Goal: Information Seeking & Learning: Check status

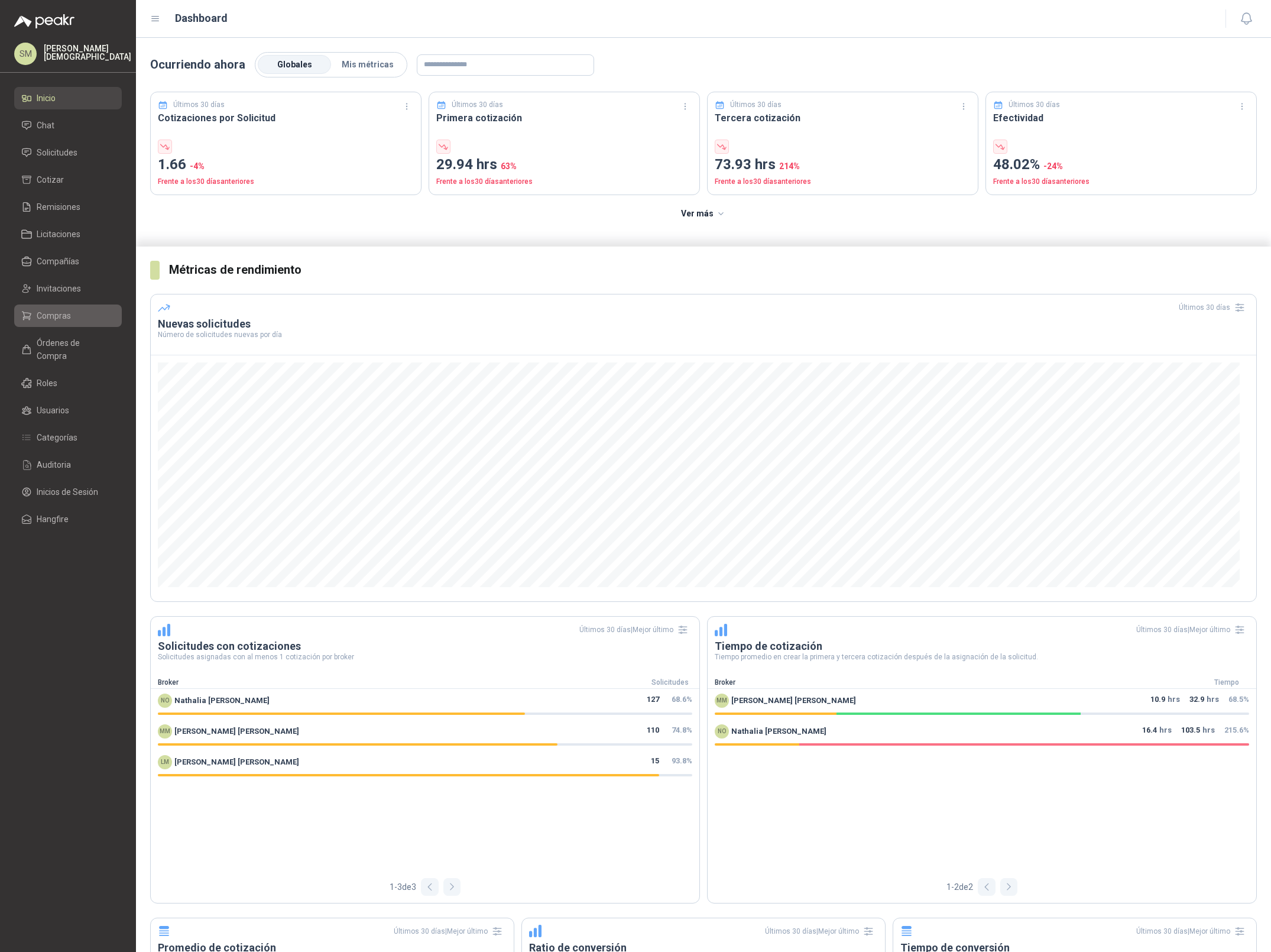
click at [63, 308] on link "Compras" at bounding box center [68, 315] width 108 height 22
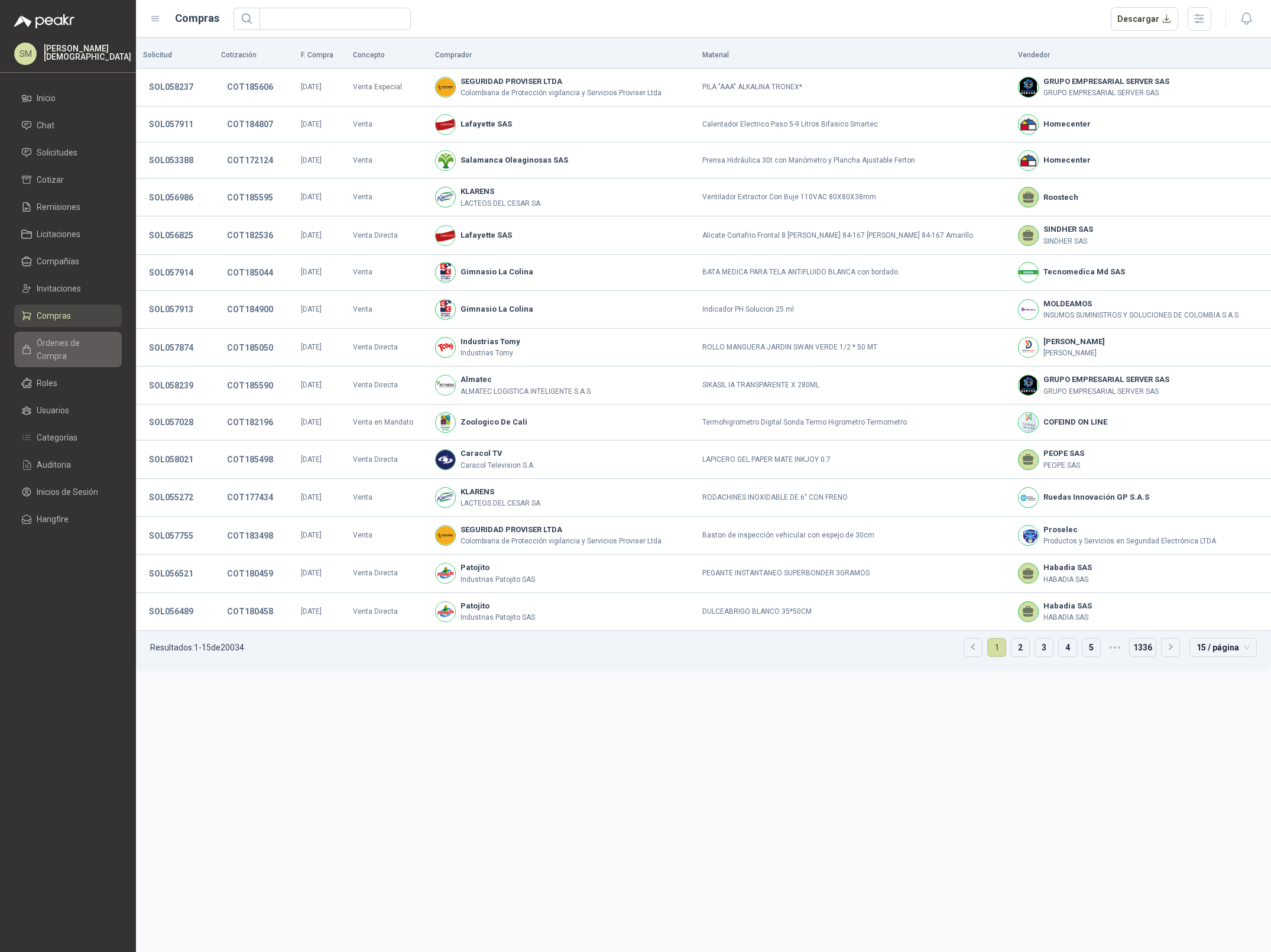
click at [75, 342] on span "Órdenes de Compra" at bounding box center [74, 349] width 74 height 26
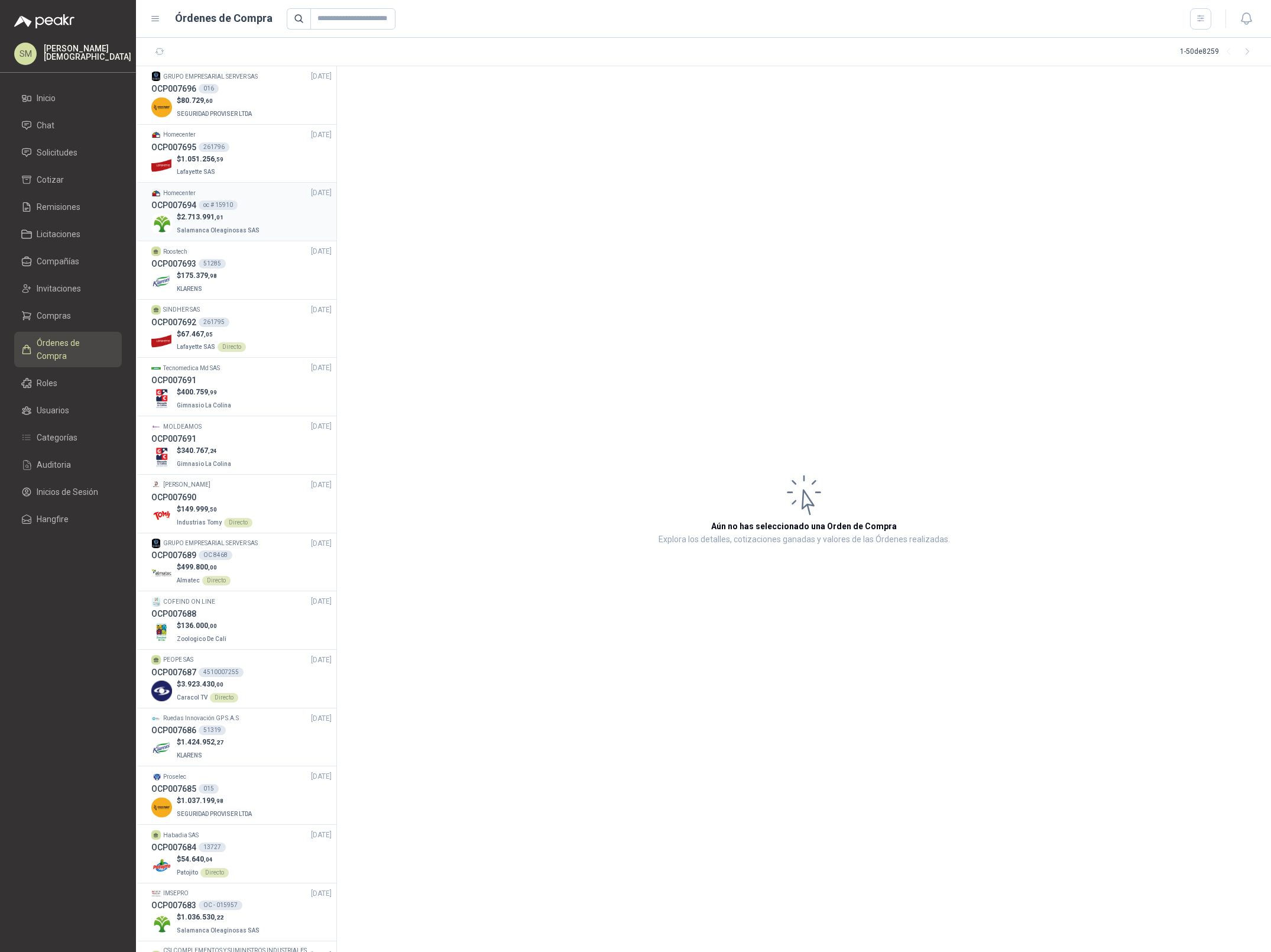
click at [250, 221] on p "$ 2.713.991 ,01" at bounding box center [219, 217] width 85 height 11
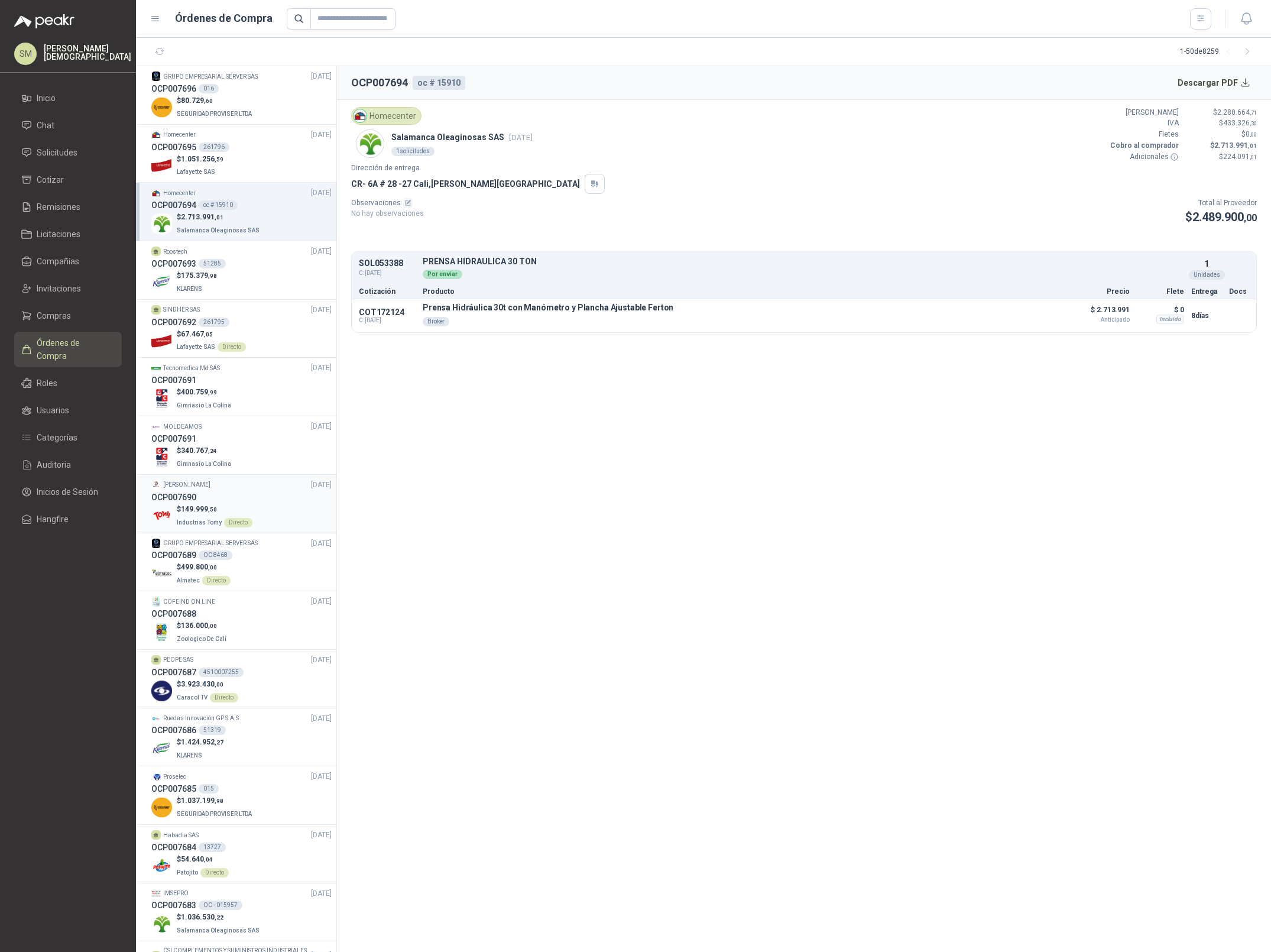
click at [260, 514] on div "$ 149.999 ,50 Industrias Tomy Directo" at bounding box center [242, 516] width 180 height 24
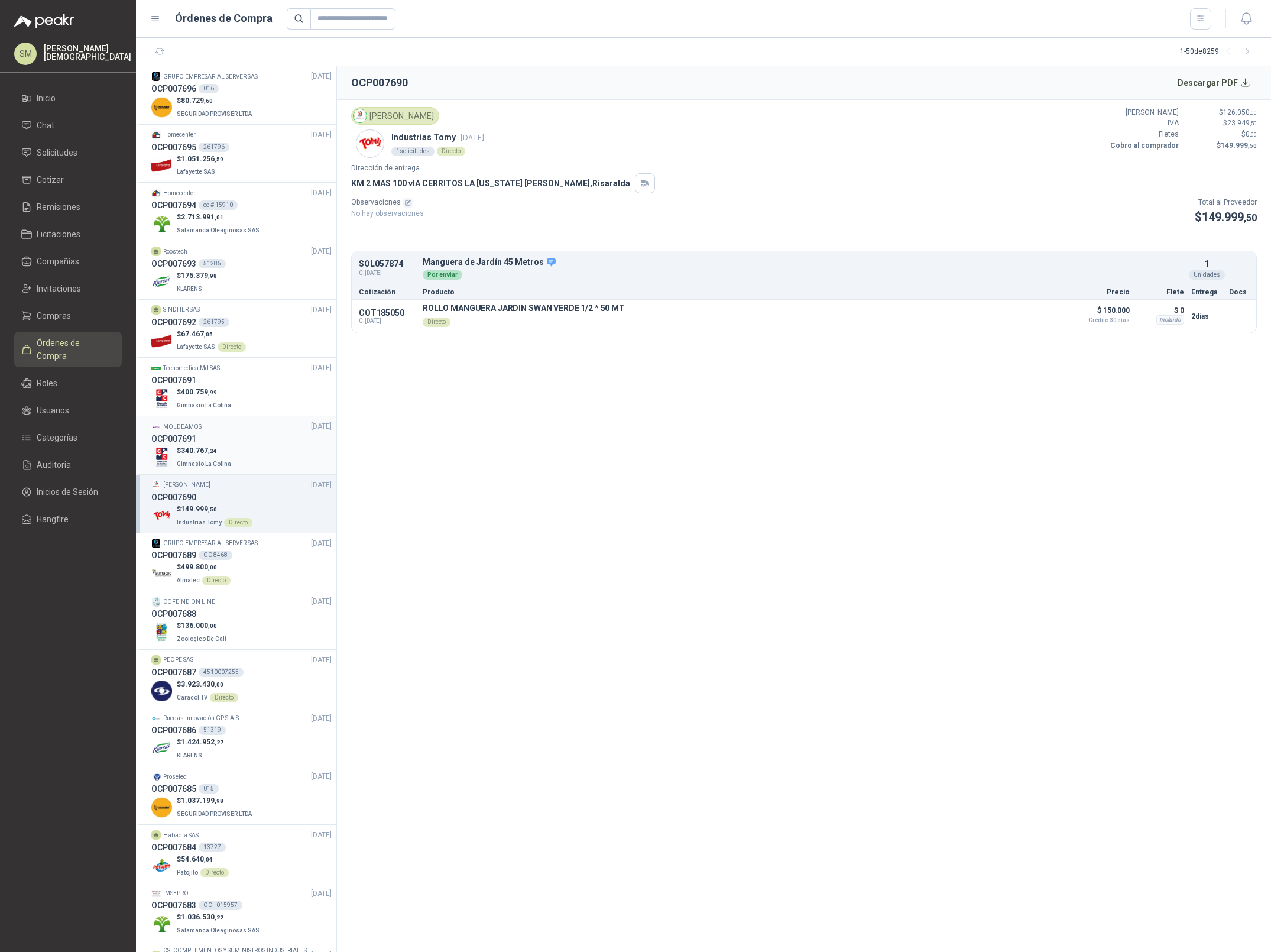
click at [231, 446] on div "$ 340.767 ,24 Gimnasio La Colina" at bounding box center [242, 457] width 180 height 24
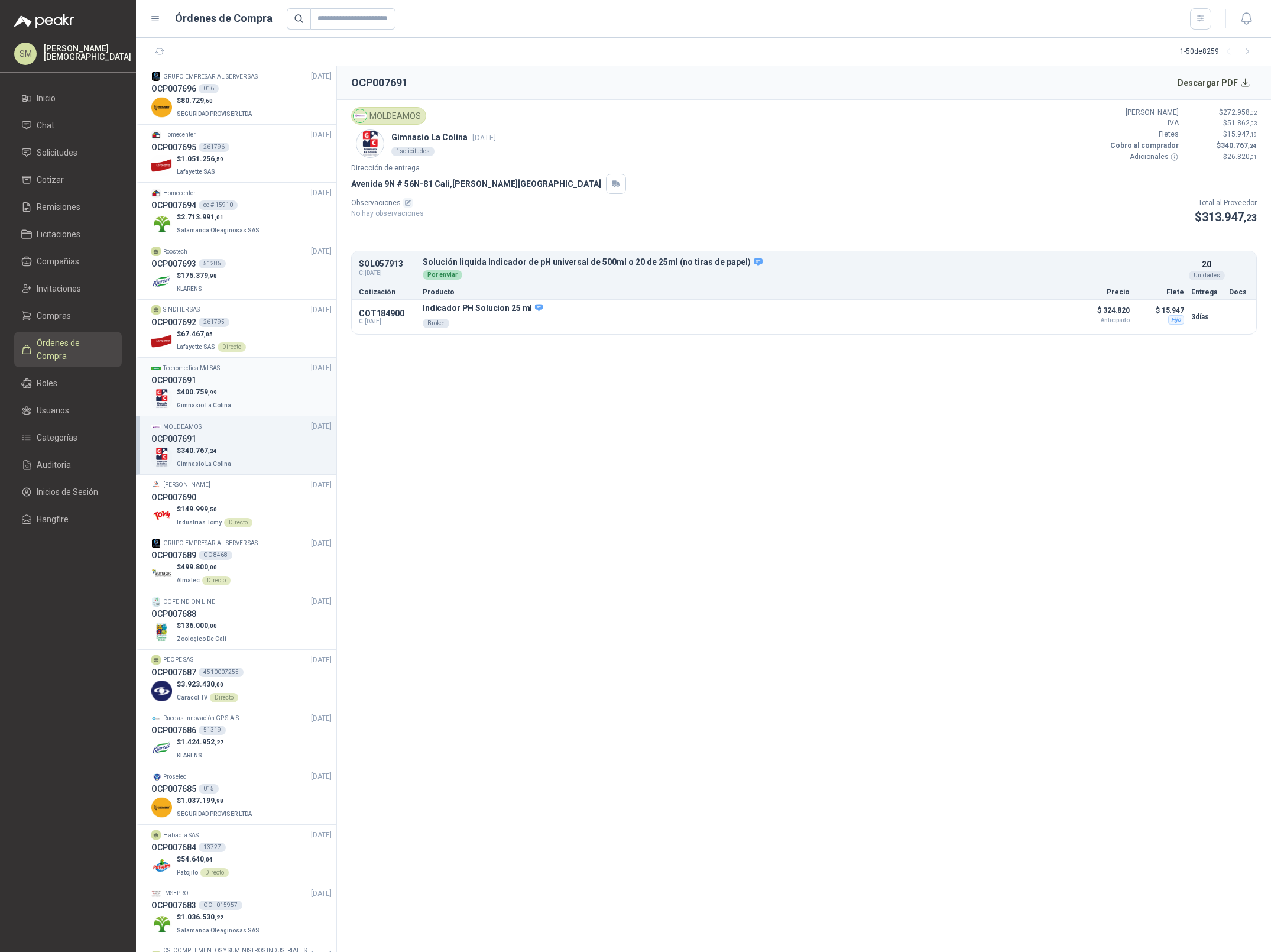
click at [240, 397] on div "$ 400.759 ,99 Gimnasio La Colina" at bounding box center [242, 399] width 180 height 24
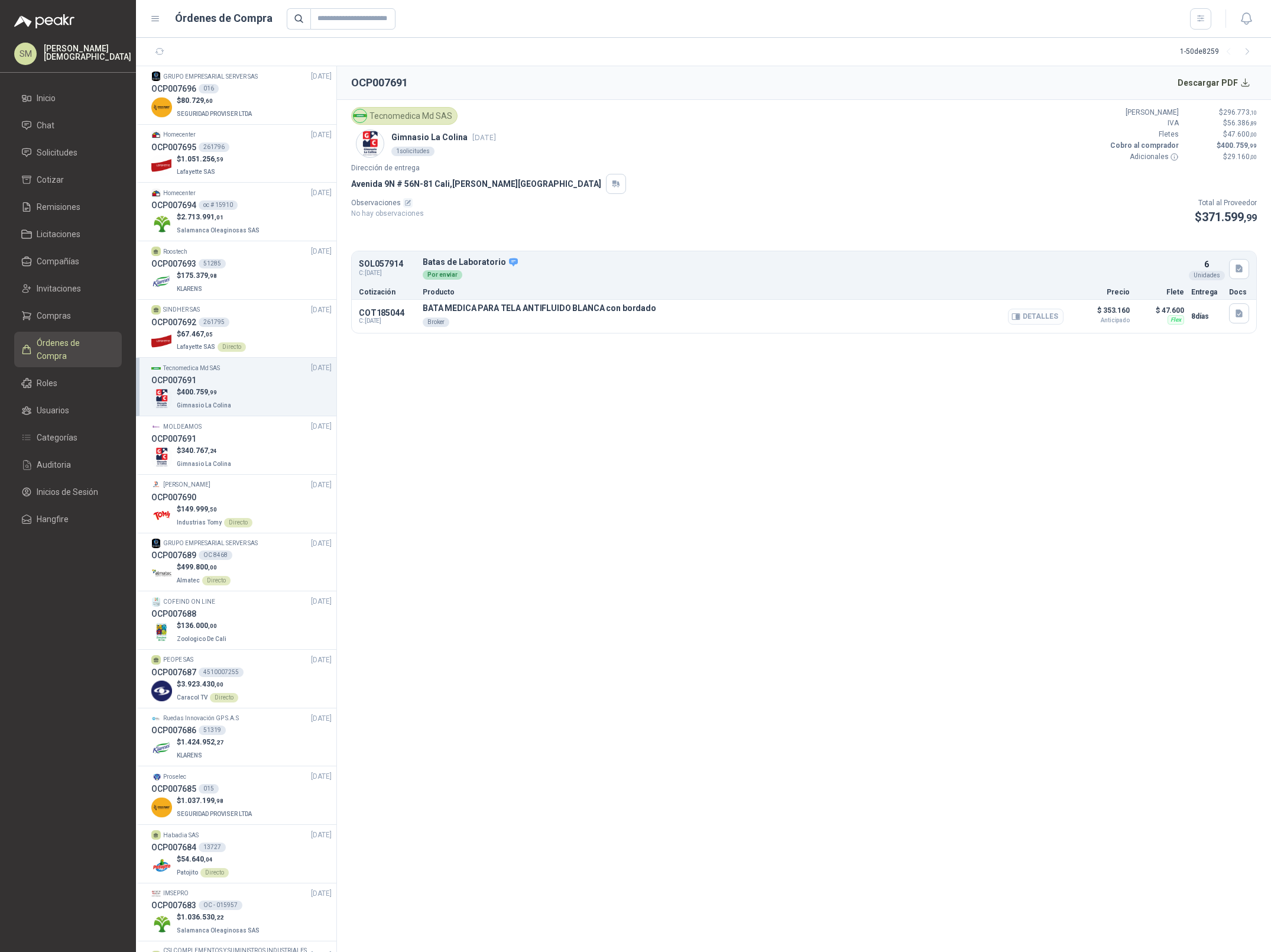
click at [1051, 322] on button "Detalles" at bounding box center [1036, 316] width 56 height 16
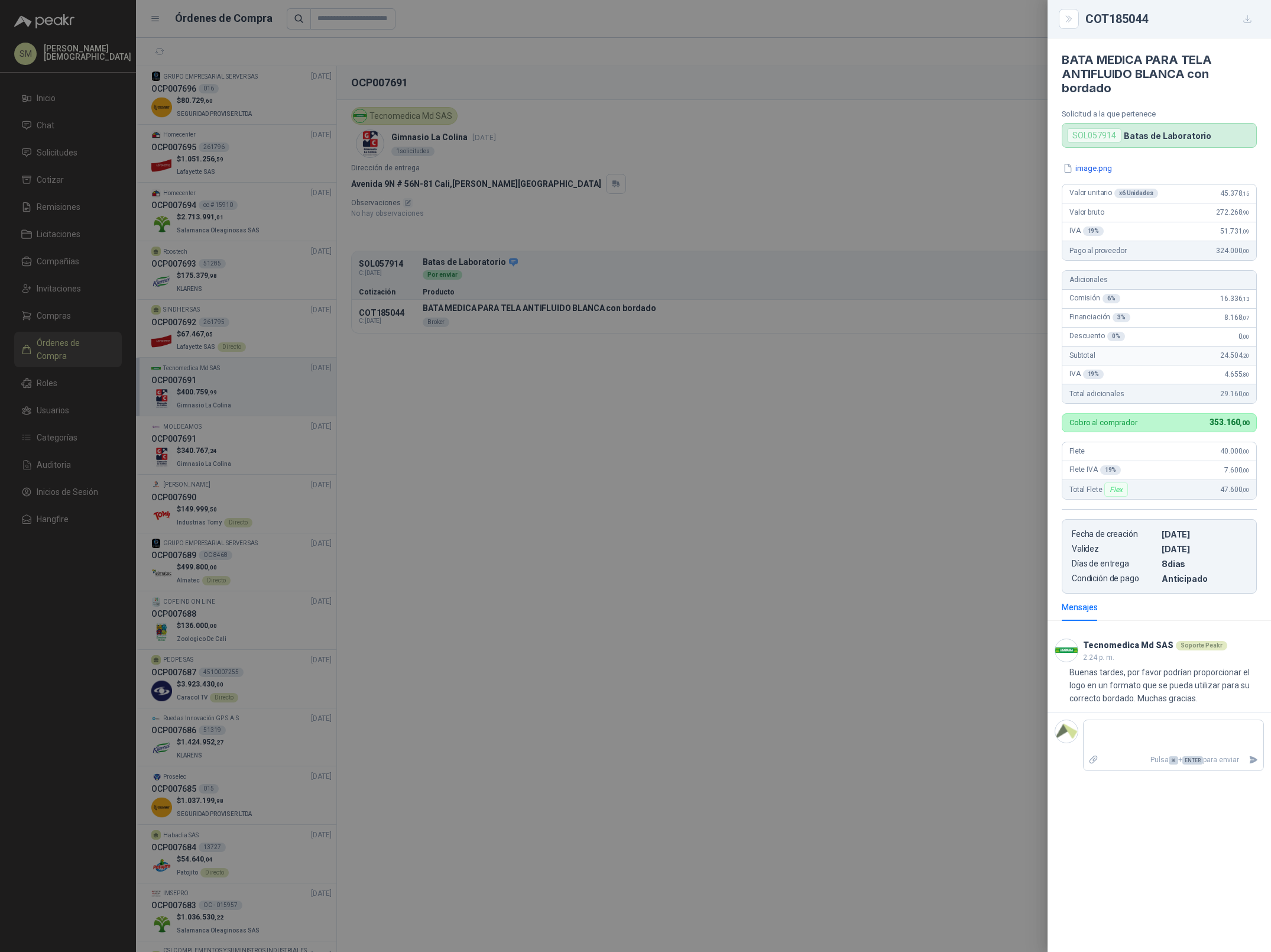
click at [666, 427] on div at bounding box center [635, 476] width 1271 height 952
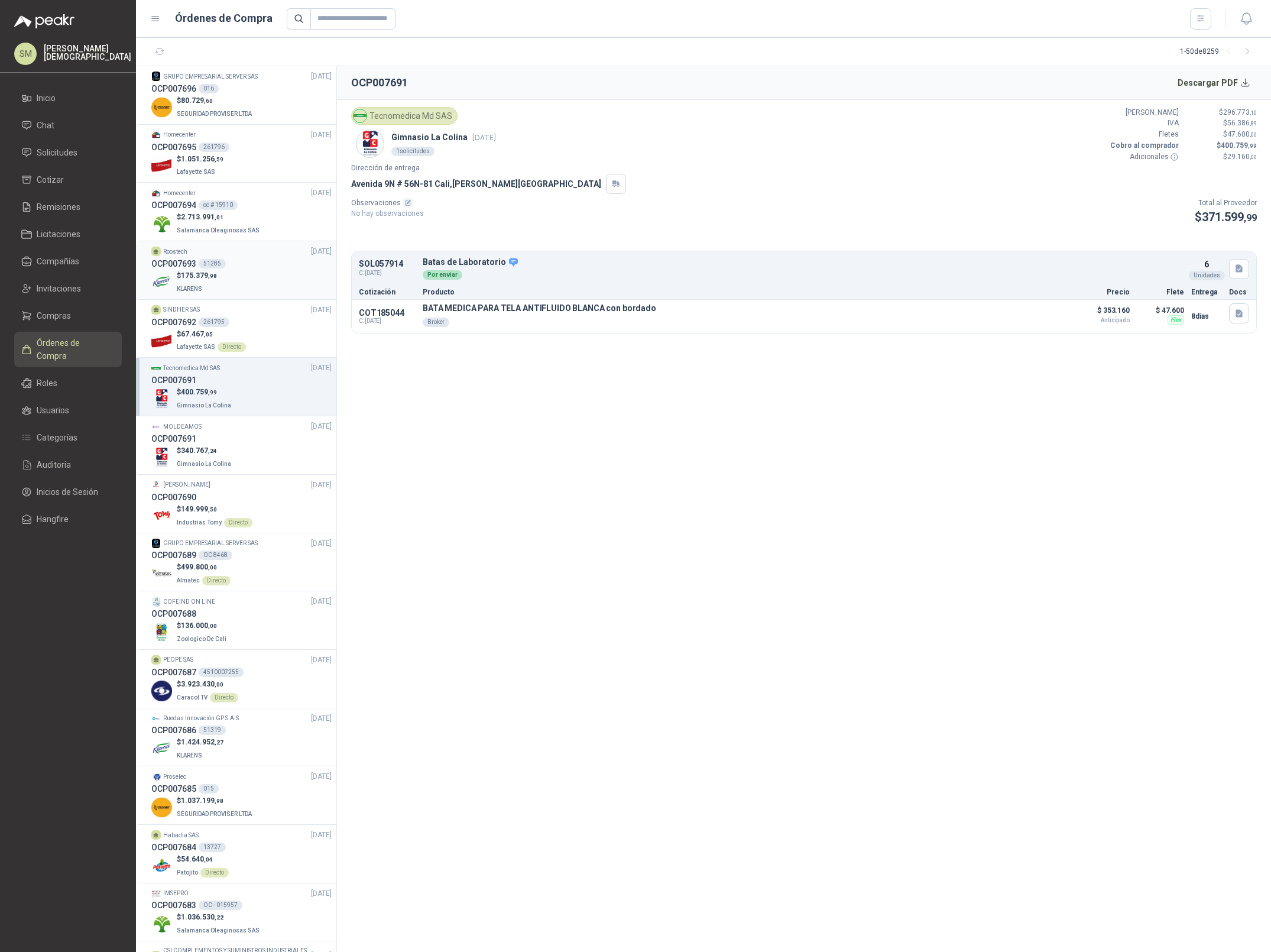
click at [254, 284] on div "$ 175.379 ,98 KLARENS" at bounding box center [242, 282] width 180 height 24
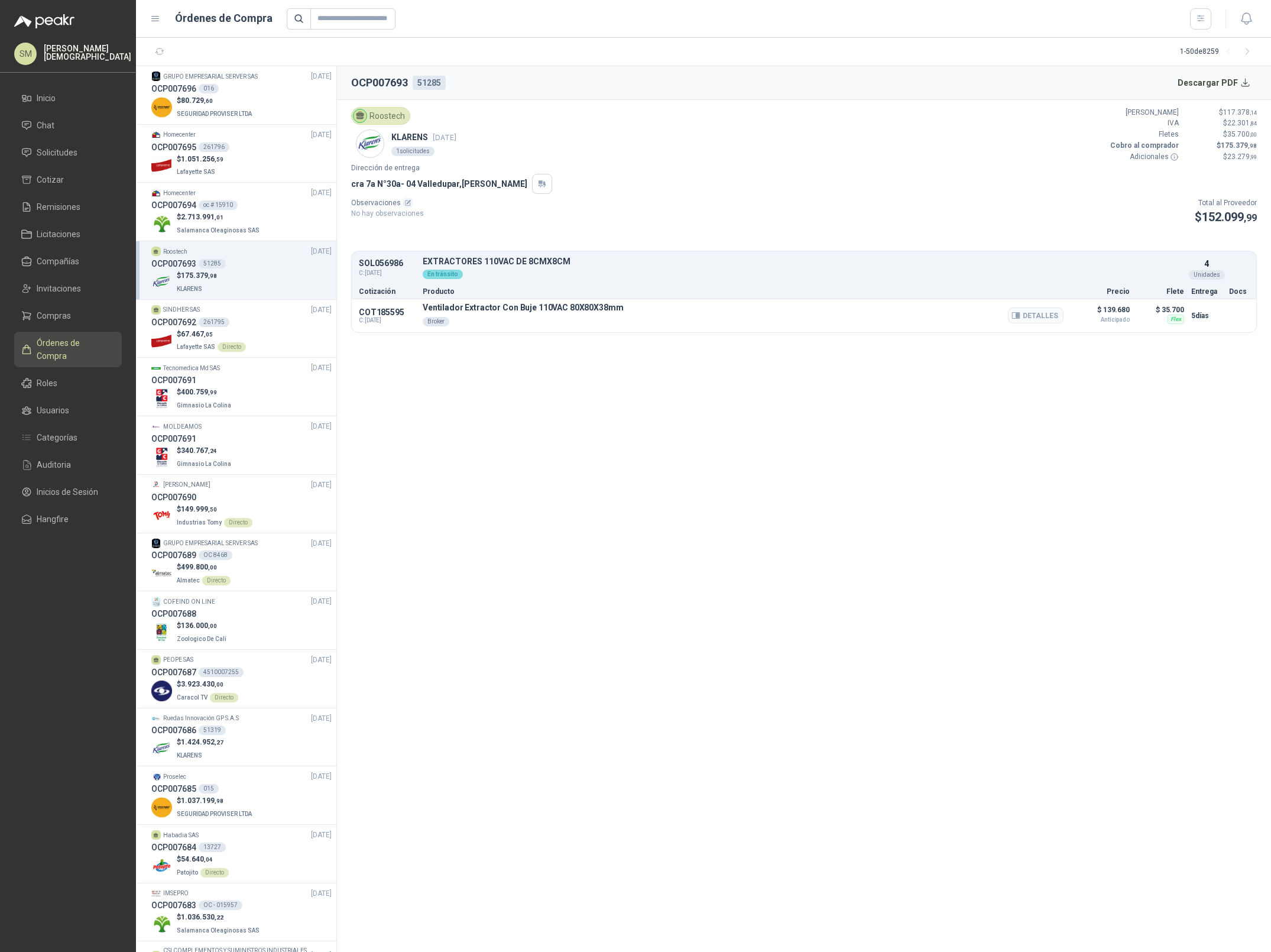
click at [1020, 326] on div "Detalles" at bounding box center [1036, 316] width 56 height 26
click at [1029, 321] on button "Detalles" at bounding box center [1036, 315] width 56 height 16
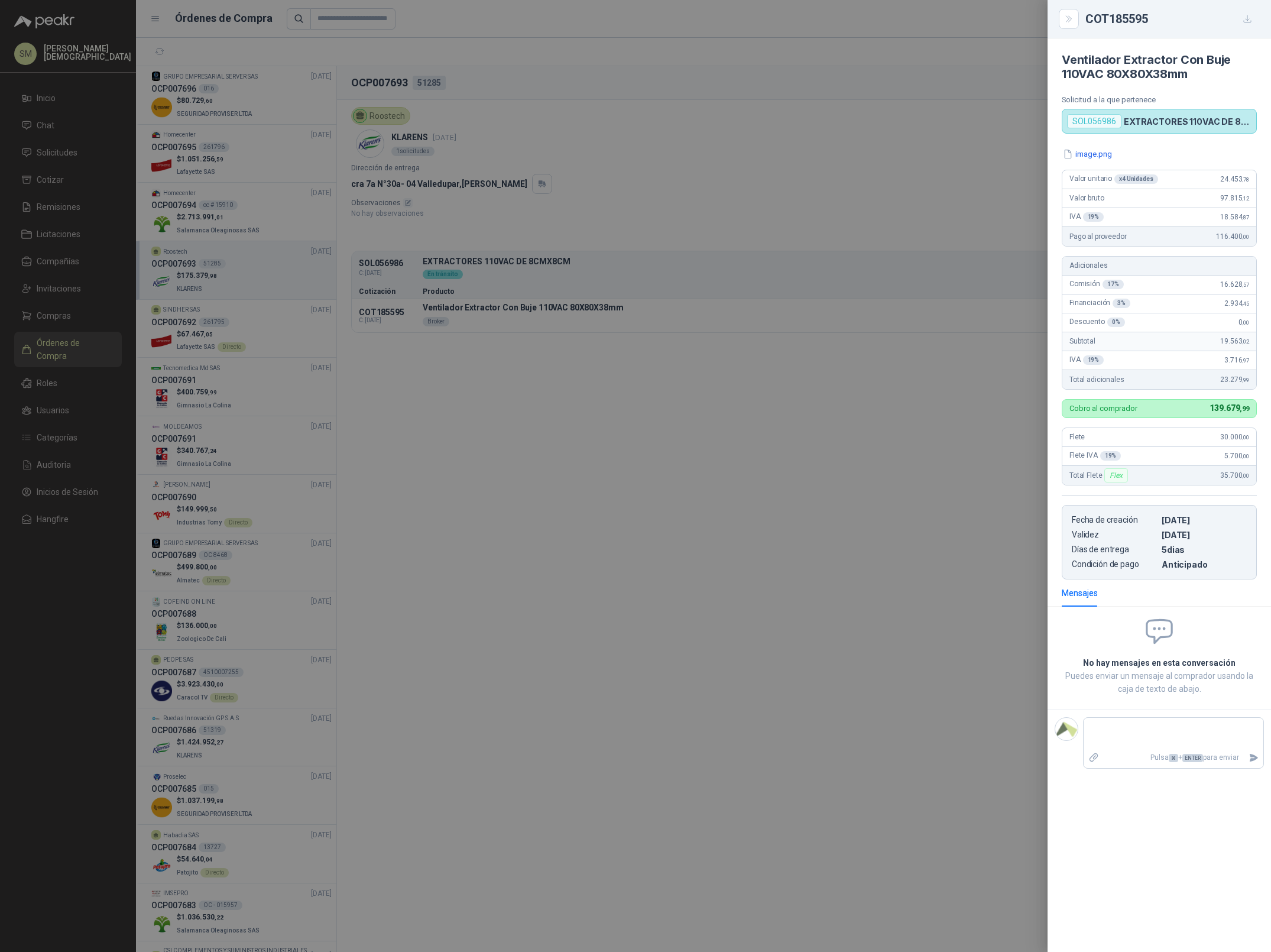
click at [750, 435] on div at bounding box center [635, 476] width 1271 height 952
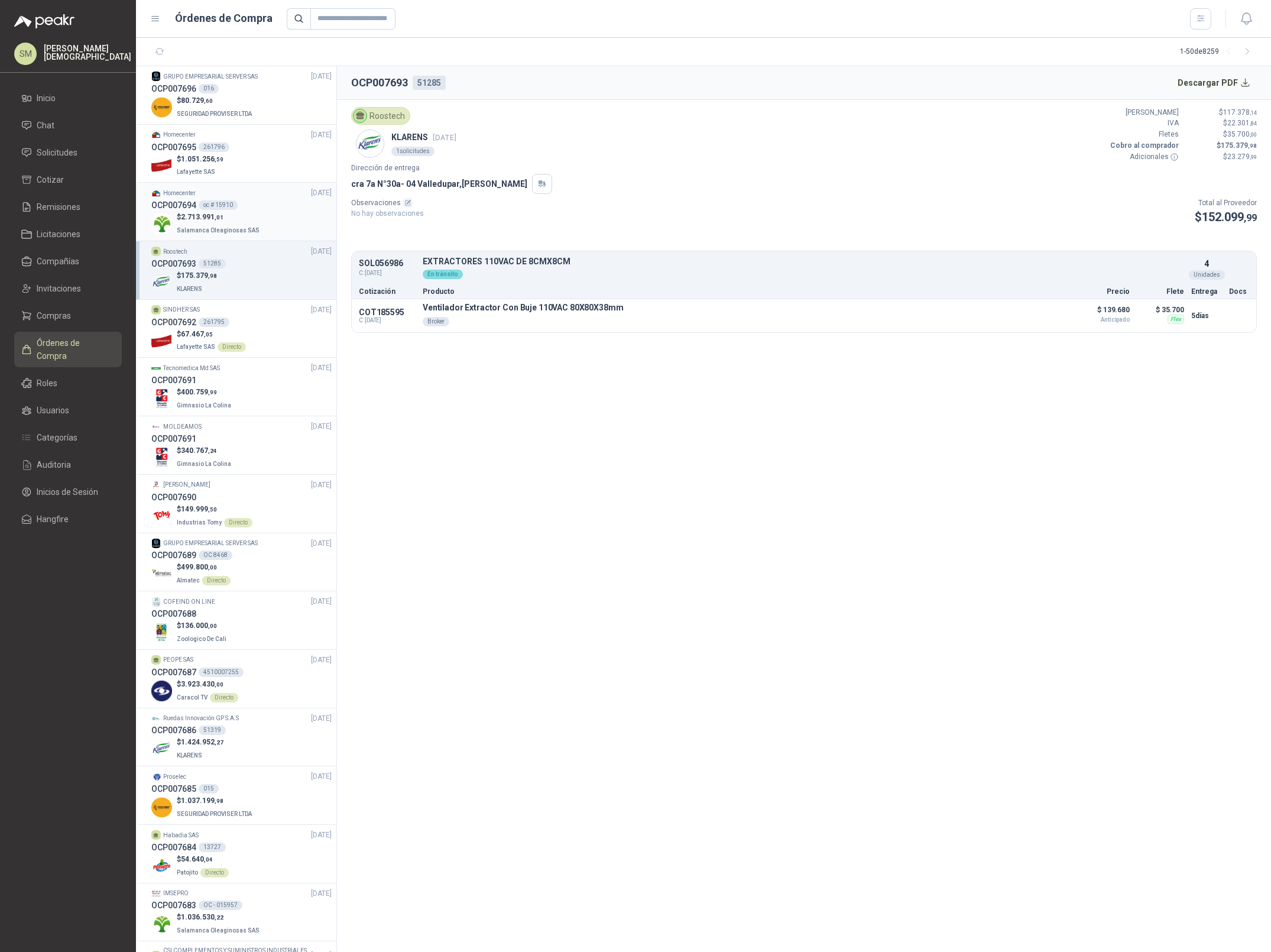
click at [257, 219] on div "$ 2.713.991 ,01 Salamanca Oleaginosas SAS" at bounding box center [242, 224] width 180 height 24
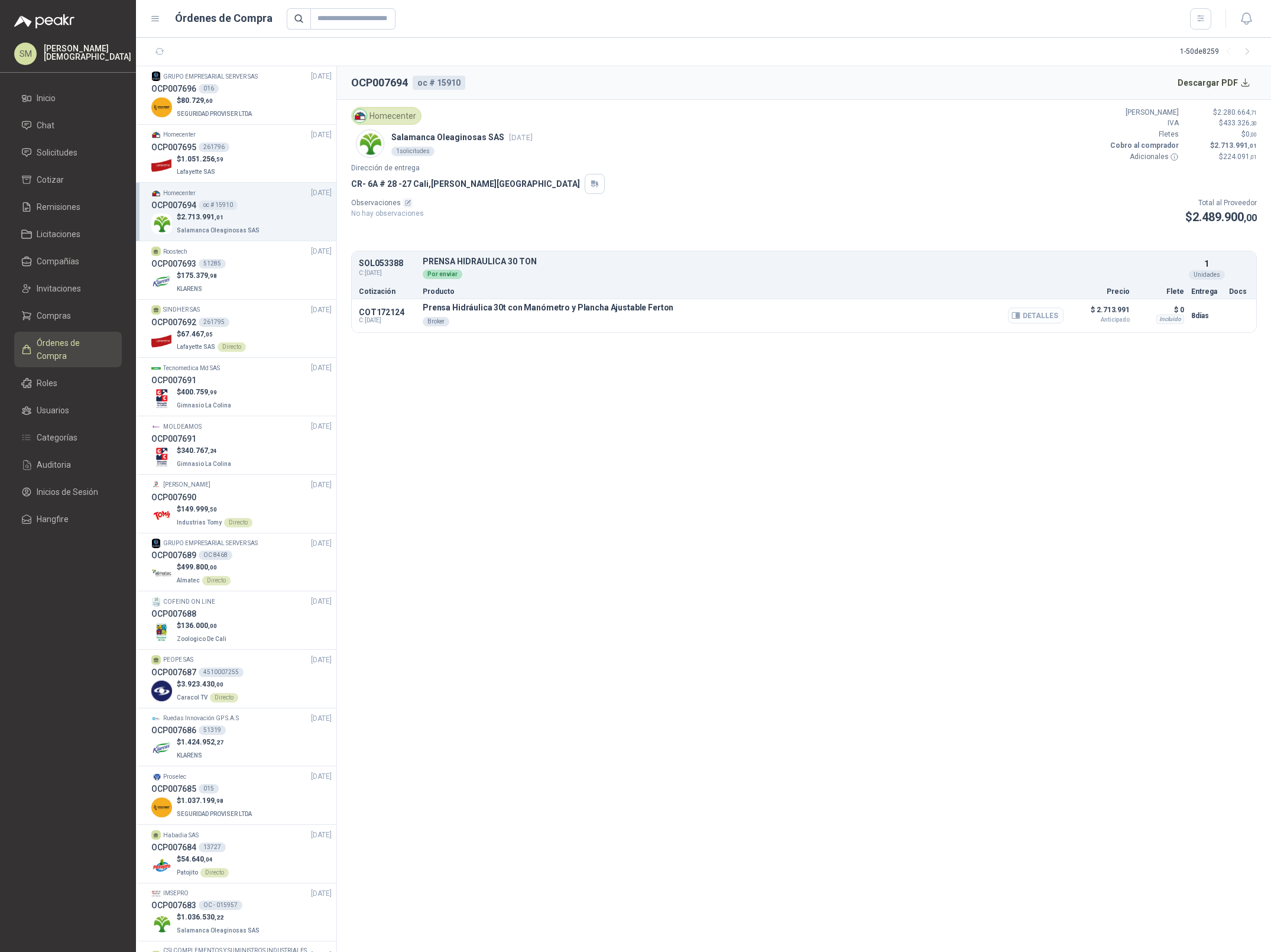
click at [1024, 318] on button "Detalles" at bounding box center [1036, 315] width 56 height 16
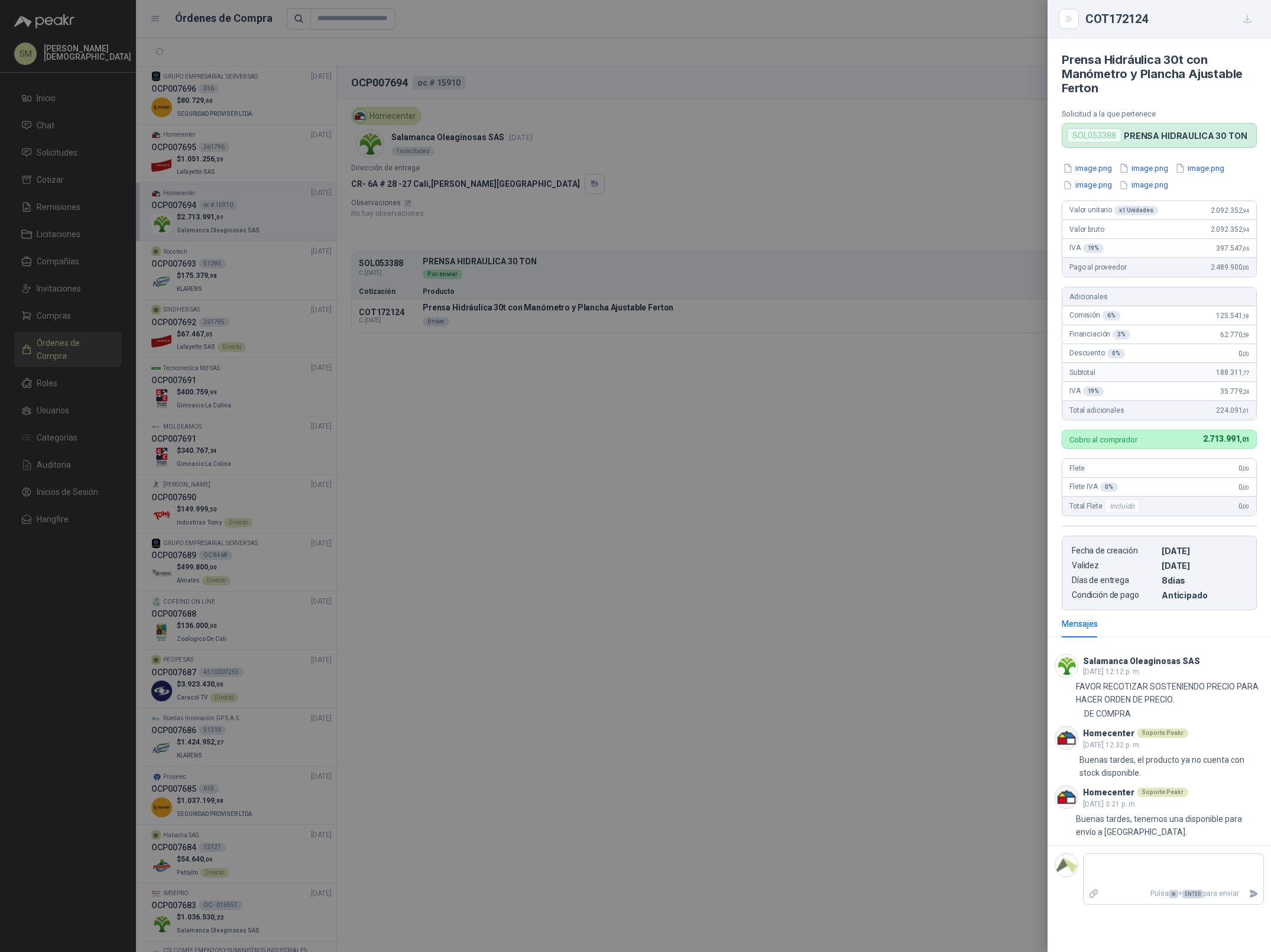
click at [732, 372] on div at bounding box center [635, 476] width 1271 height 952
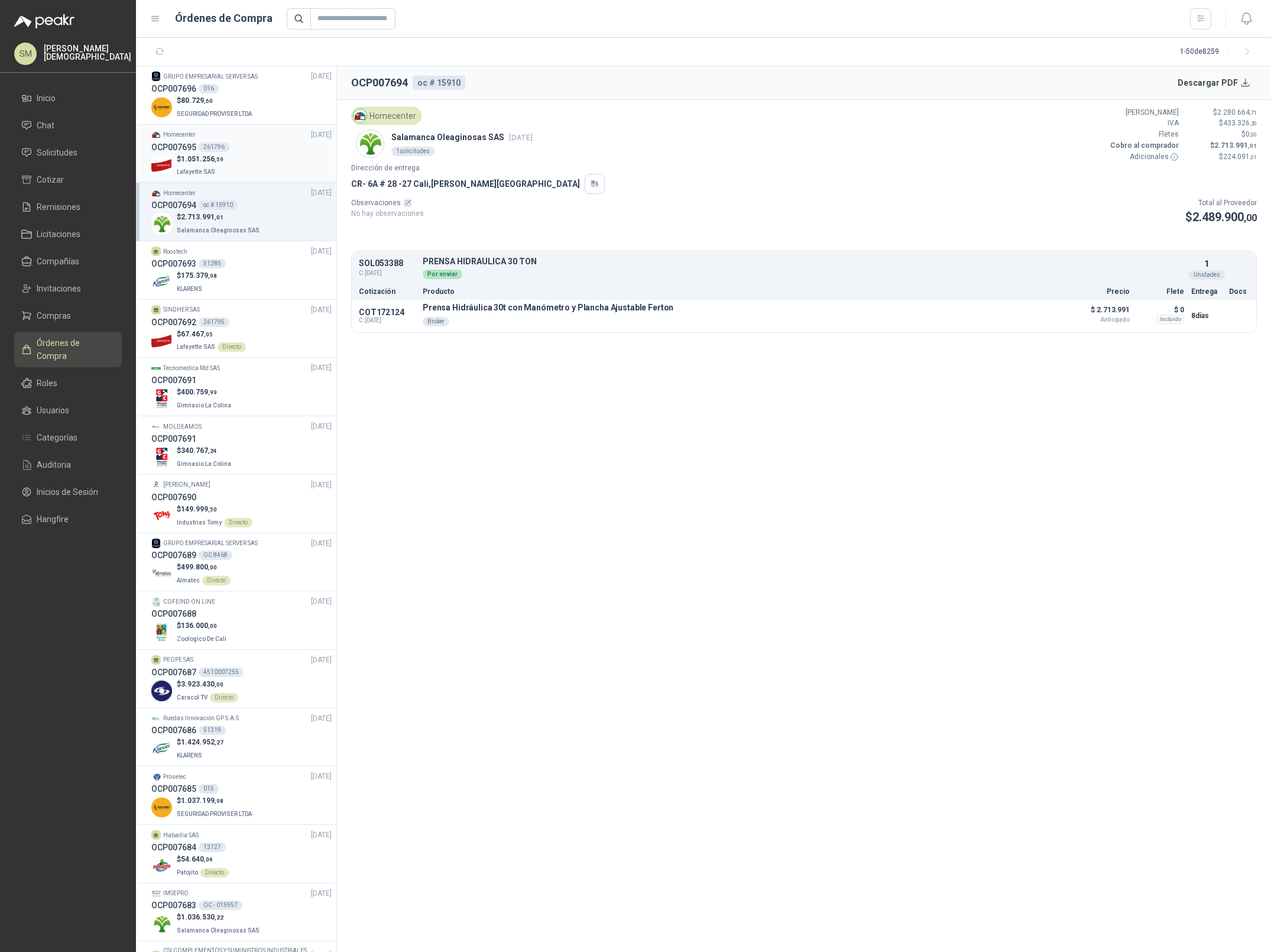
click at [234, 162] on div "$ 1.051.256 ,59 Lafayette SAS" at bounding box center [242, 166] width 180 height 24
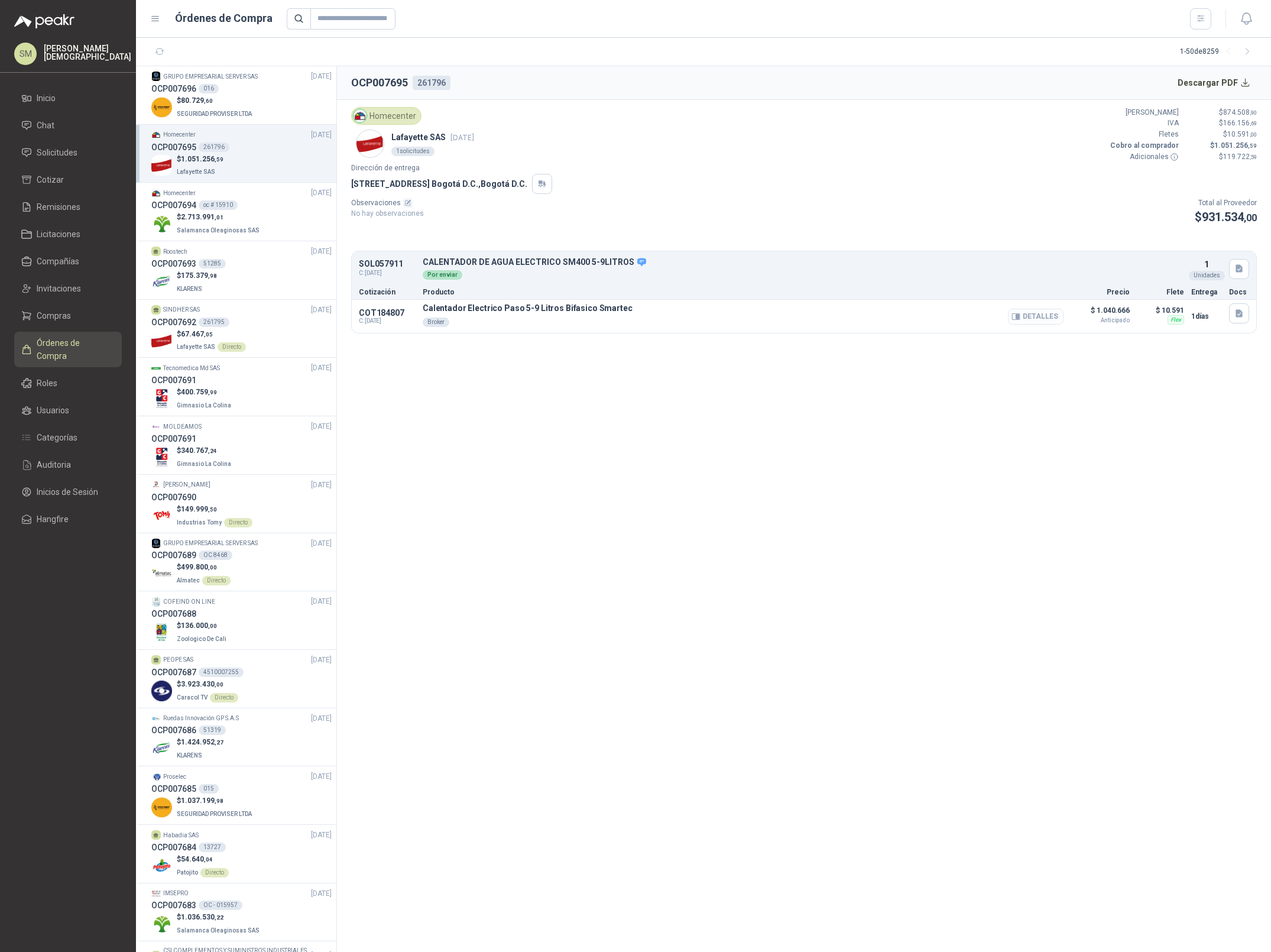
click at [1043, 316] on button "Detalles" at bounding box center [1036, 316] width 56 height 16
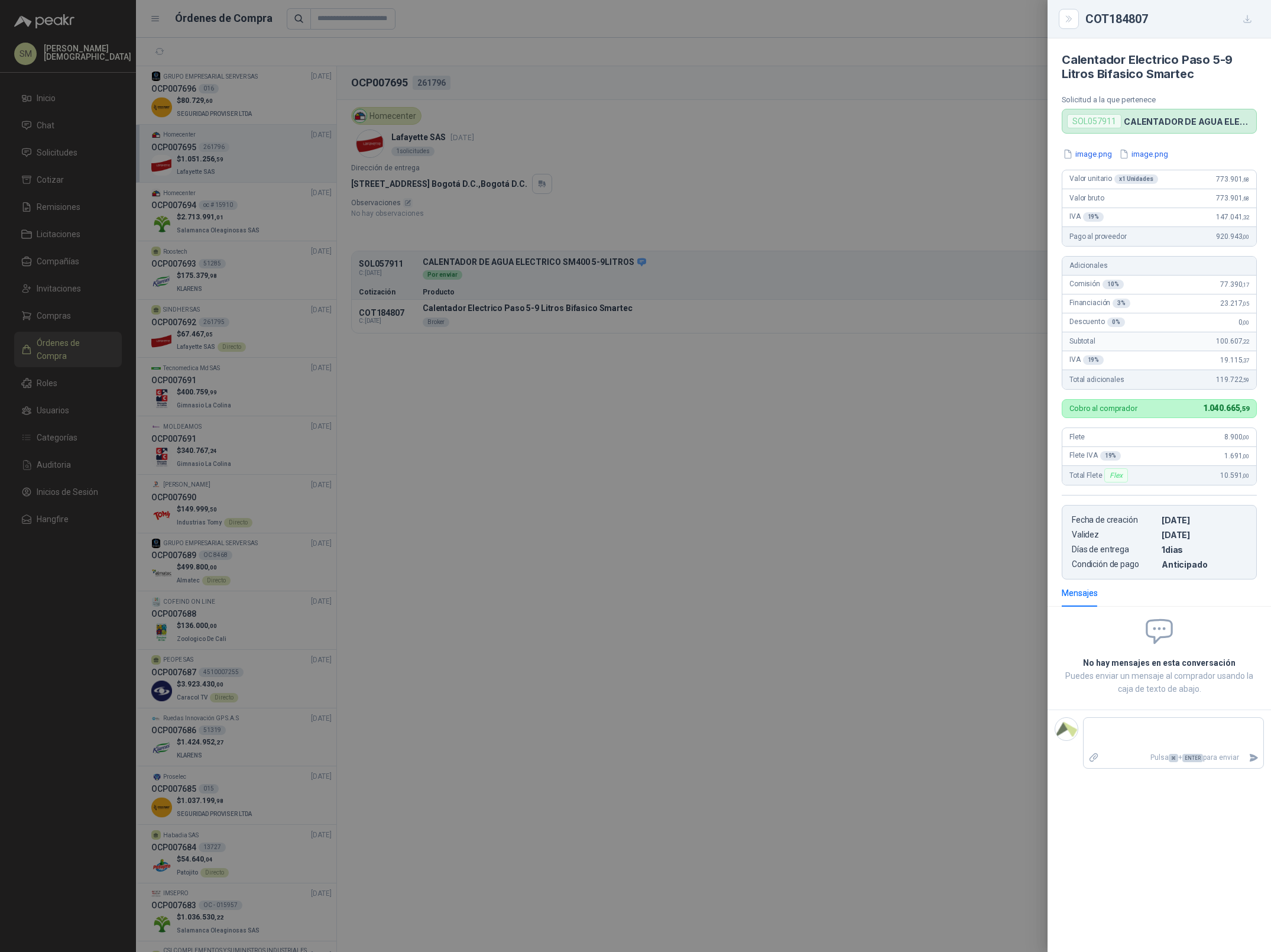
click at [931, 373] on div at bounding box center [635, 476] width 1271 height 952
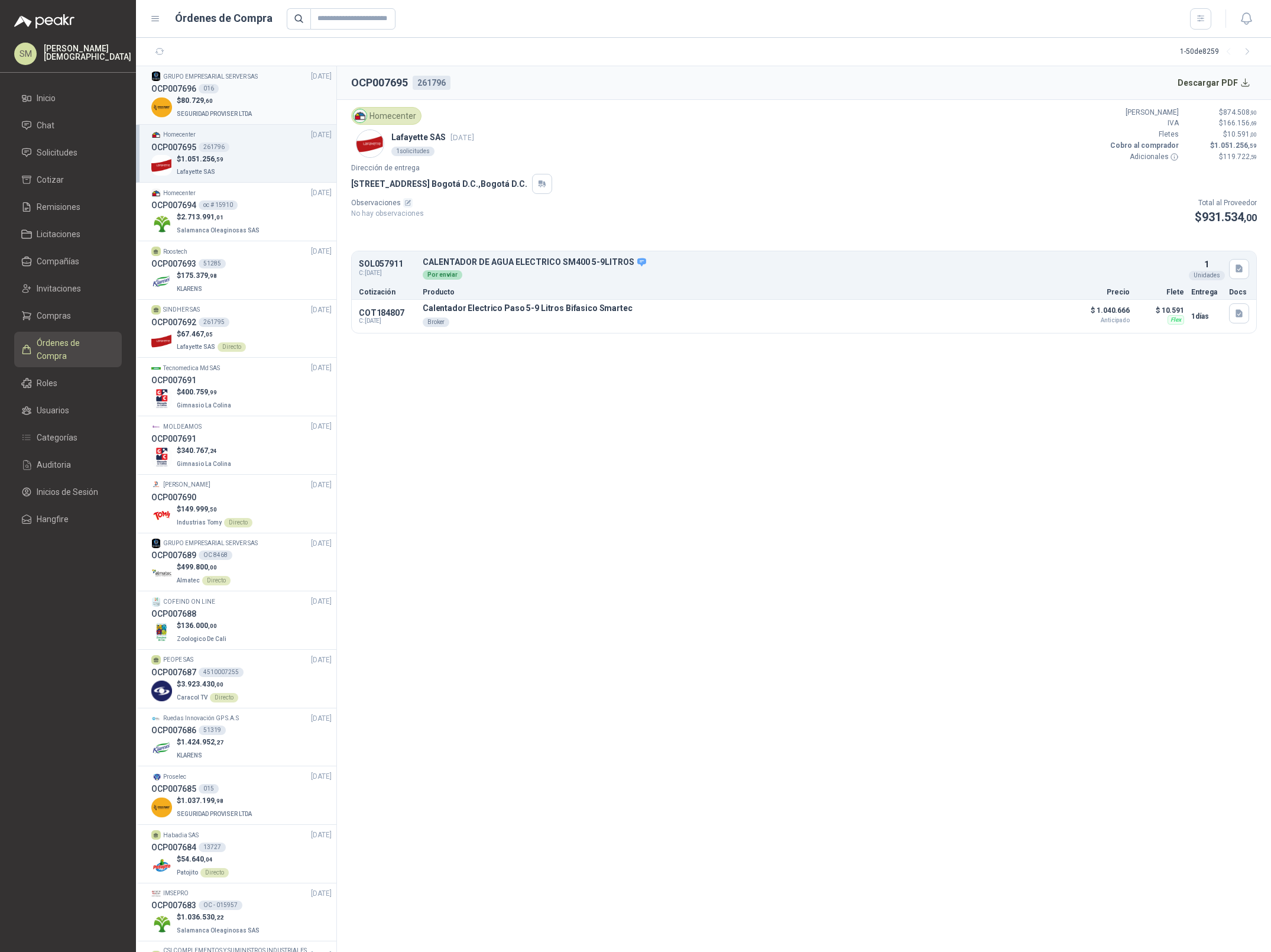
click at [207, 100] on span ",60" at bounding box center [209, 101] width 9 height 6
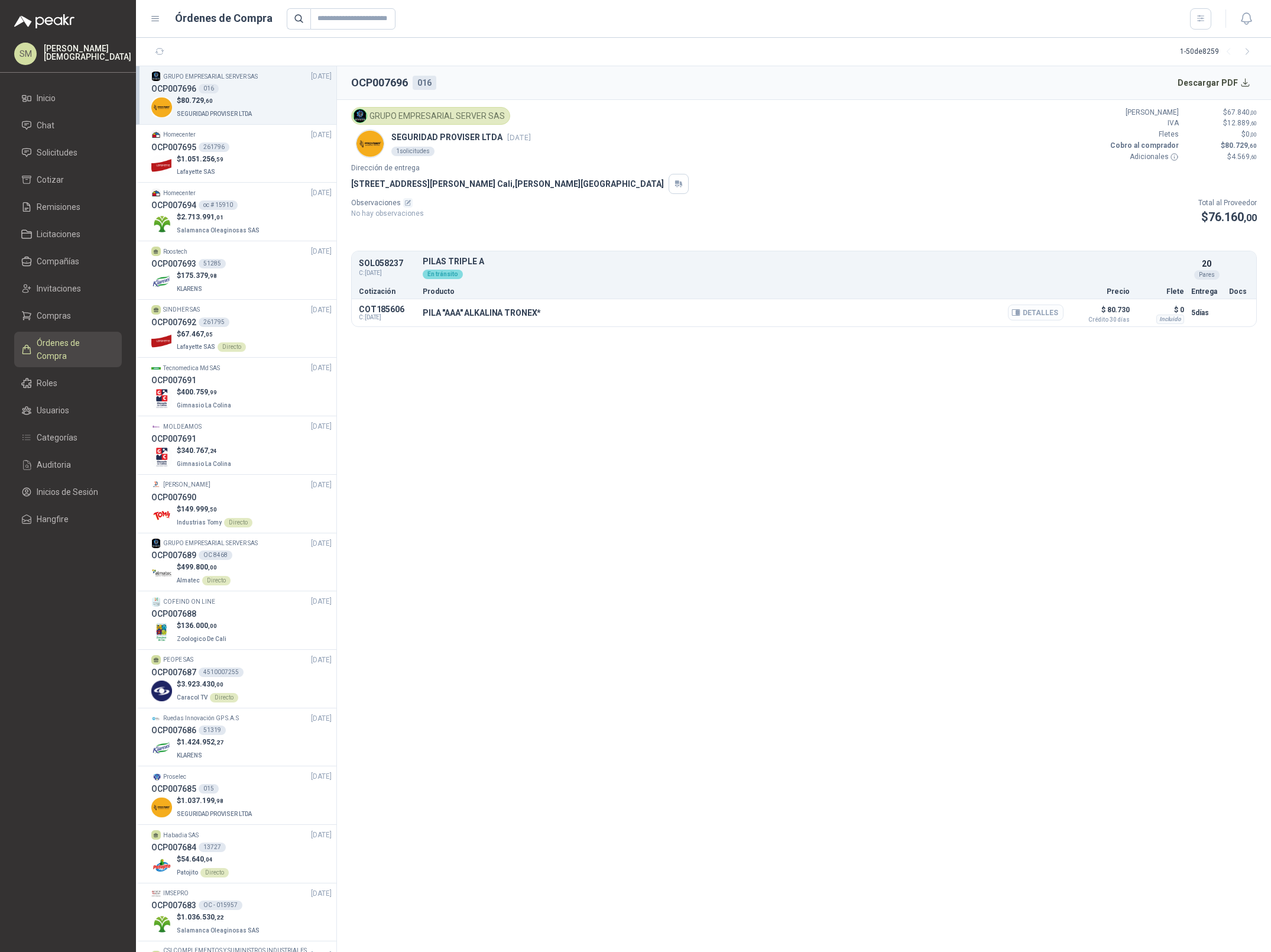
click at [1048, 316] on button "Detalles" at bounding box center [1036, 312] width 56 height 16
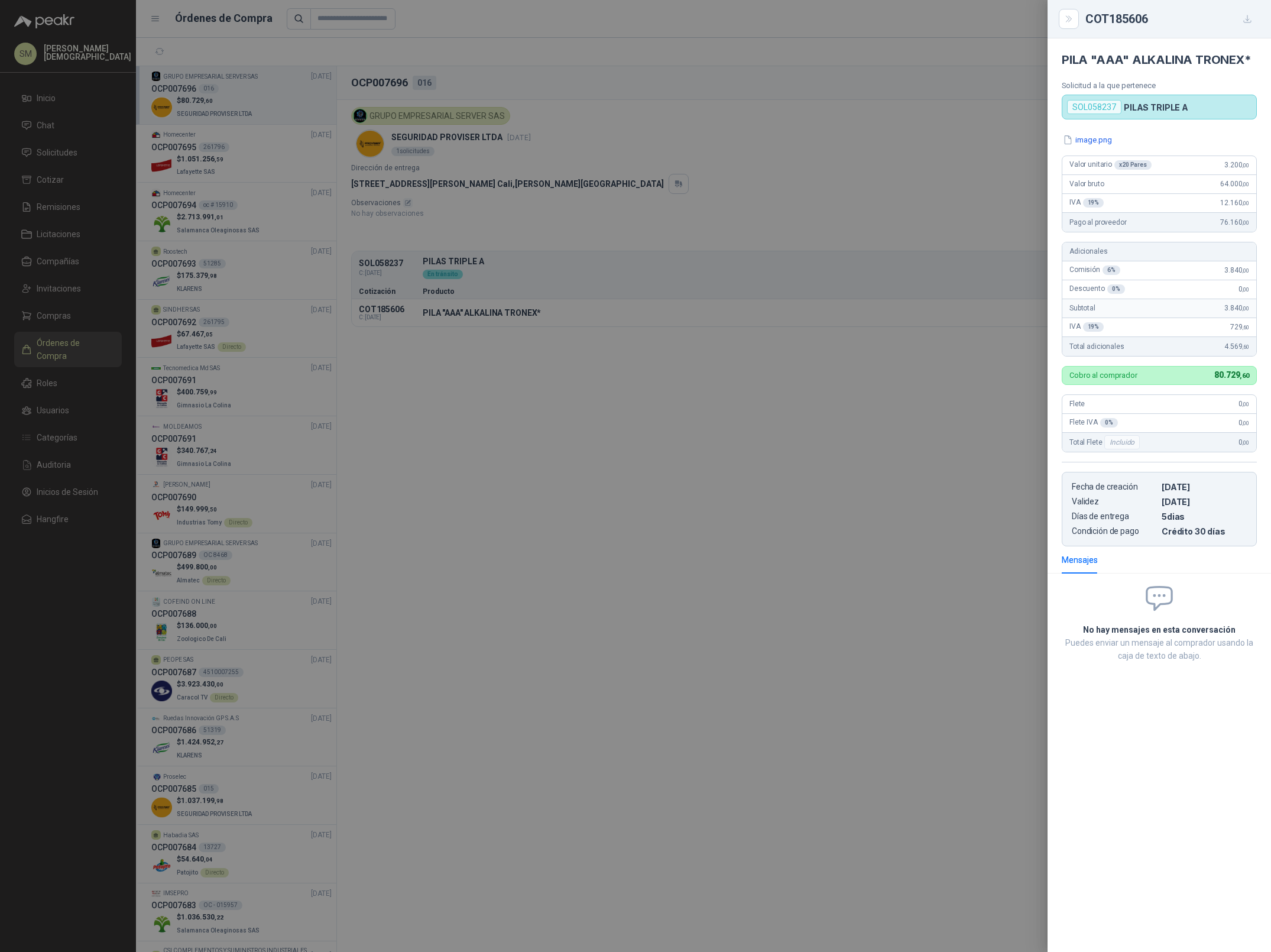
click at [908, 374] on div at bounding box center [635, 476] width 1271 height 952
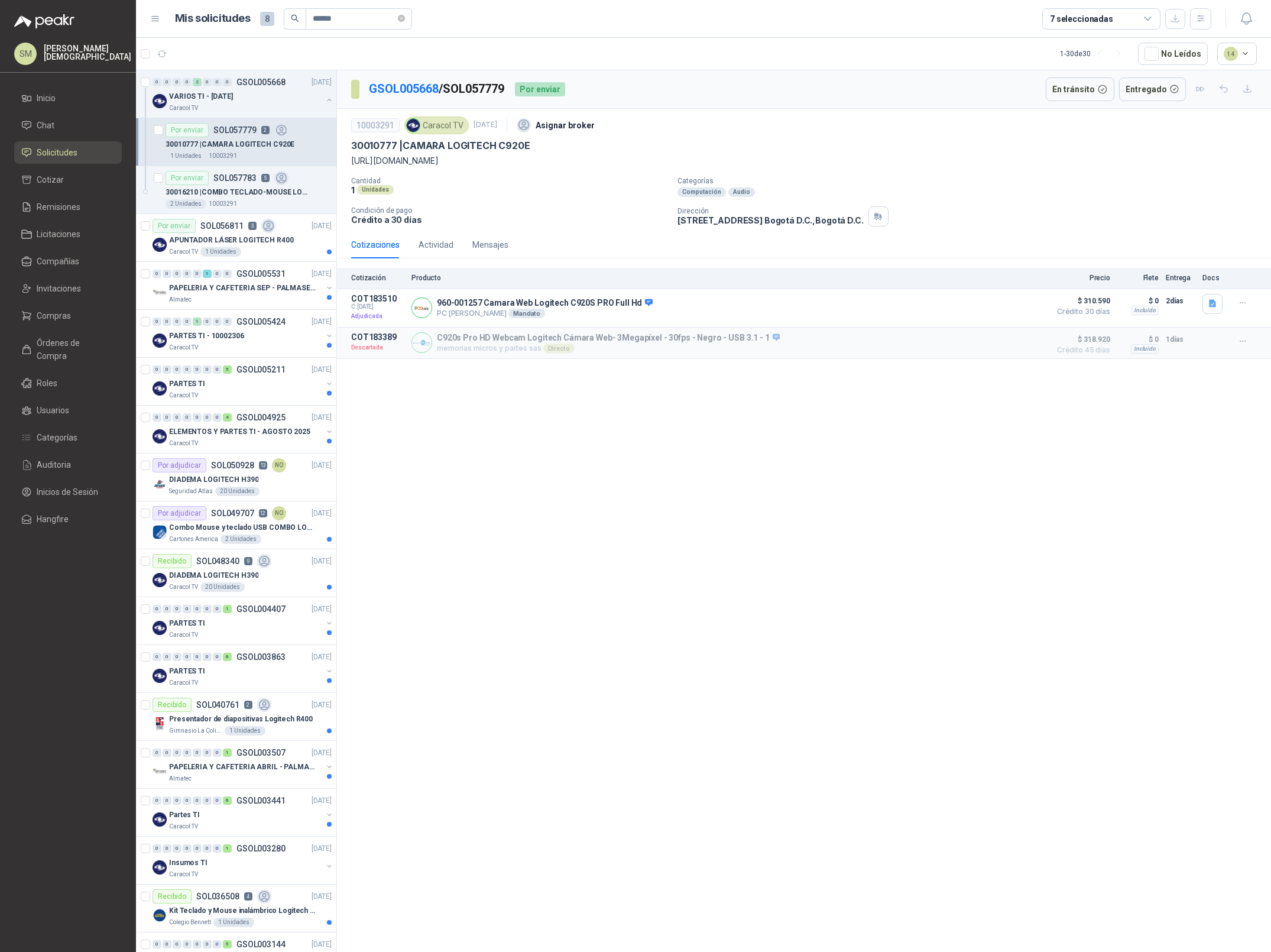
click at [71, 50] on p "Simón Mosquera" at bounding box center [87, 53] width 87 height 16
click at [459, 399] on div "GSOL005668 / SOL057779 Por enviar En tránsito Entregado 10003291 Caracol TV 26 …" at bounding box center [804, 513] width 934 height 885
click at [1202, 14] on icon "button" at bounding box center [1201, 18] width 10 height 10
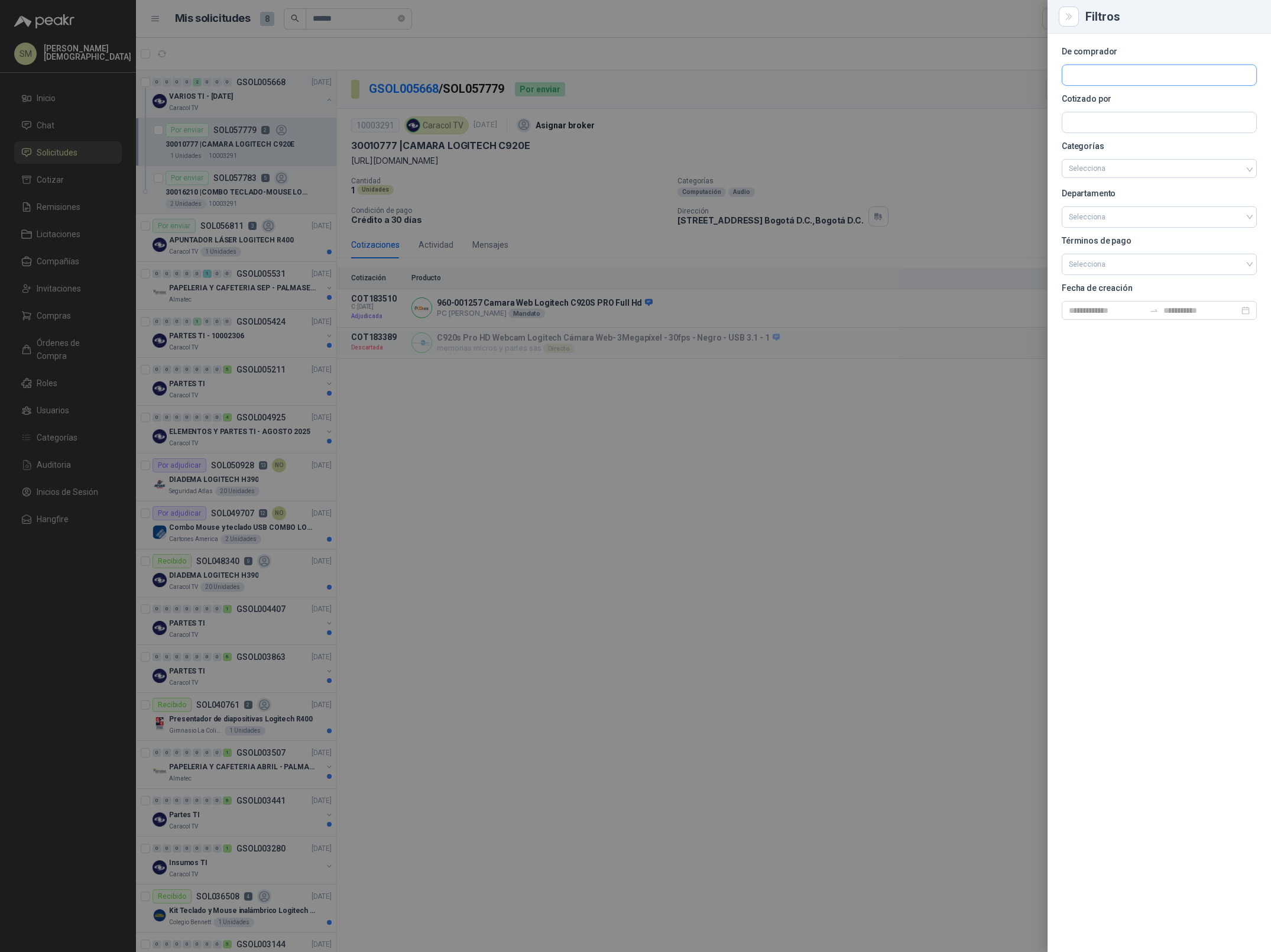
click at [1130, 72] on input "text" at bounding box center [1159, 75] width 194 height 20
drag, startPoint x: 1126, startPoint y: 79, endPoint x: 1051, endPoint y: 72, distance: 75.3
click at [1051, 72] on div "De comprador *** Cotizado por Categorías Selecciona Departamento Selecciona Tér…" at bounding box center [1159, 492] width 224 height 918
type input "********"
click at [1118, 108] on span "Laminate Packaging Colombia SAS -" at bounding box center [1154, 106] width 129 height 6
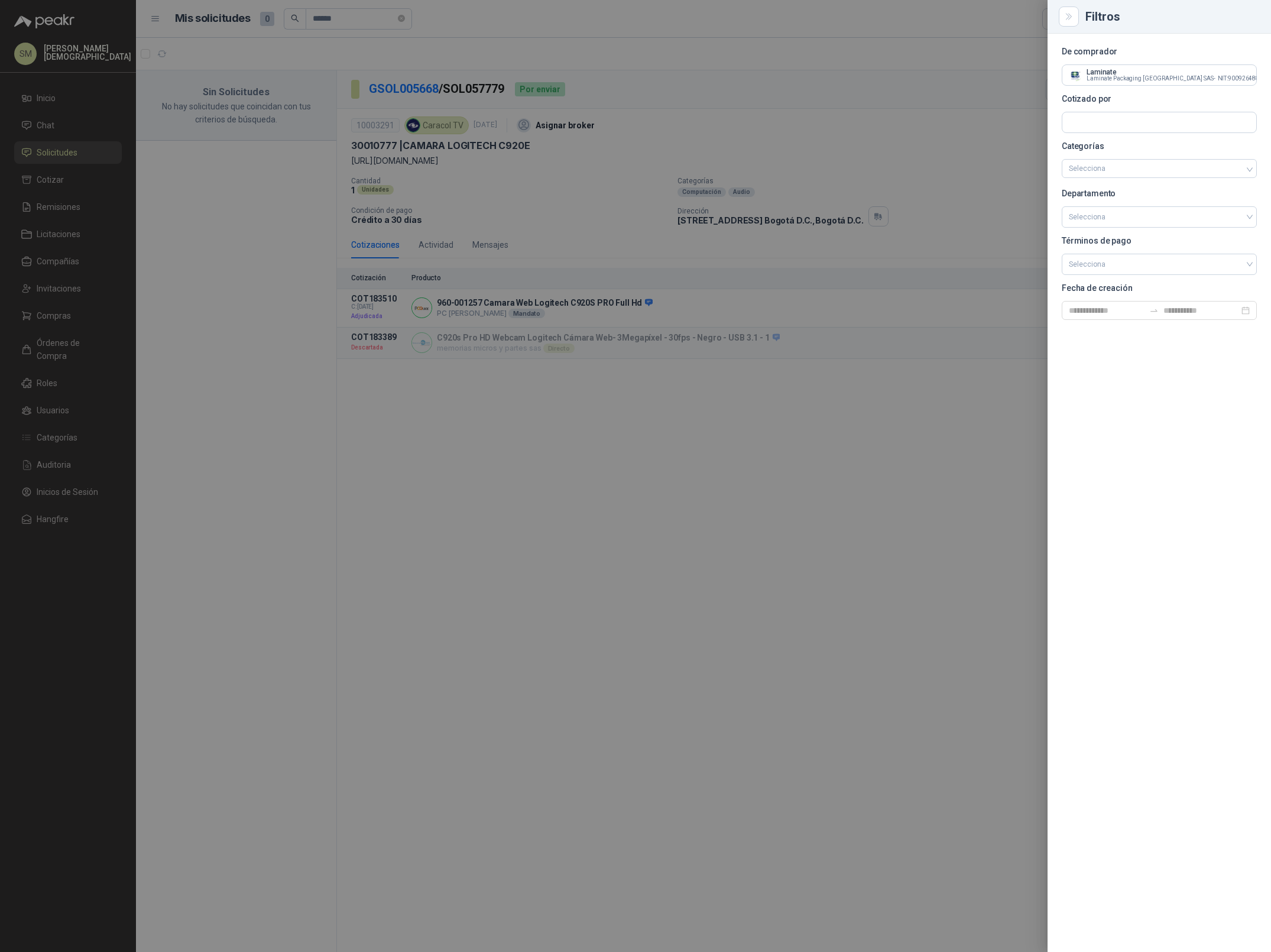
click at [593, 55] on div at bounding box center [635, 476] width 1271 height 952
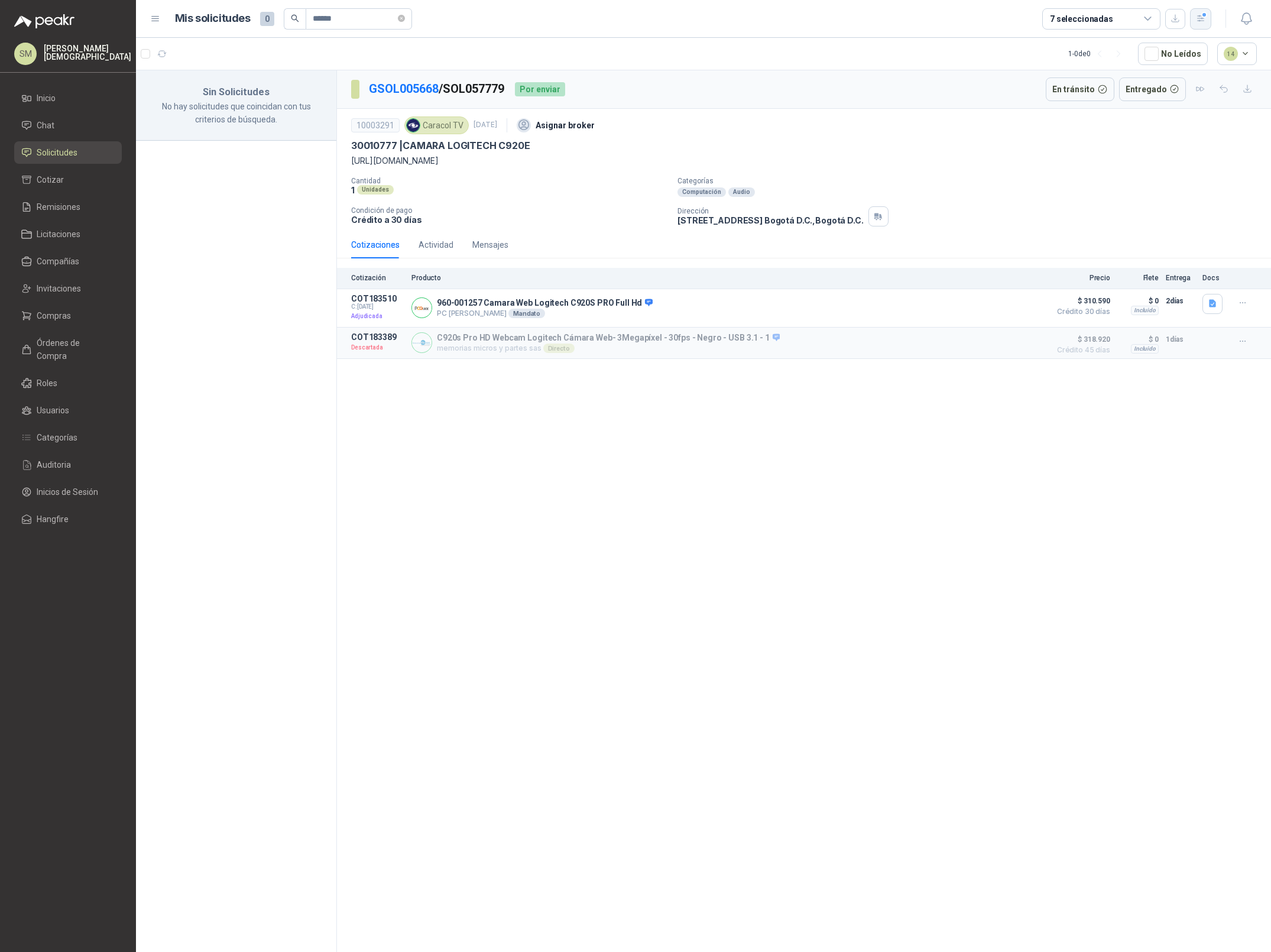
click at [1200, 16] on icon "button" at bounding box center [1201, 18] width 10 height 10
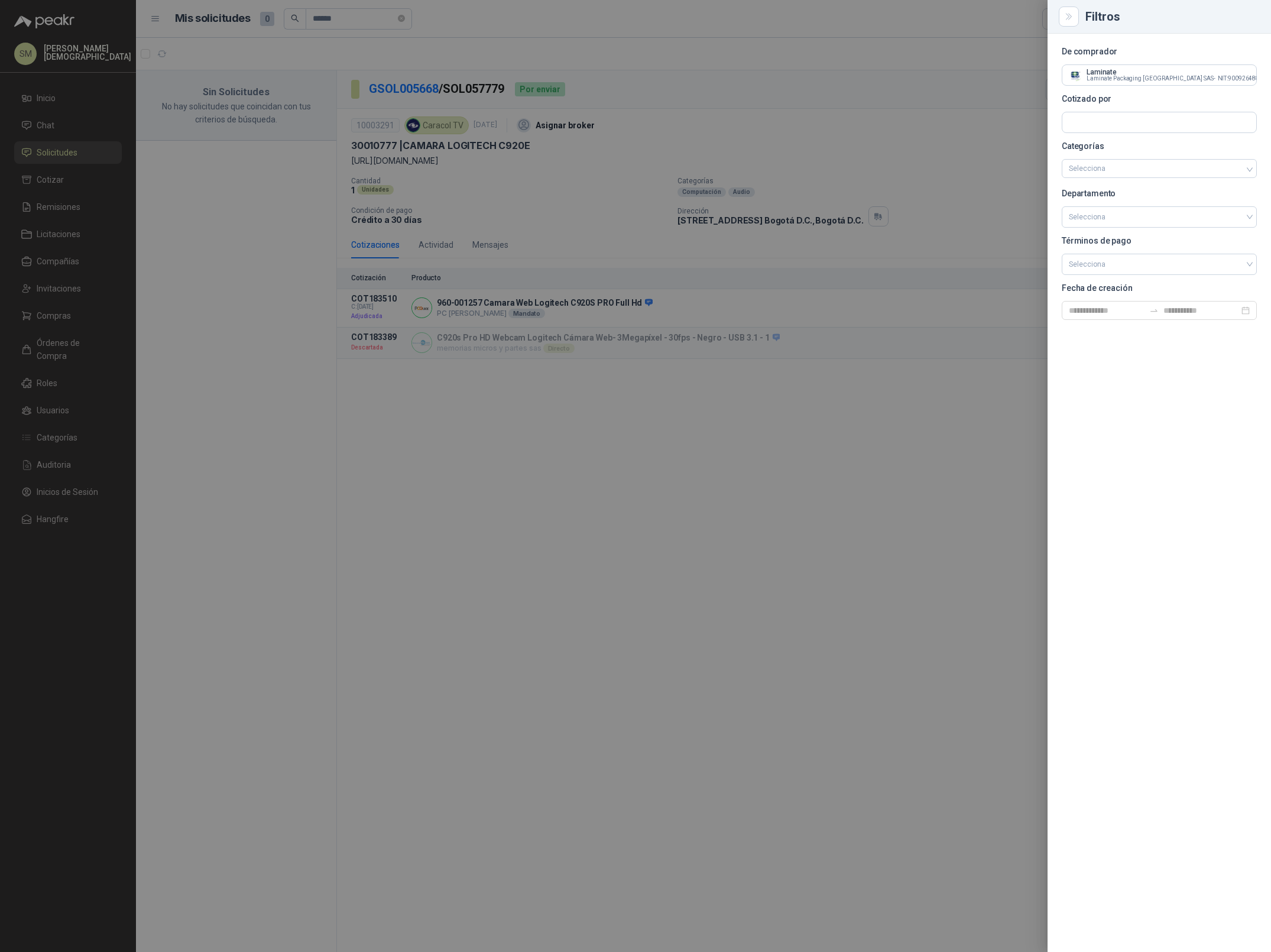
click at [929, 76] on div at bounding box center [635, 476] width 1271 height 952
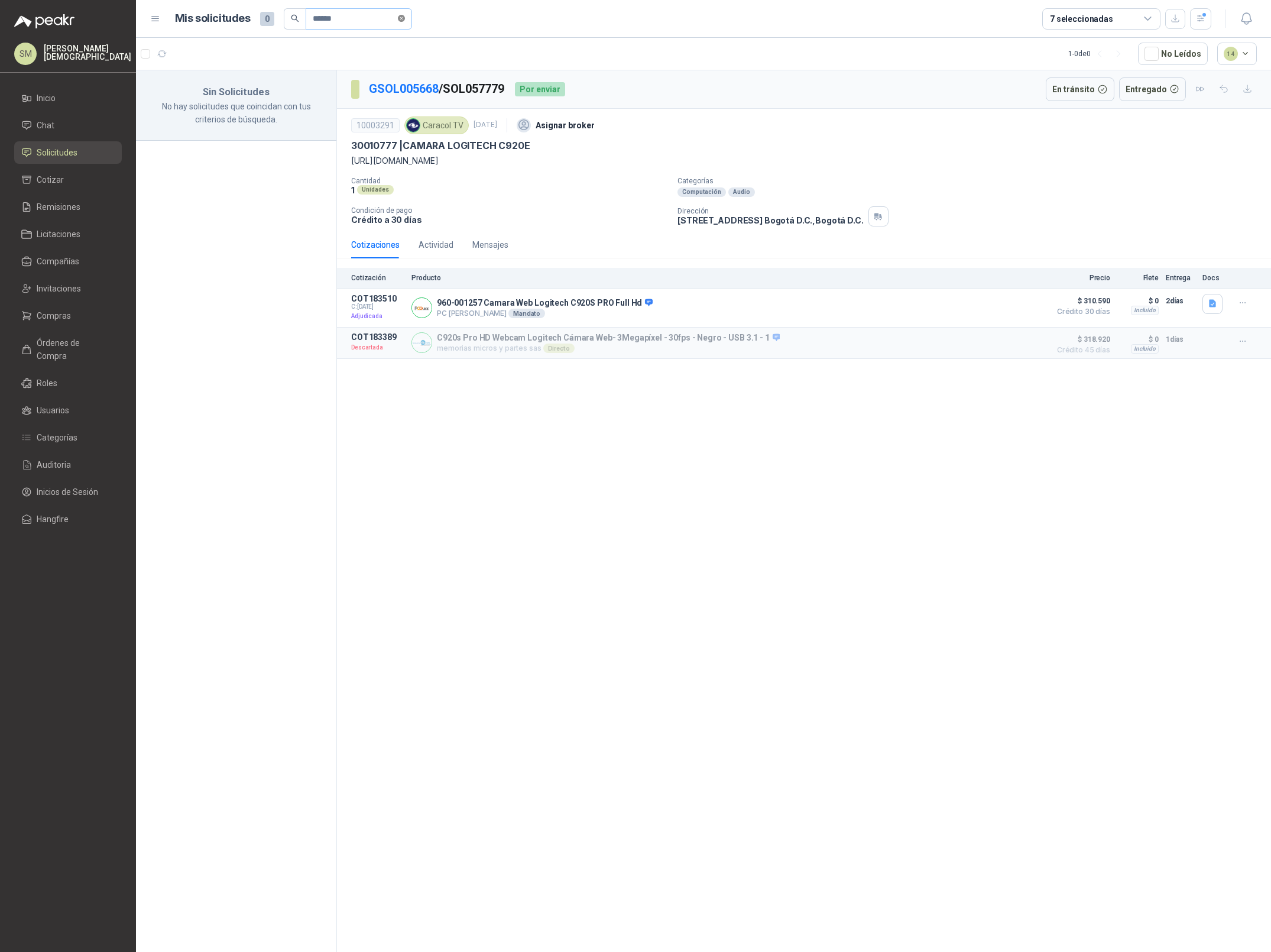
click at [405, 18] on icon "close-circle" at bounding box center [401, 18] width 7 height 7
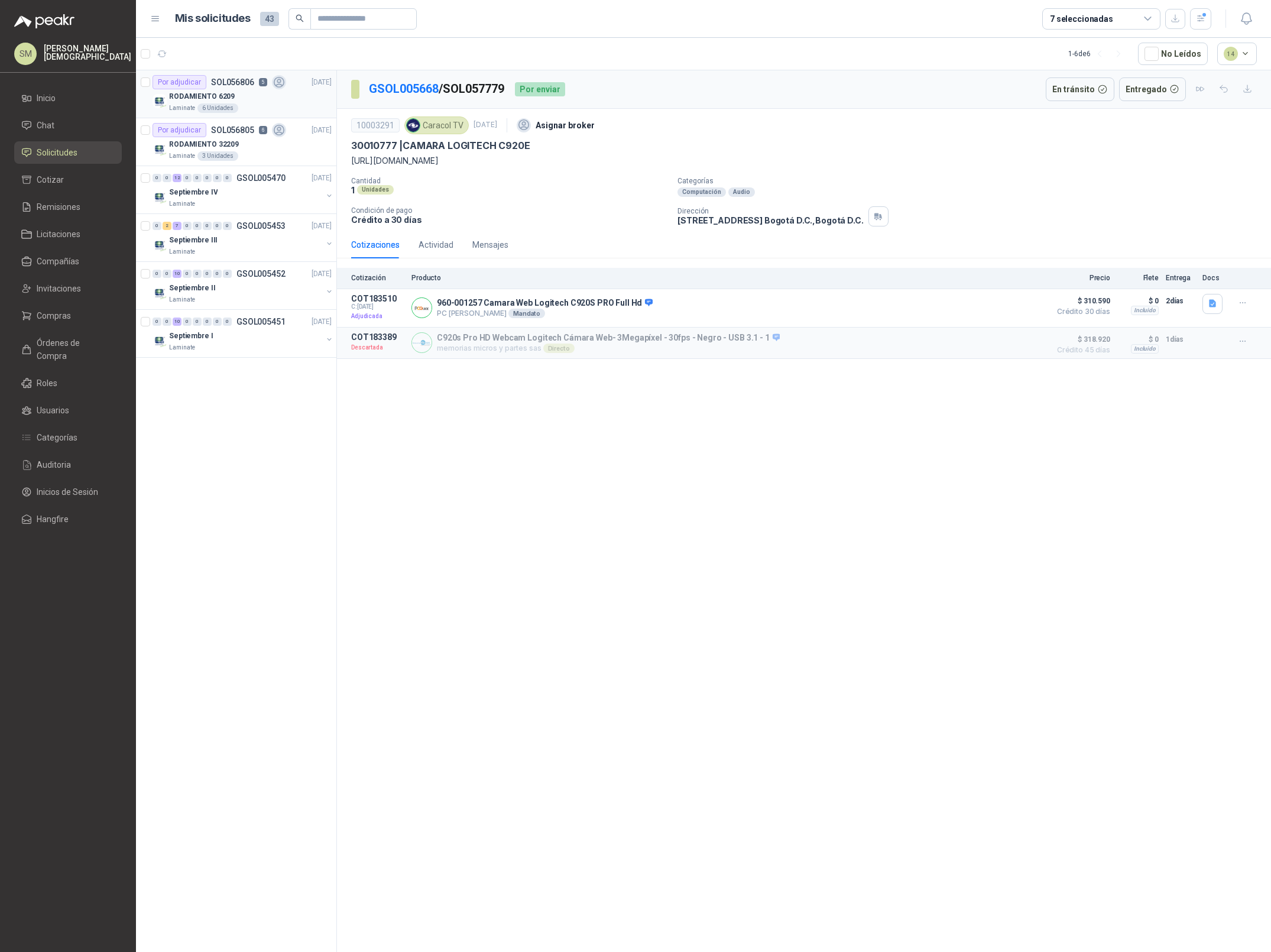
click at [236, 96] on div "RODAMIENTO 6209" at bounding box center [250, 96] width 163 height 14
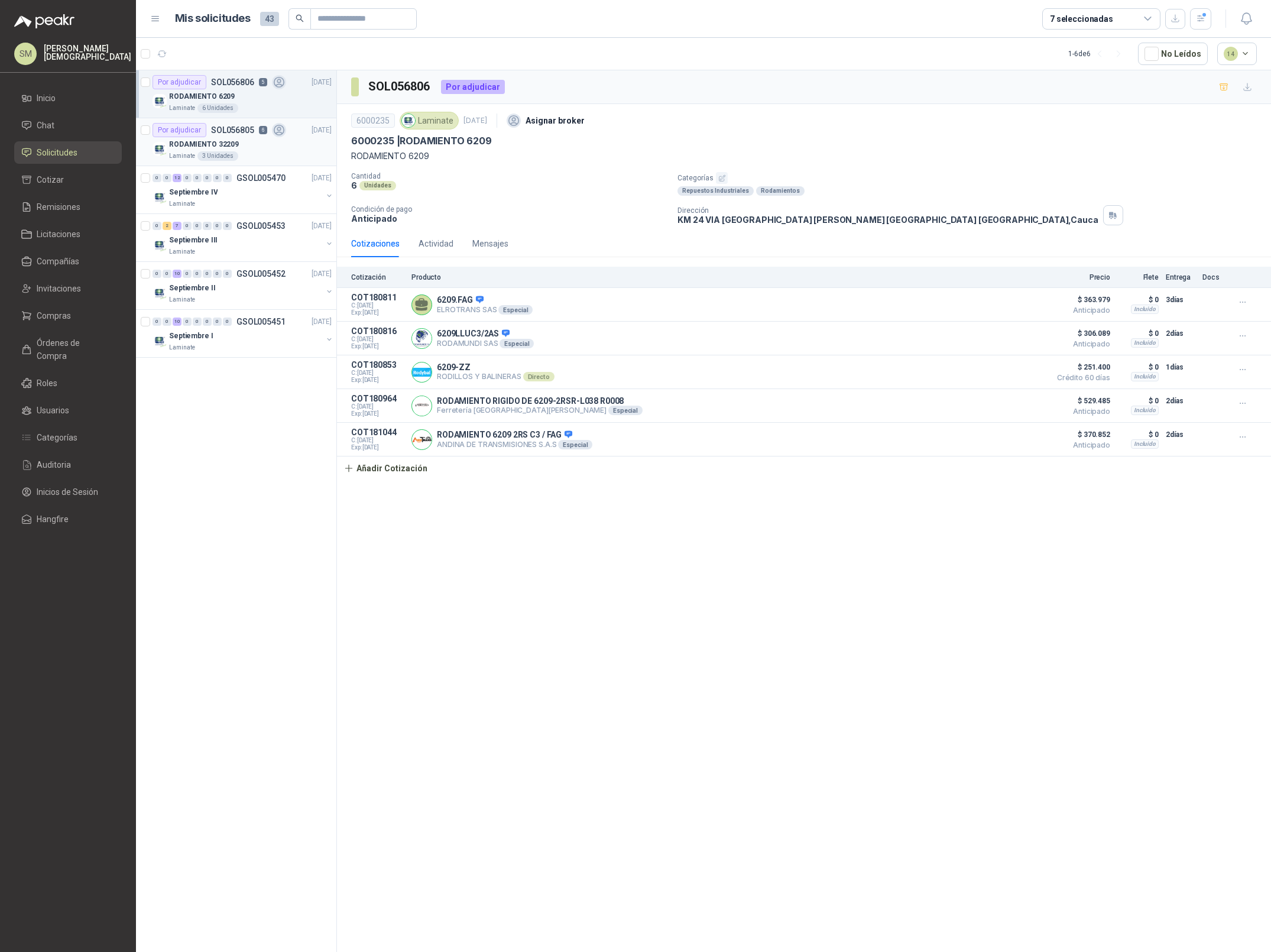
click at [235, 138] on div "RODAMIENTO 32209" at bounding box center [250, 144] width 163 height 14
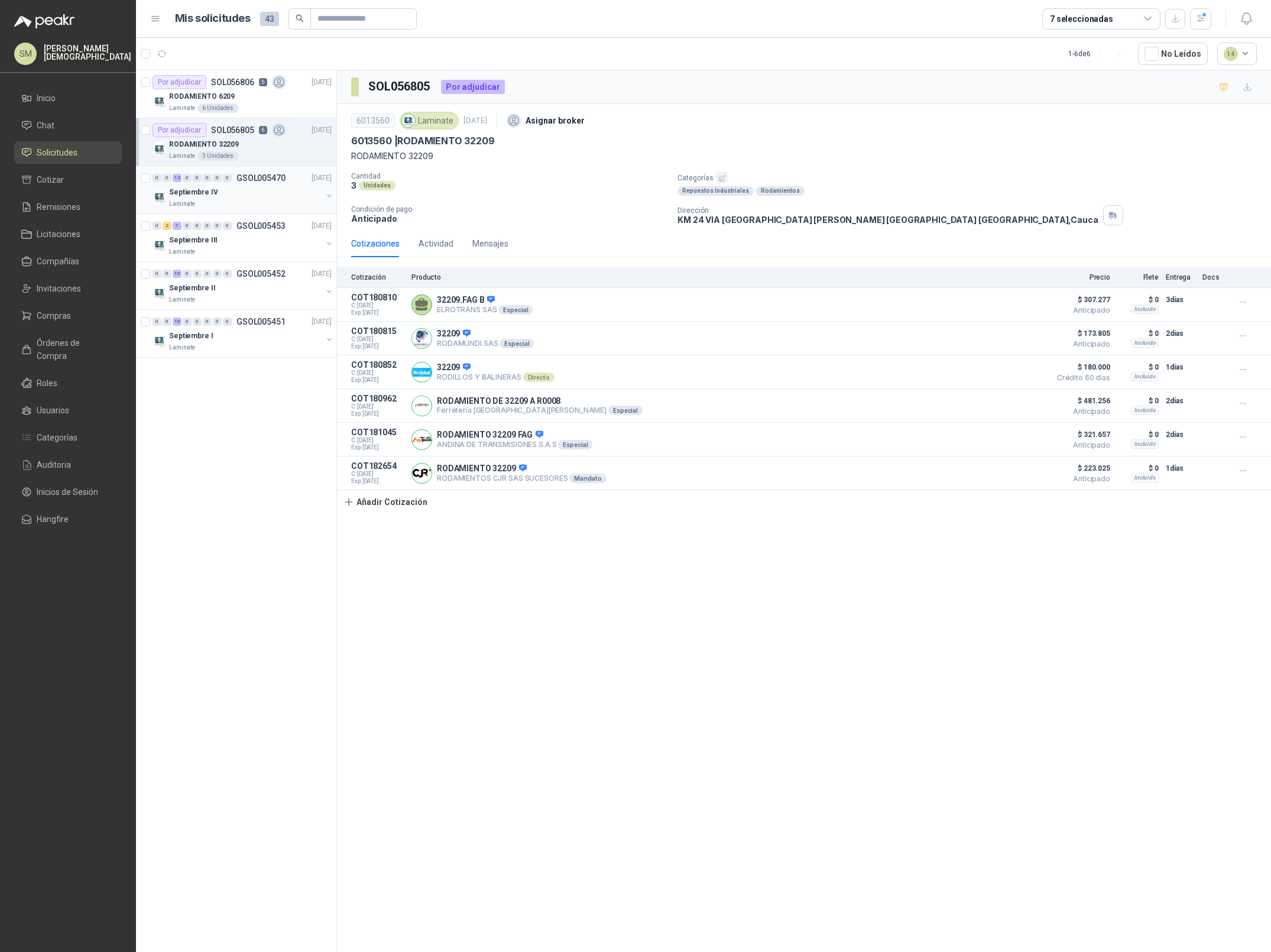
click at [254, 176] on p "GSOL005470" at bounding box center [261, 177] width 49 height 8
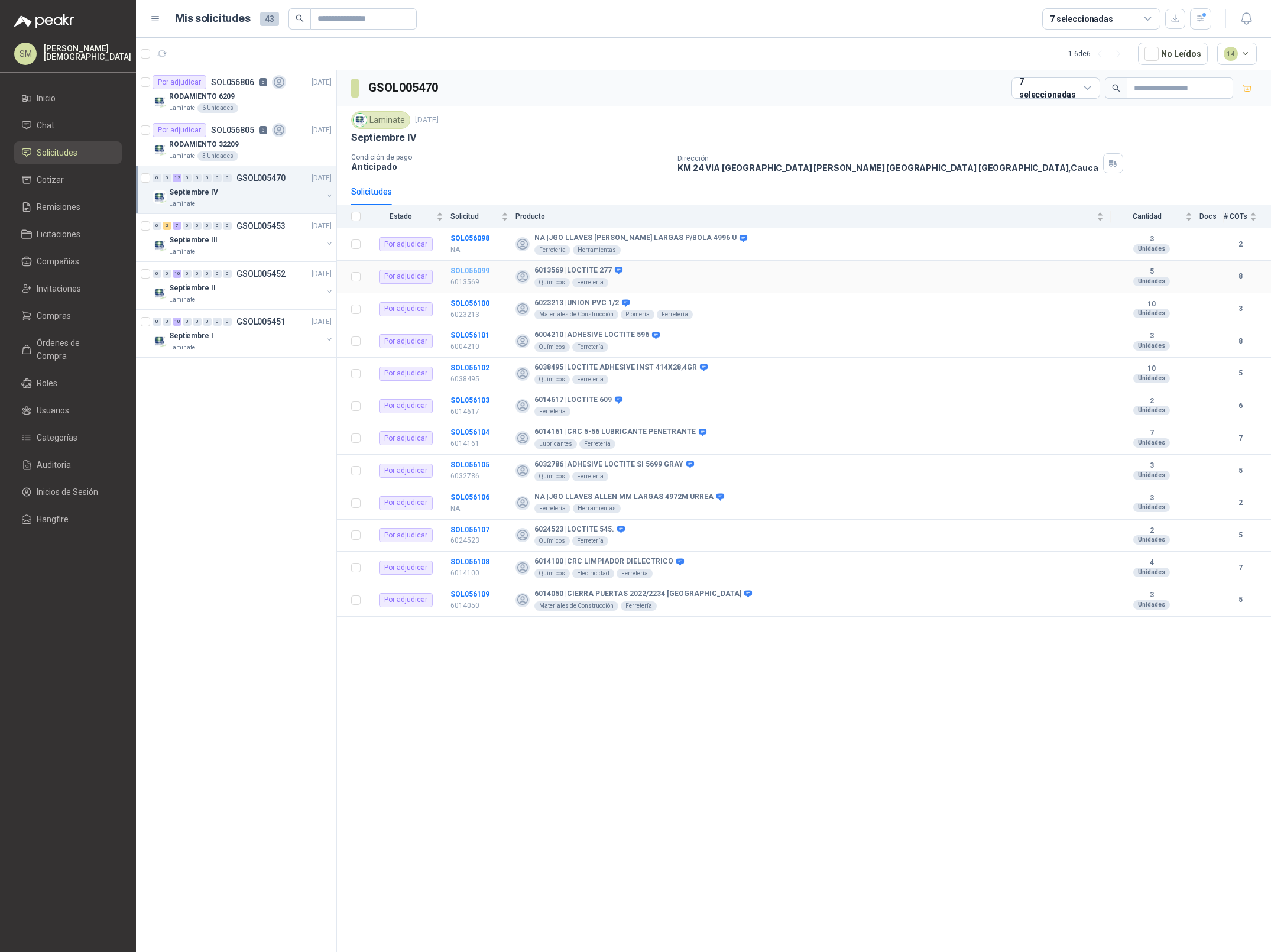
click at [477, 273] on b "SOL056099" at bounding box center [470, 271] width 39 height 8
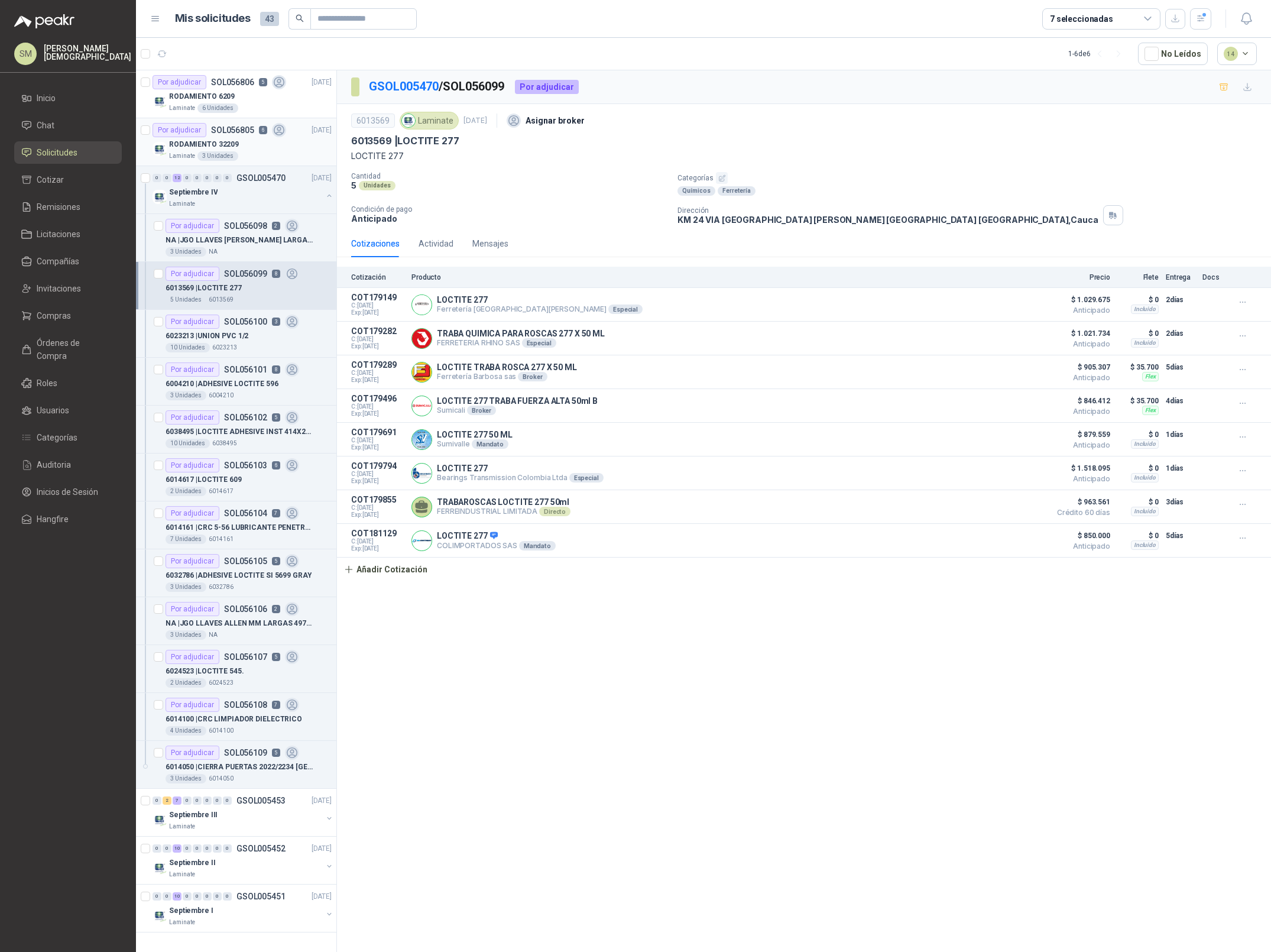
click at [276, 126] on icon at bounding box center [279, 131] width 10 height 10
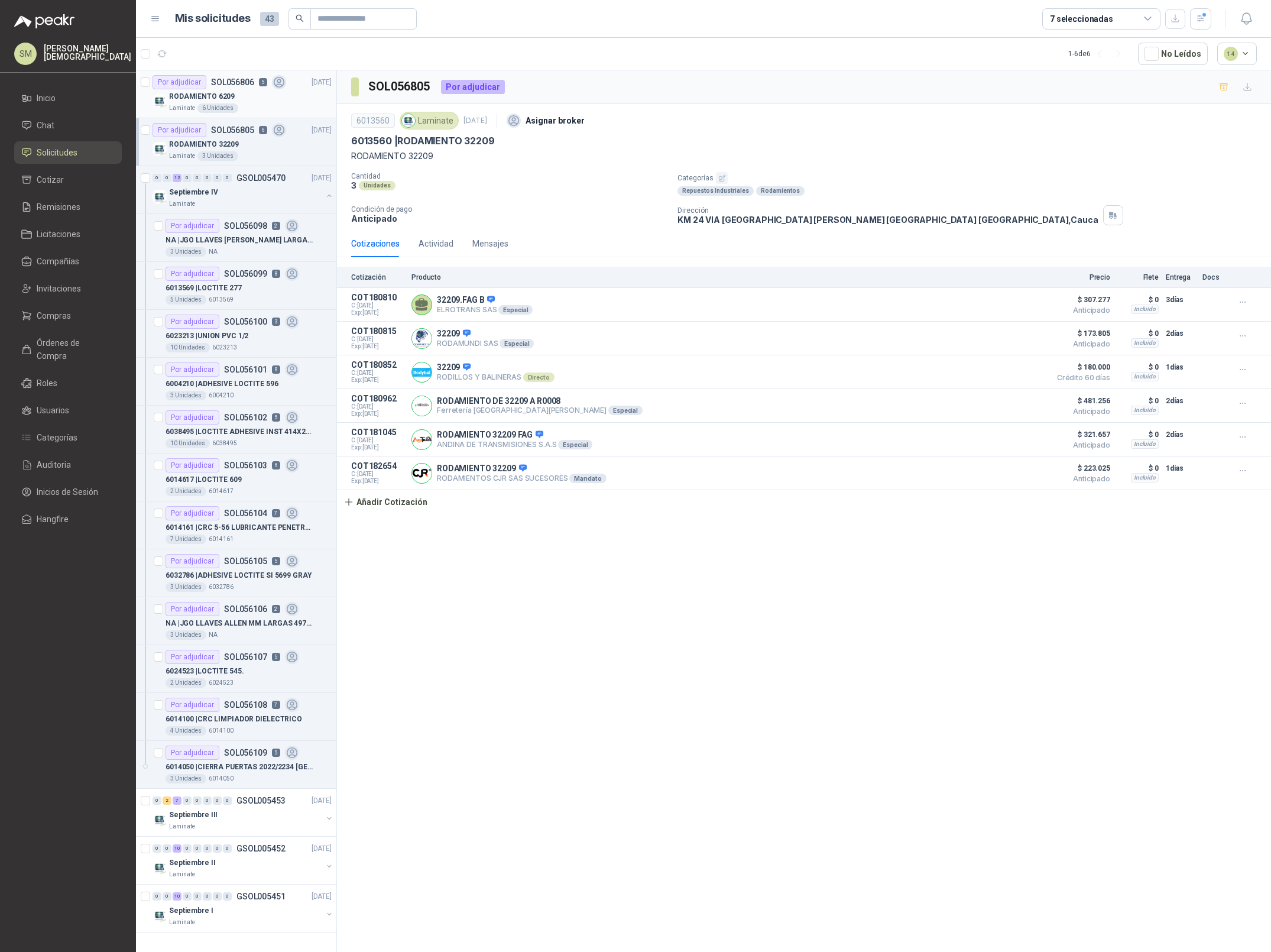
click at [250, 93] on div "RODAMIENTO 6209" at bounding box center [250, 96] width 163 height 14
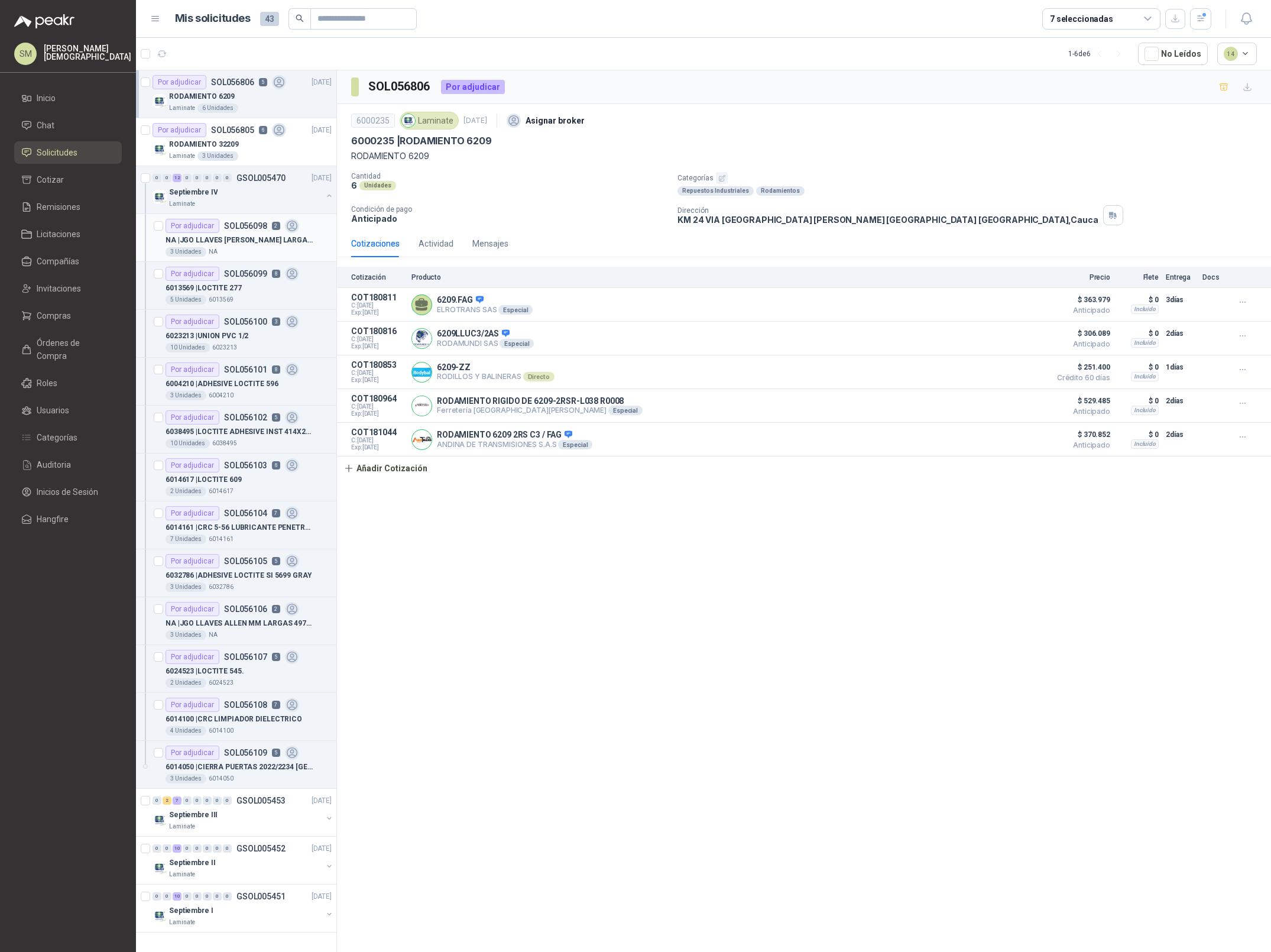
click at [250, 247] on div "NA | JGO LLAVES ALLEN MM LARGAS P/BOLA 4996 U" at bounding box center [248, 240] width 166 height 14
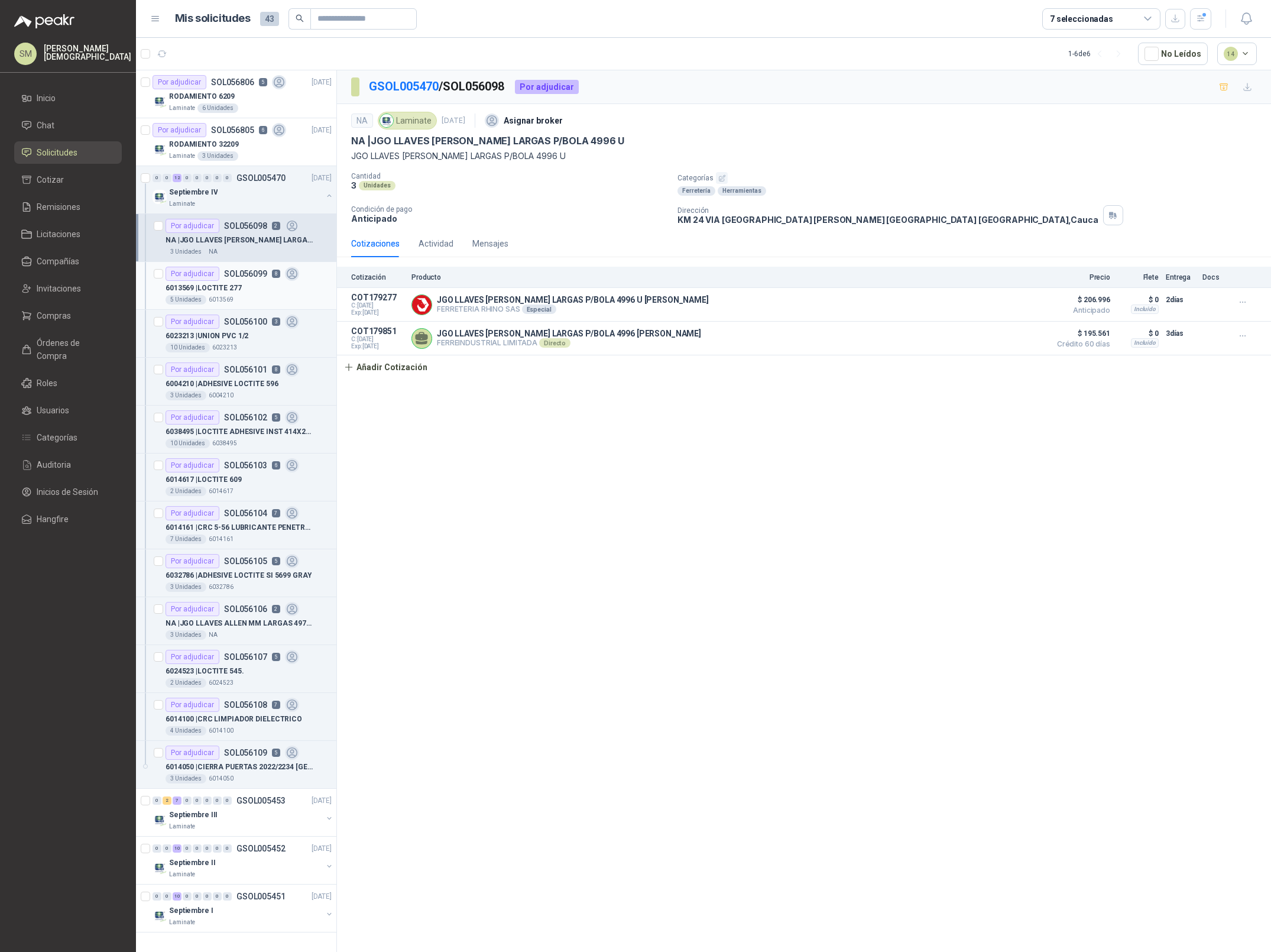
click at [239, 280] on div "Por adjudicar SOL056099 8" at bounding box center [232, 274] width 134 height 14
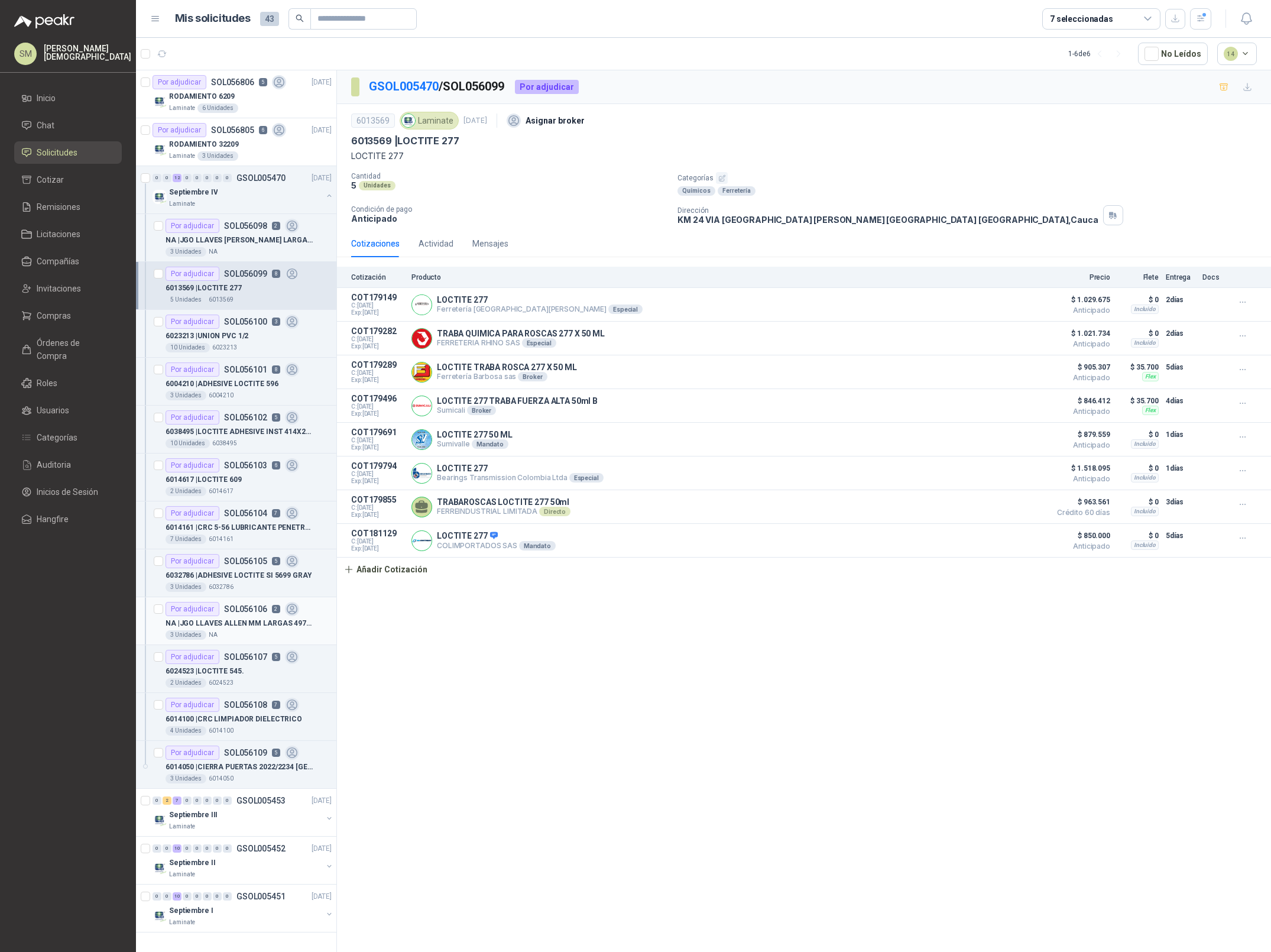
click at [233, 617] on div "NA | JGO LLAVES ALLEN MM LARGAS 4972M URREA" at bounding box center [248, 623] width 166 height 14
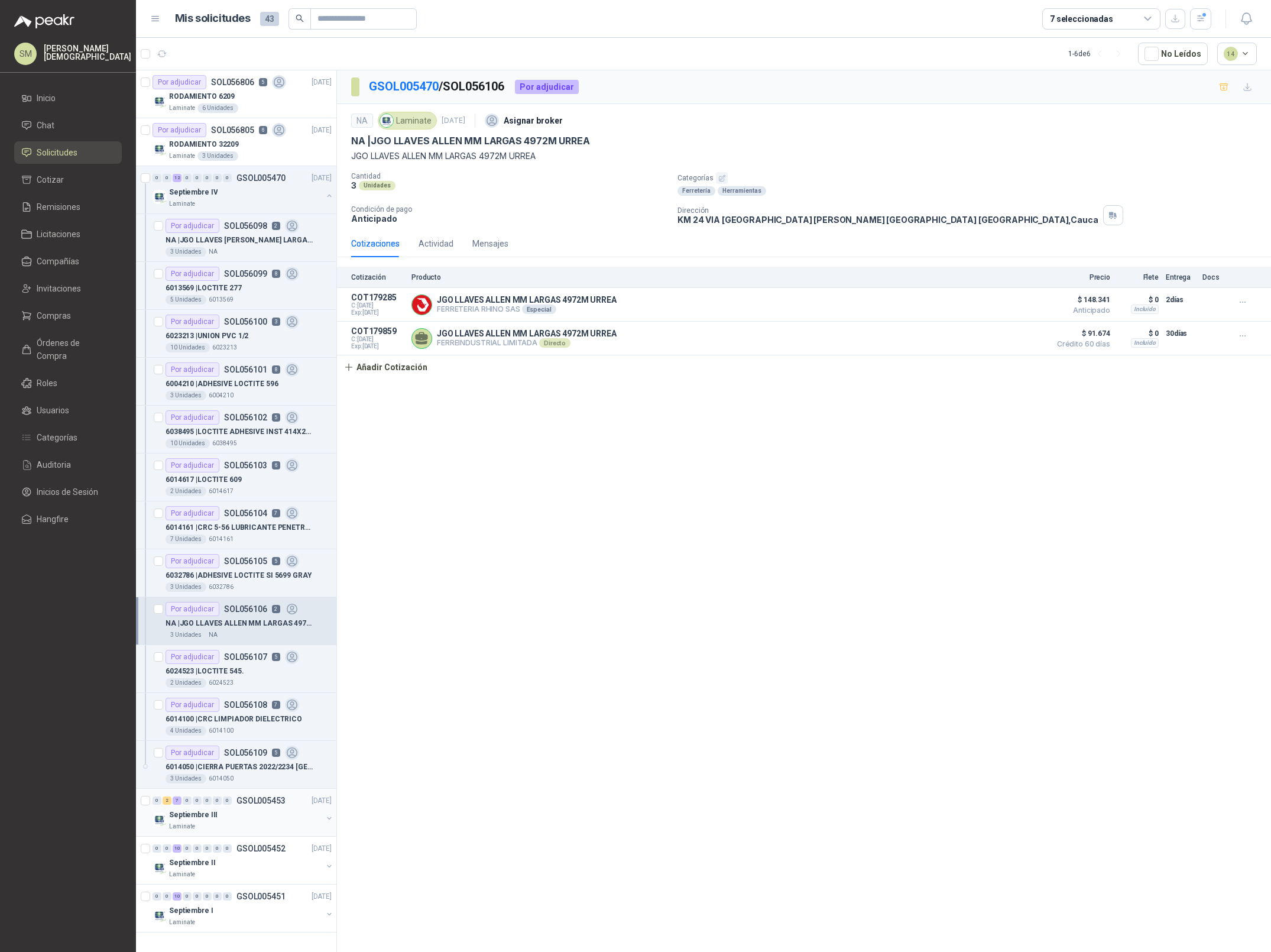
click at [253, 815] on div "Septiembre III" at bounding box center [246, 814] width 153 height 14
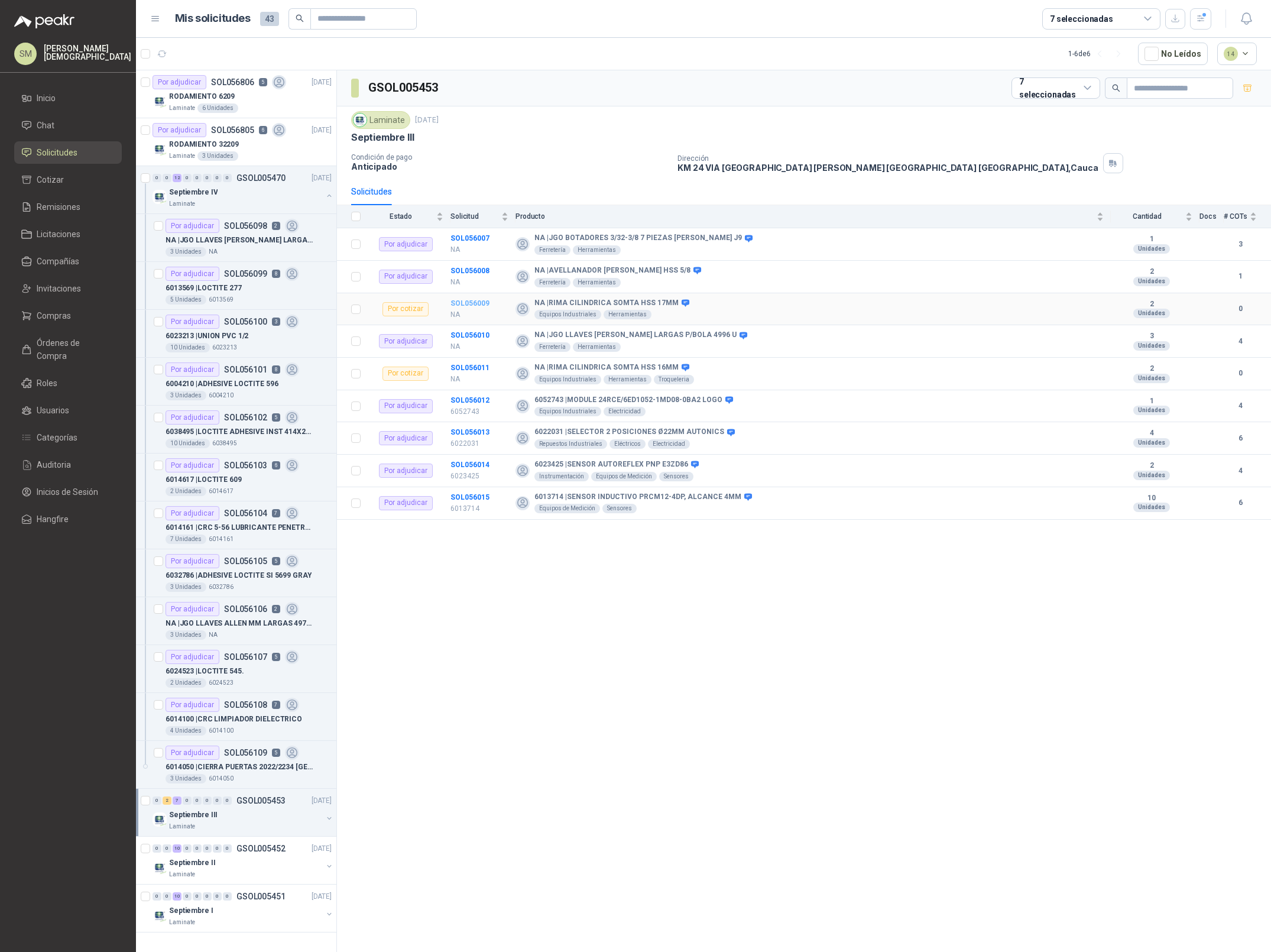
click at [469, 304] on b "SOL056009" at bounding box center [470, 303] width 39 height 8
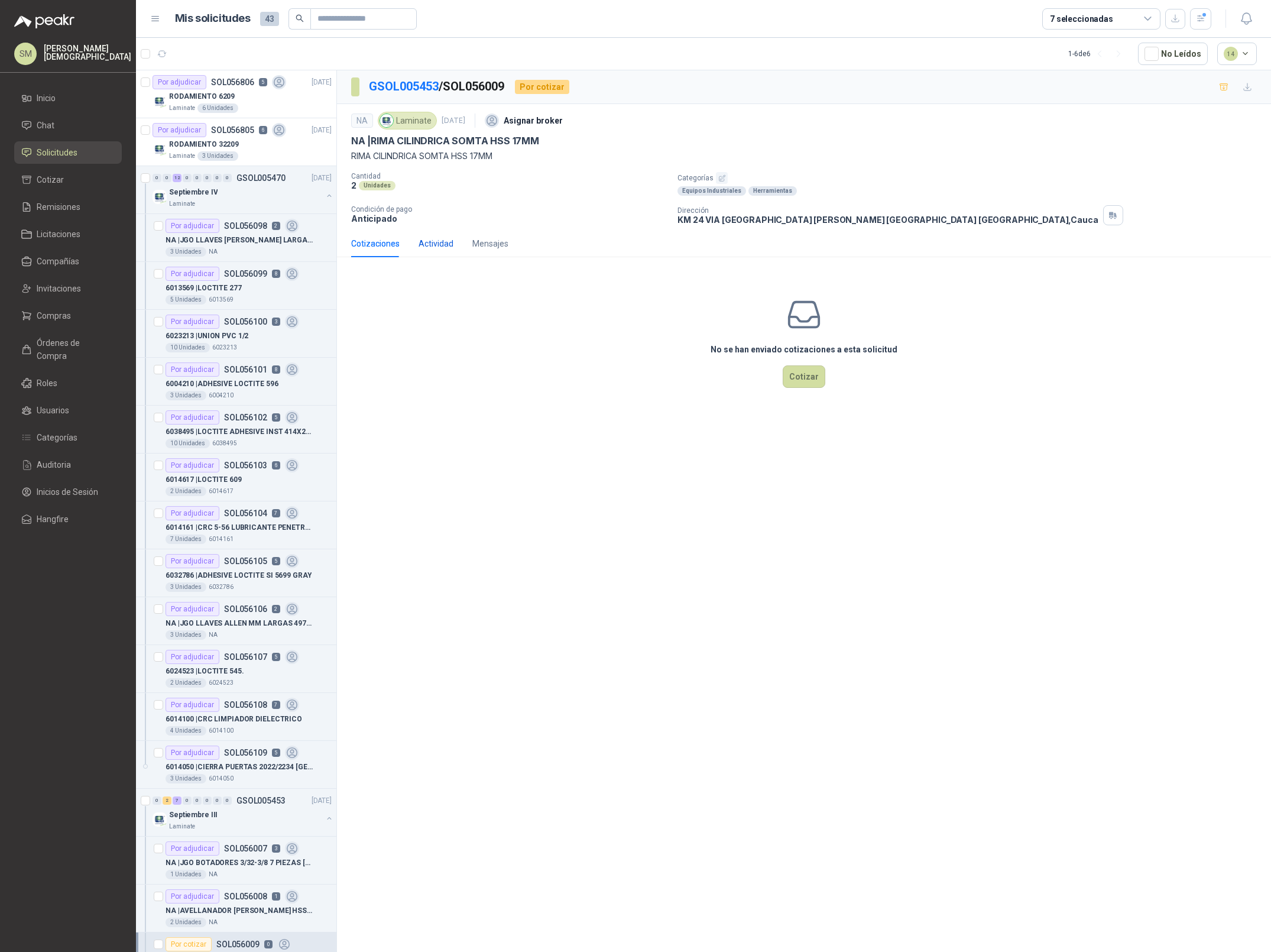
click at [434, 243] on div "Actividad" at bounding box center [435, 243] width 35 height 13
click at [374, 243] on div "Cotizaciones" at bounding box center [375, 243] width 48 height 13
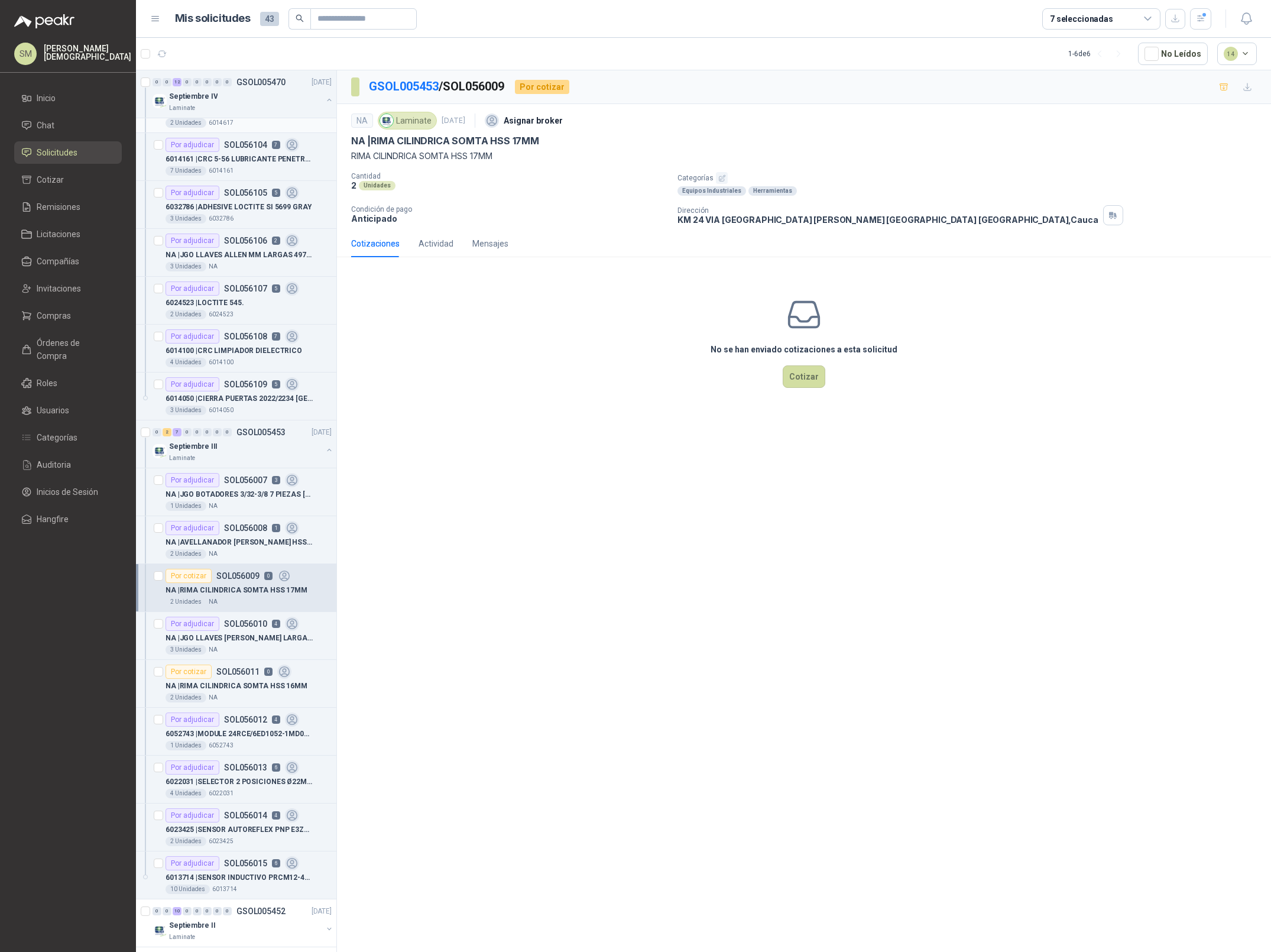
scroll to position [427, 0]
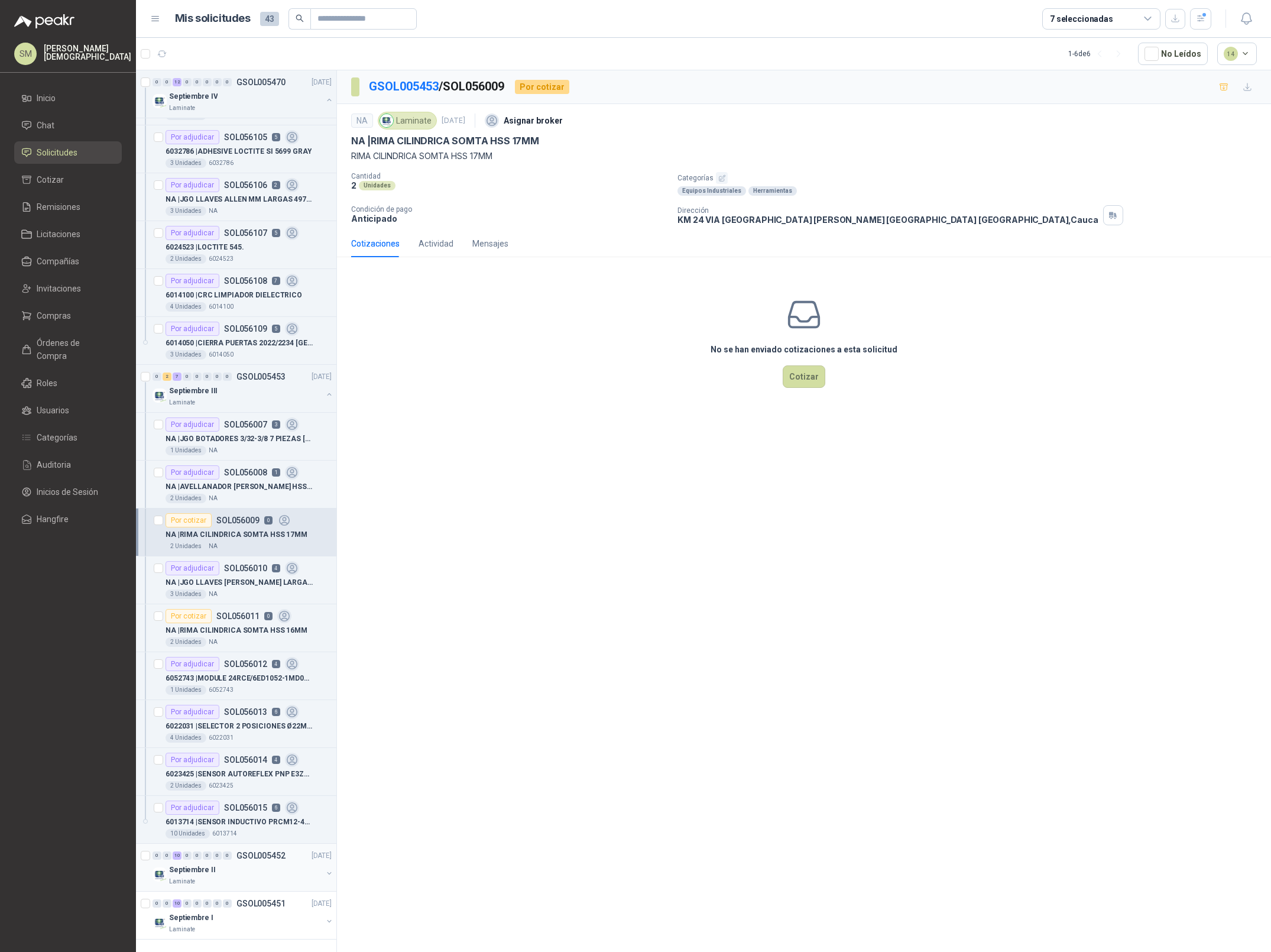
click at [224, 883] on div "Laminate" at bounding box center [246, 881] width 153 height 10
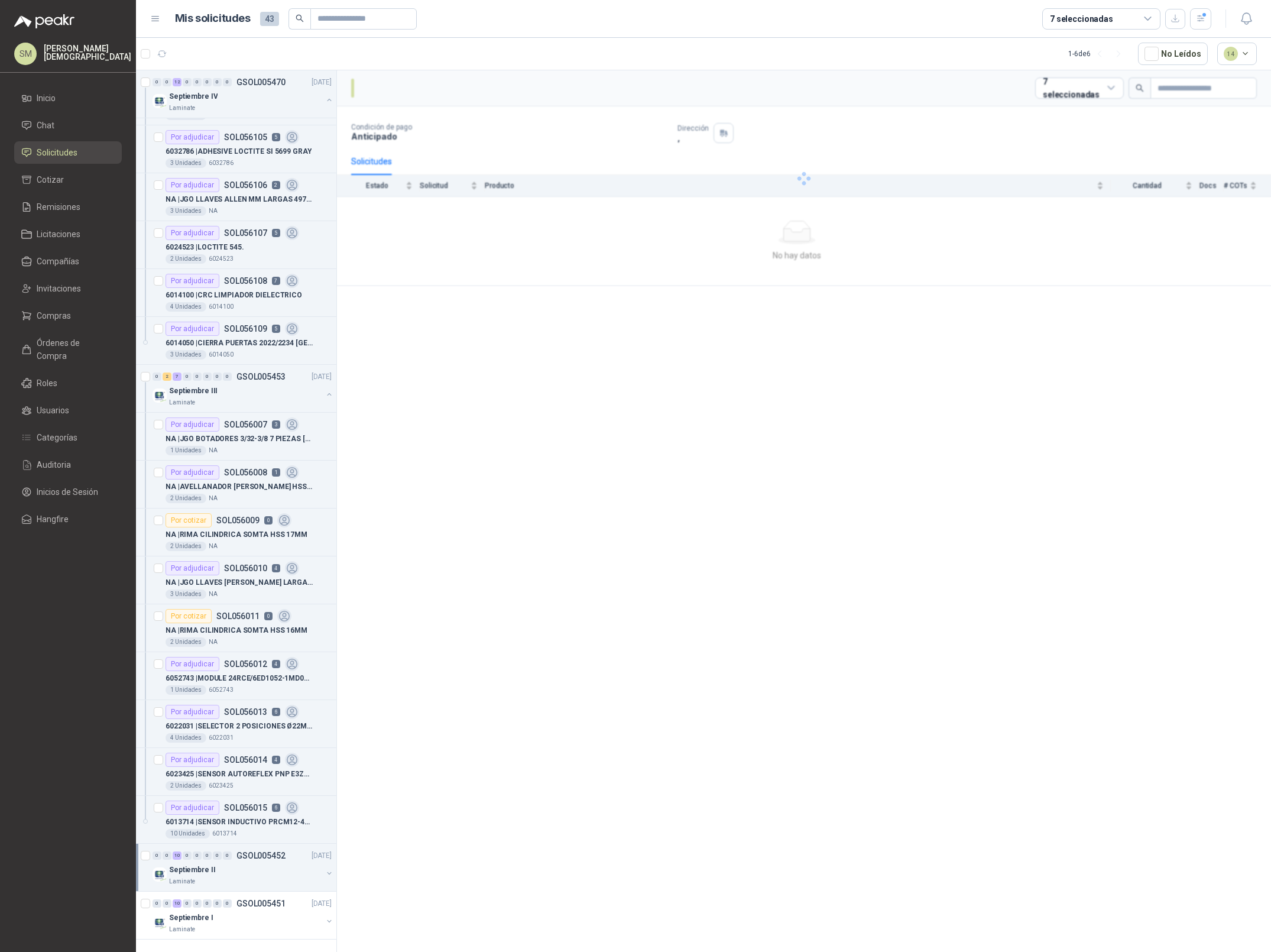
click at [242, 872] on div "Septiembre II" at bounding box center [246, 870] width 153 height 14
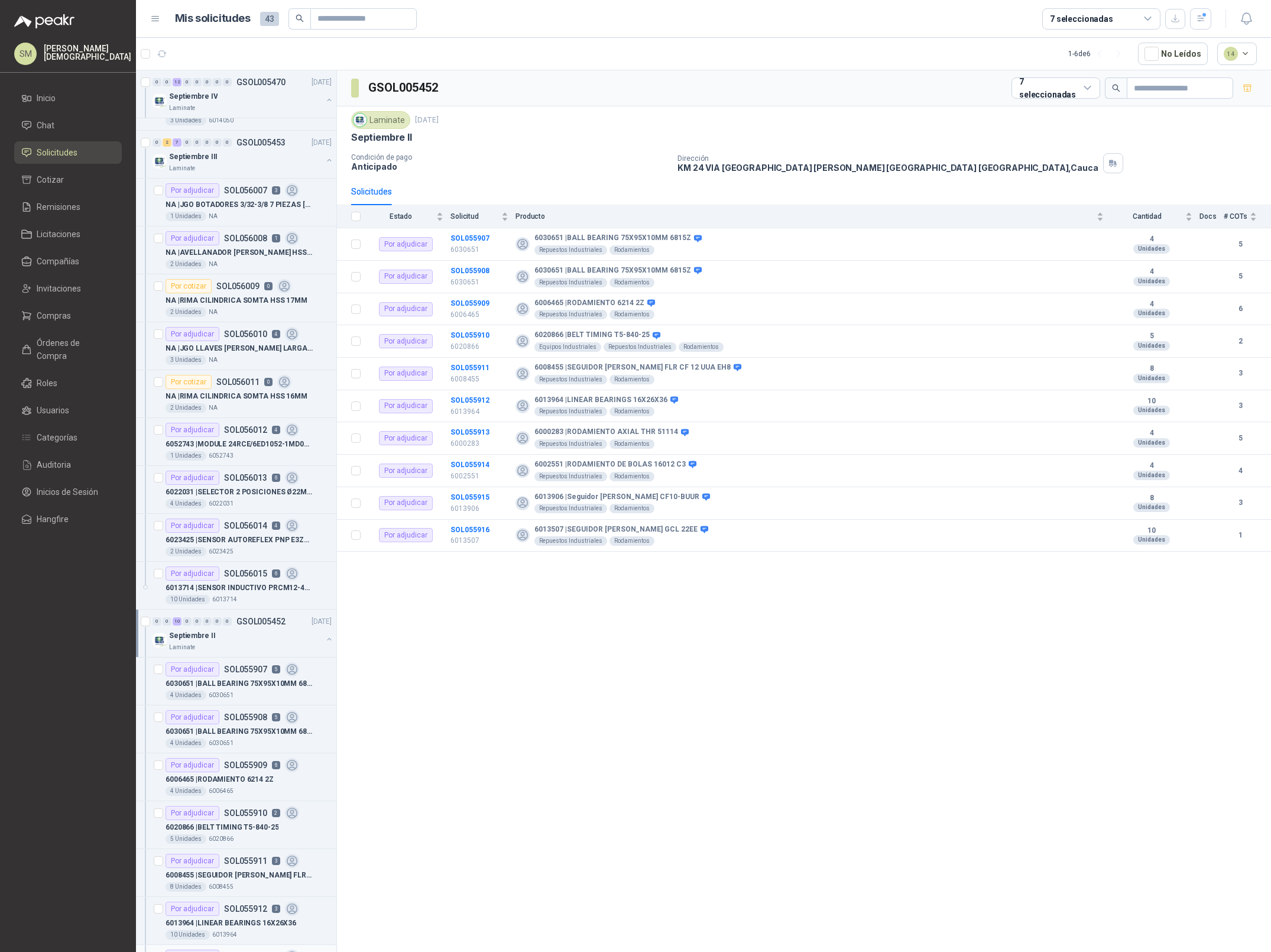
scroll to position [906, 0]
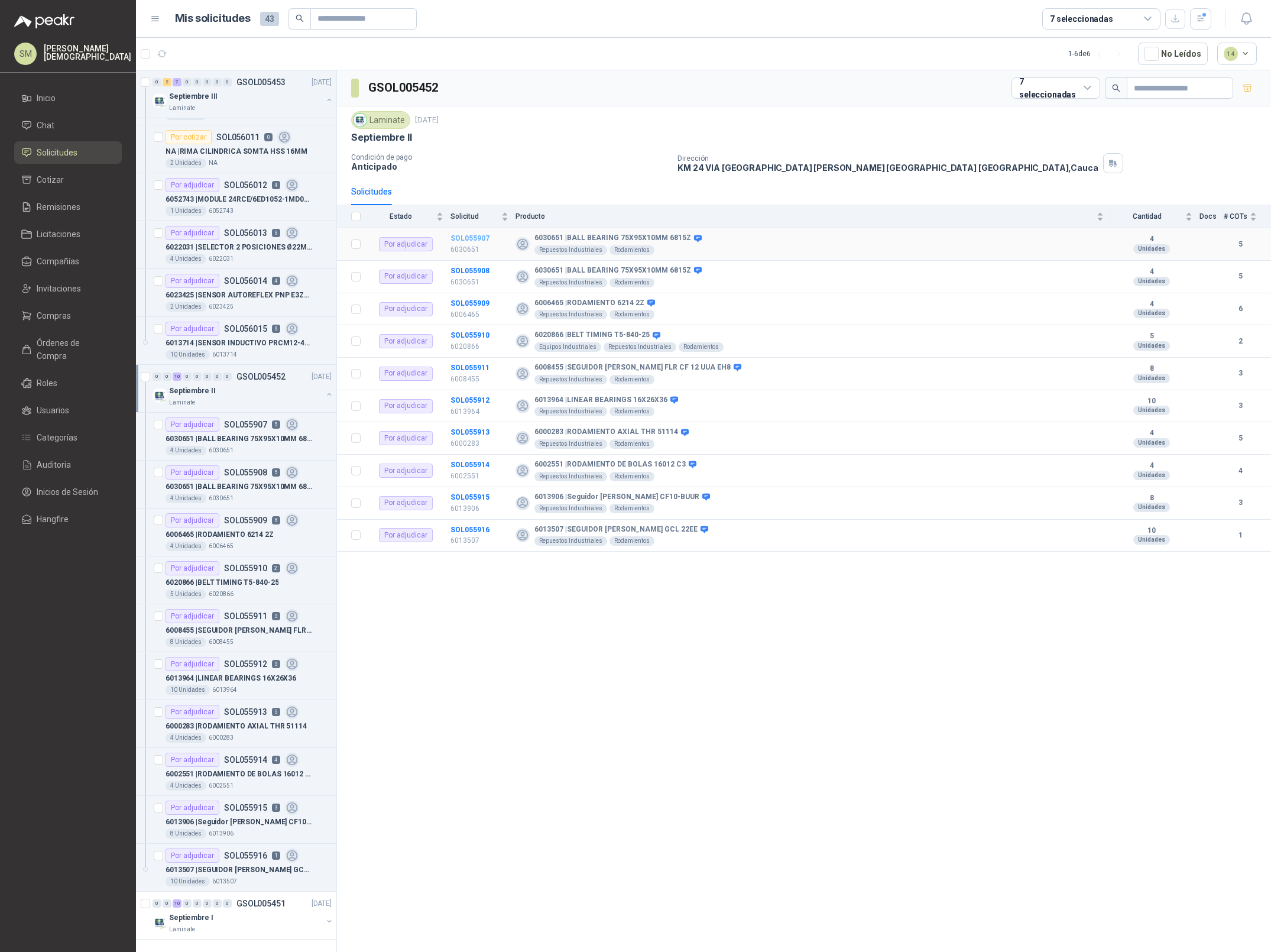
click at [455, 239] on b "SOL055907" at bounding box center [470, 238] width 39 height 8
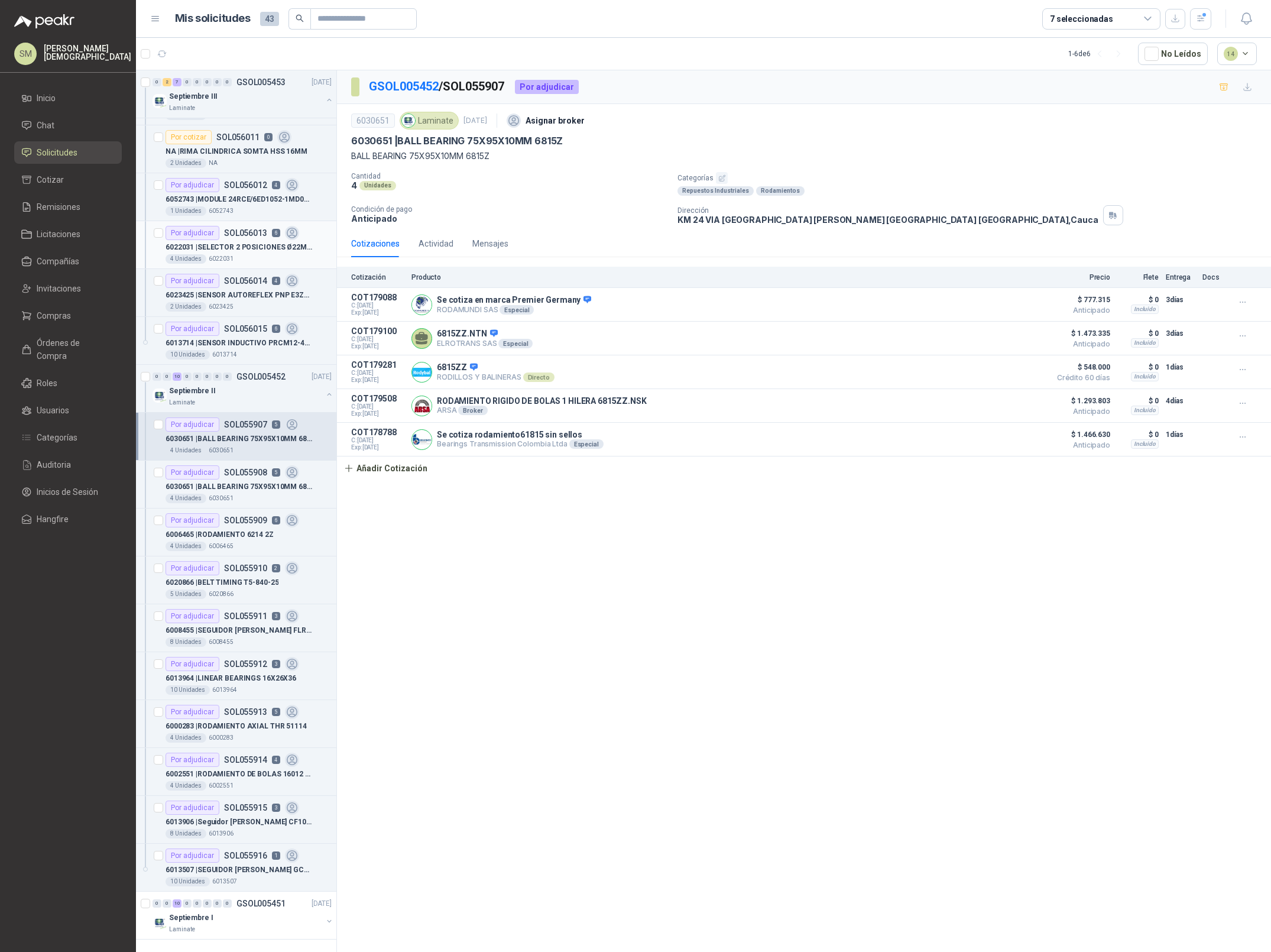
click at [200, 232] on div "Por adjudicar" at bounding box center [192, 233] width 54 height 14
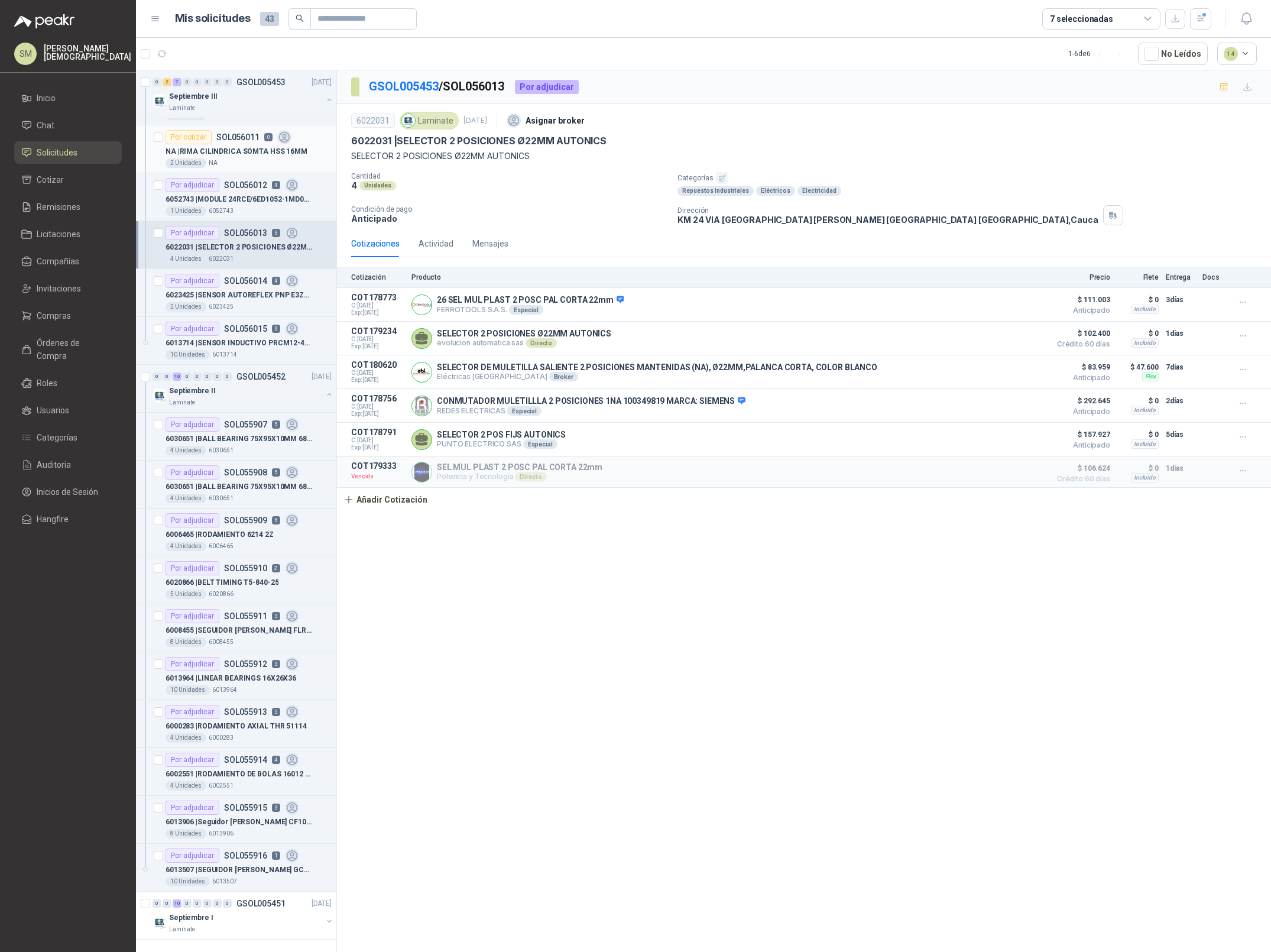
click at [252, 167] on article "Por cotizar SOL056011 0 NA | RIMA CILINDRICA SOMTA HSS 16MM 2 Unidades NA" at bounding box center [236, 150] width 200 height 48
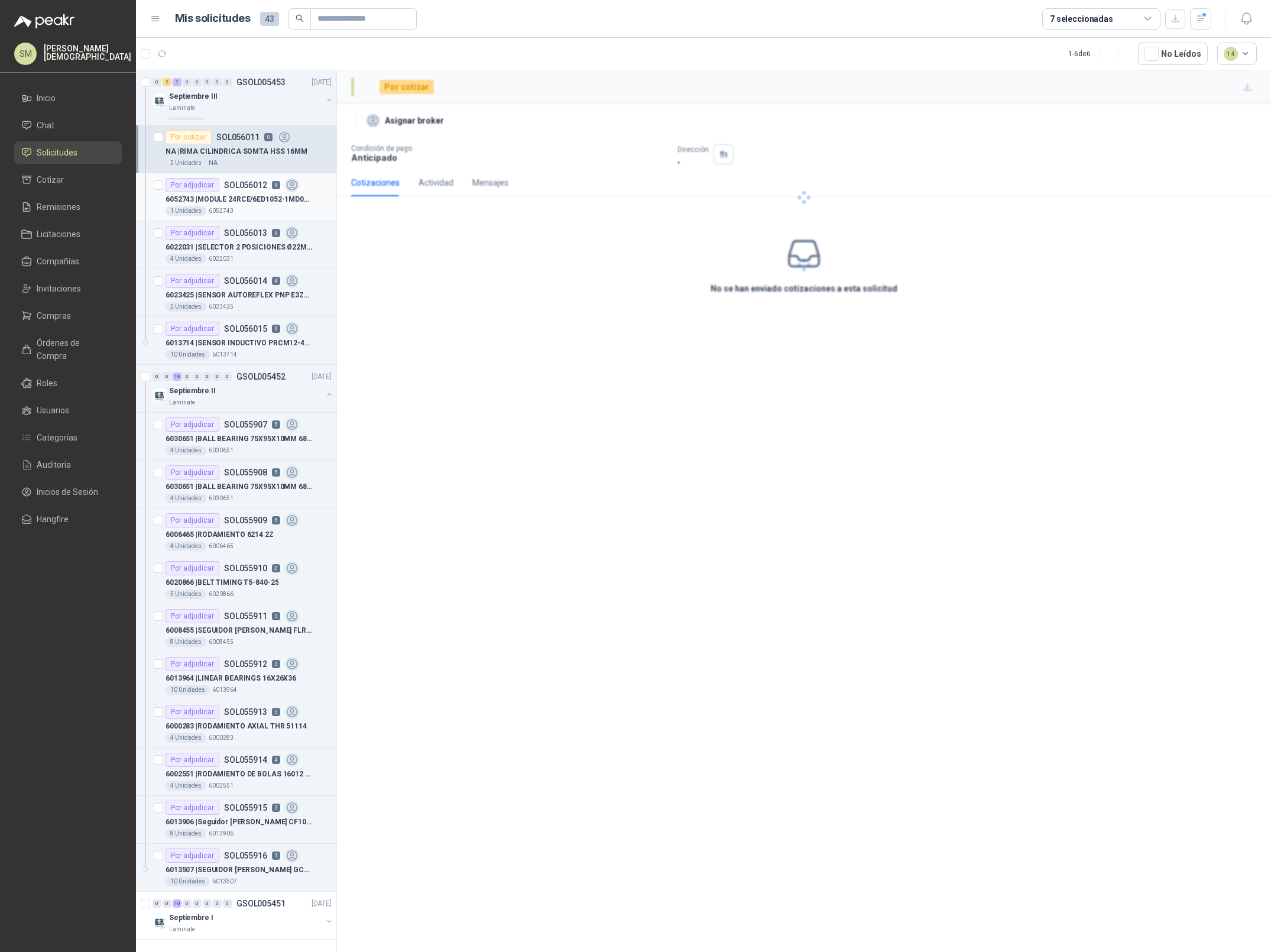
click at [243, 198] on p "6052743 | MODULE 24RCE/6ED1052-1MD08-0BA2 LOGO" at bounding box center [239, 200] width 147 height 11
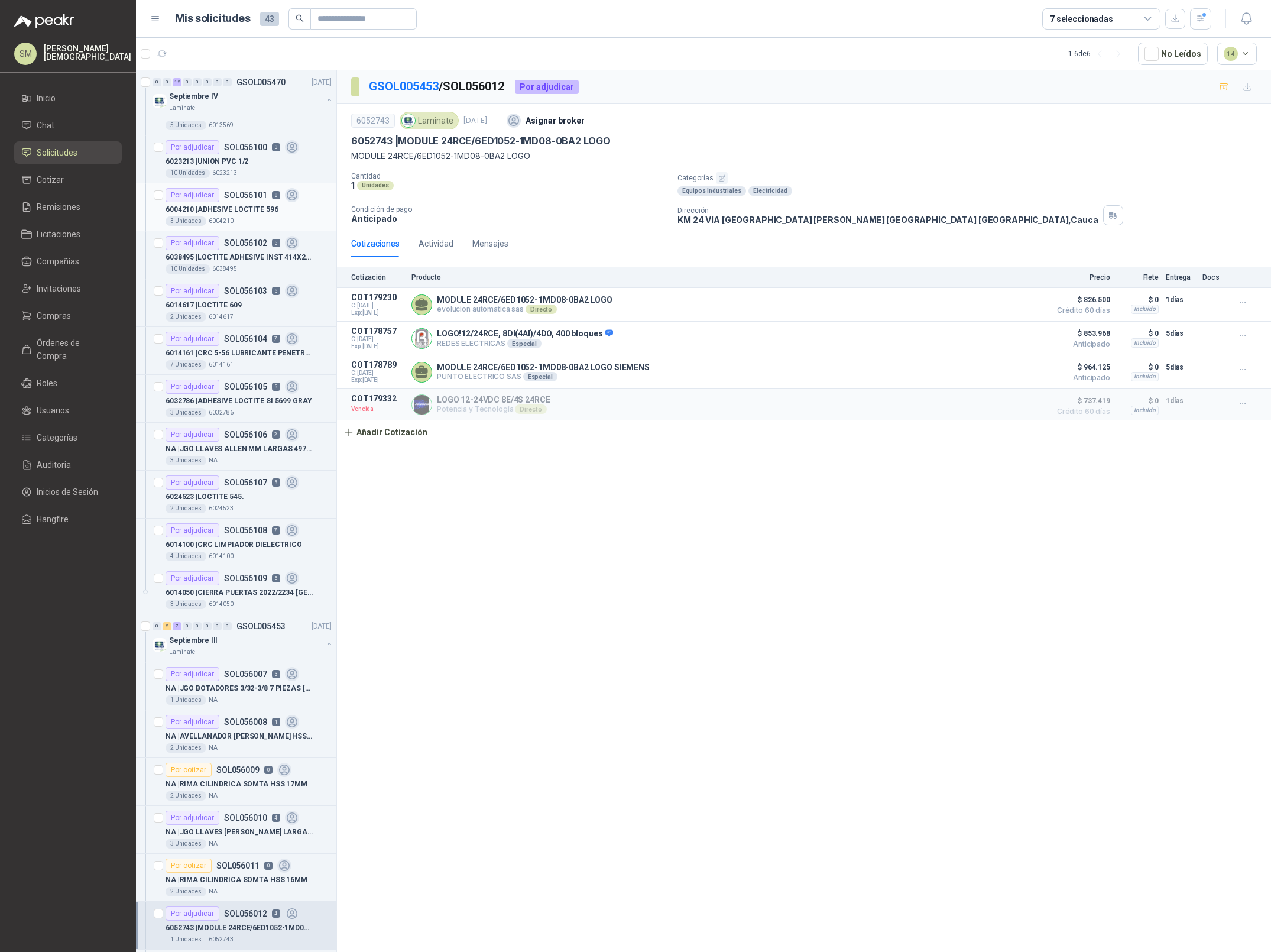
scroll to position [163, 0]
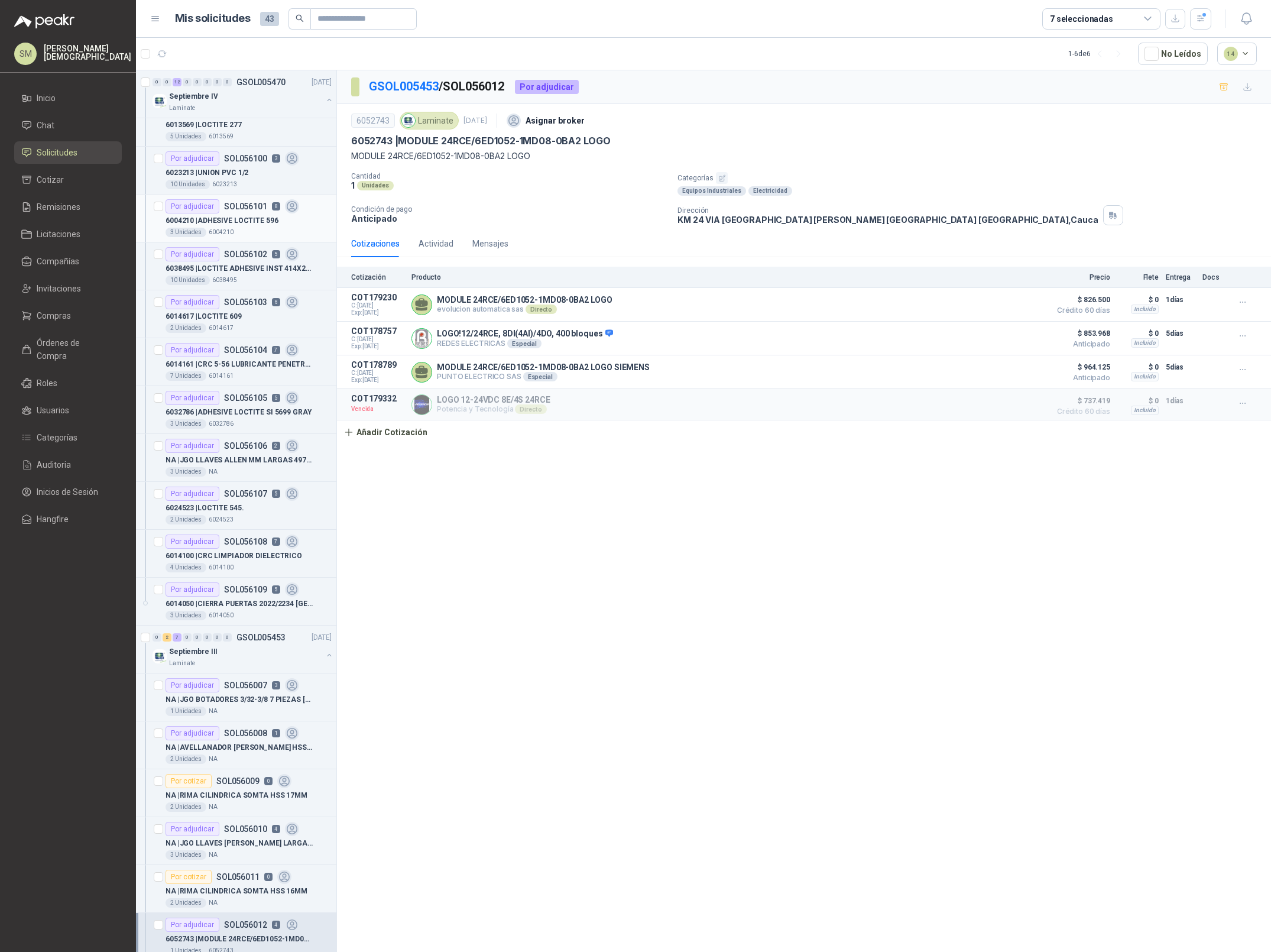
click at [236, 215] on div "6004210 | ADHESIVE LOCTITE 596" at bounding box center [248, 221] width 166 height 14
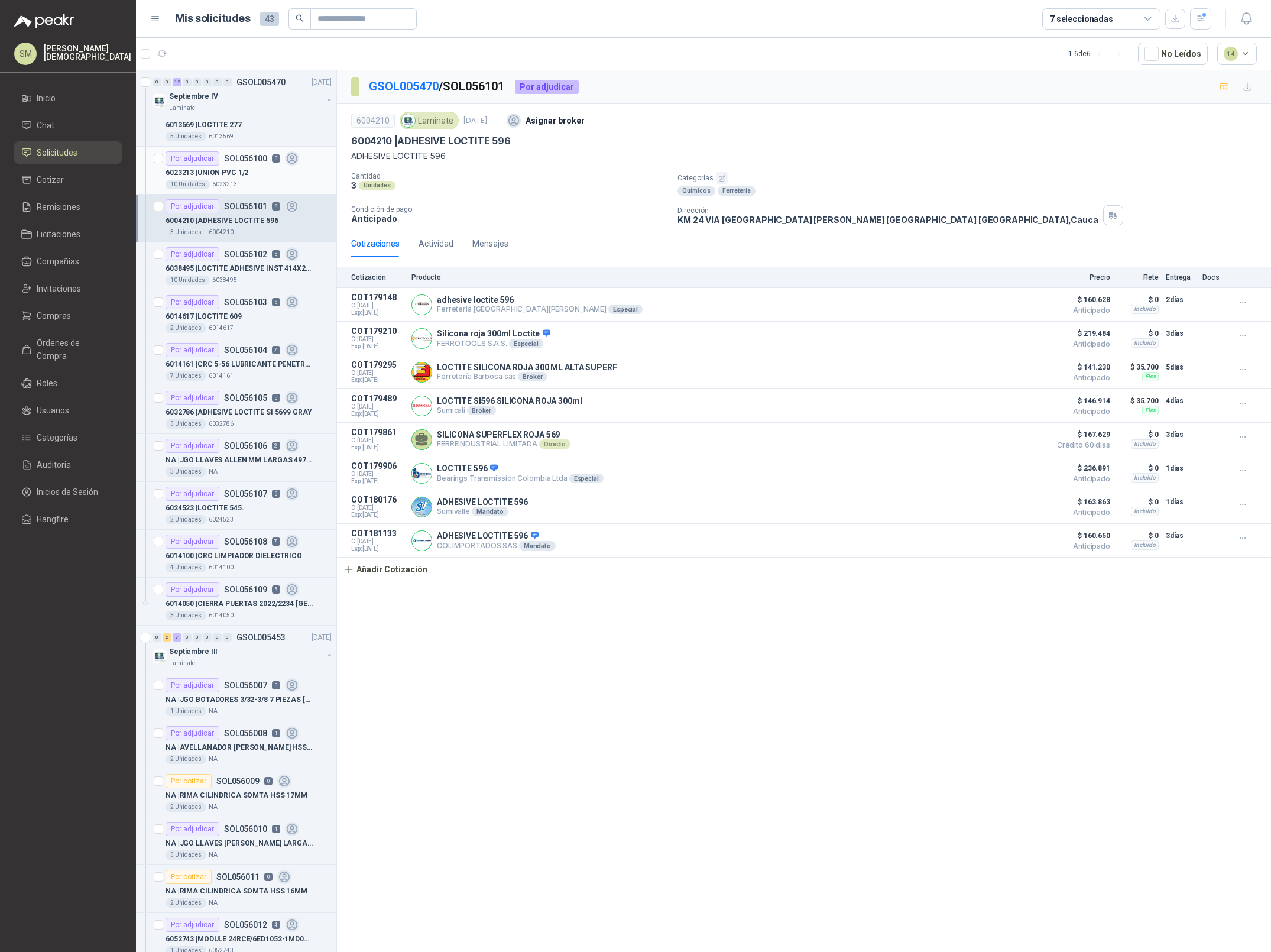
click at [243, 182] on div "10 Unidades 6023213" at bounding box center [248, 184] width 166 height 10
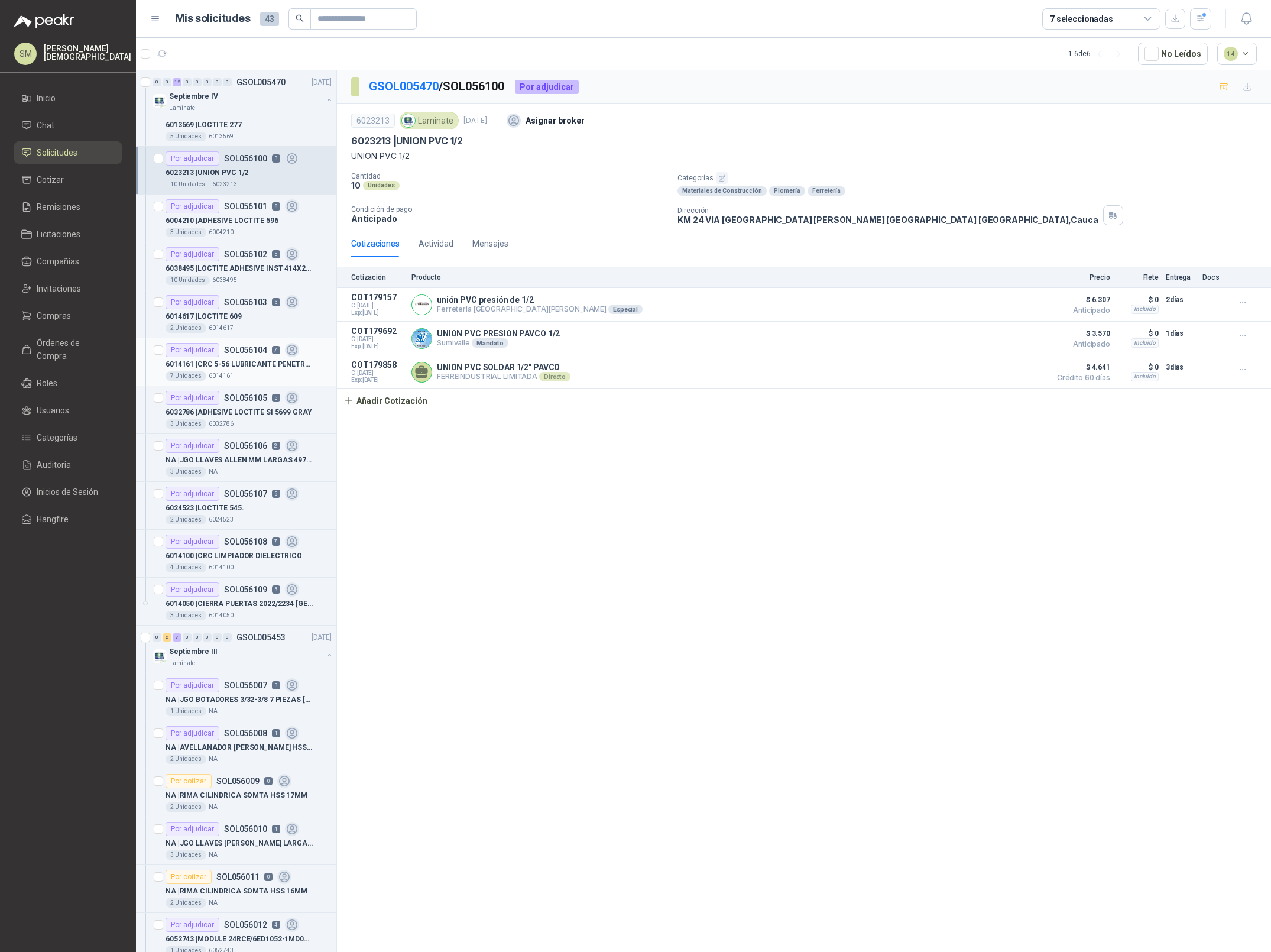
click at [271, 375] on div "7 Unidades 6014161" at bounding box center [248, 376] width 166 height 10
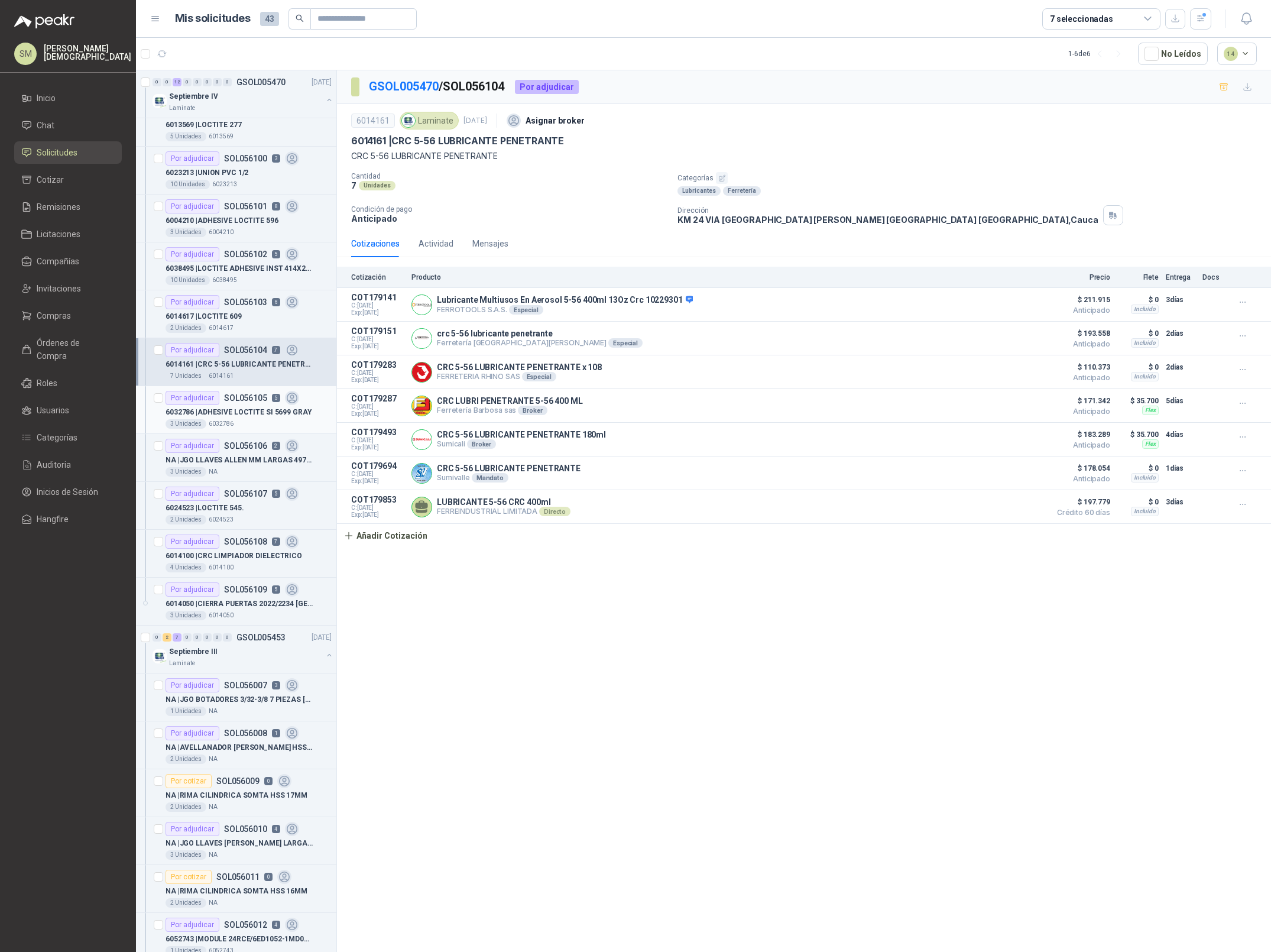
click at [230, 412] on p "6032786 | ADHESIVE LOCTITE SI 5699 GRAY" at bounding box center [238, 413] width 146 height 11
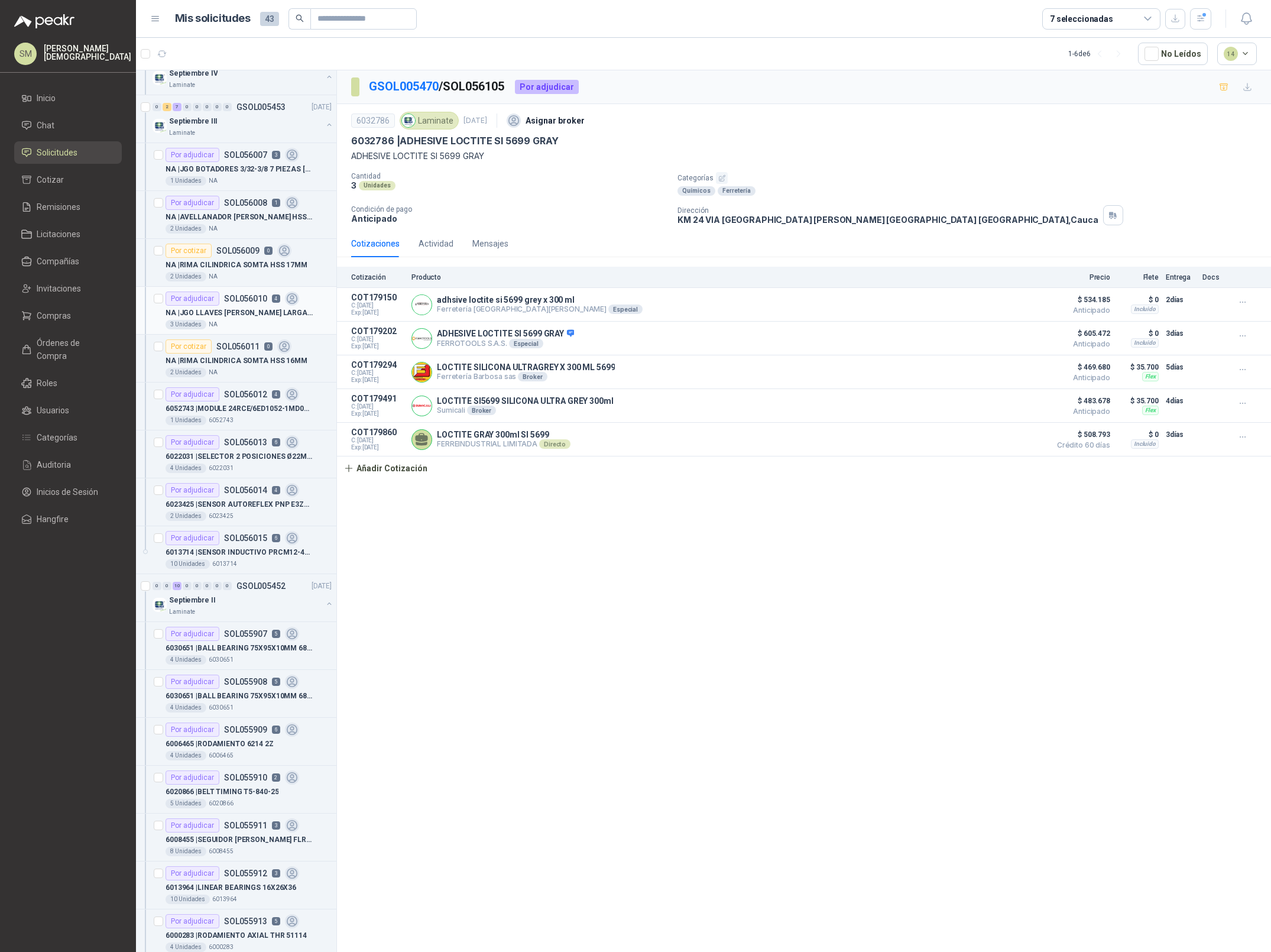
scroll to position [695, 0]
click at [242, 280] on div "2 Unidades NA" at bounding box center [248, 275] width 166 height 10
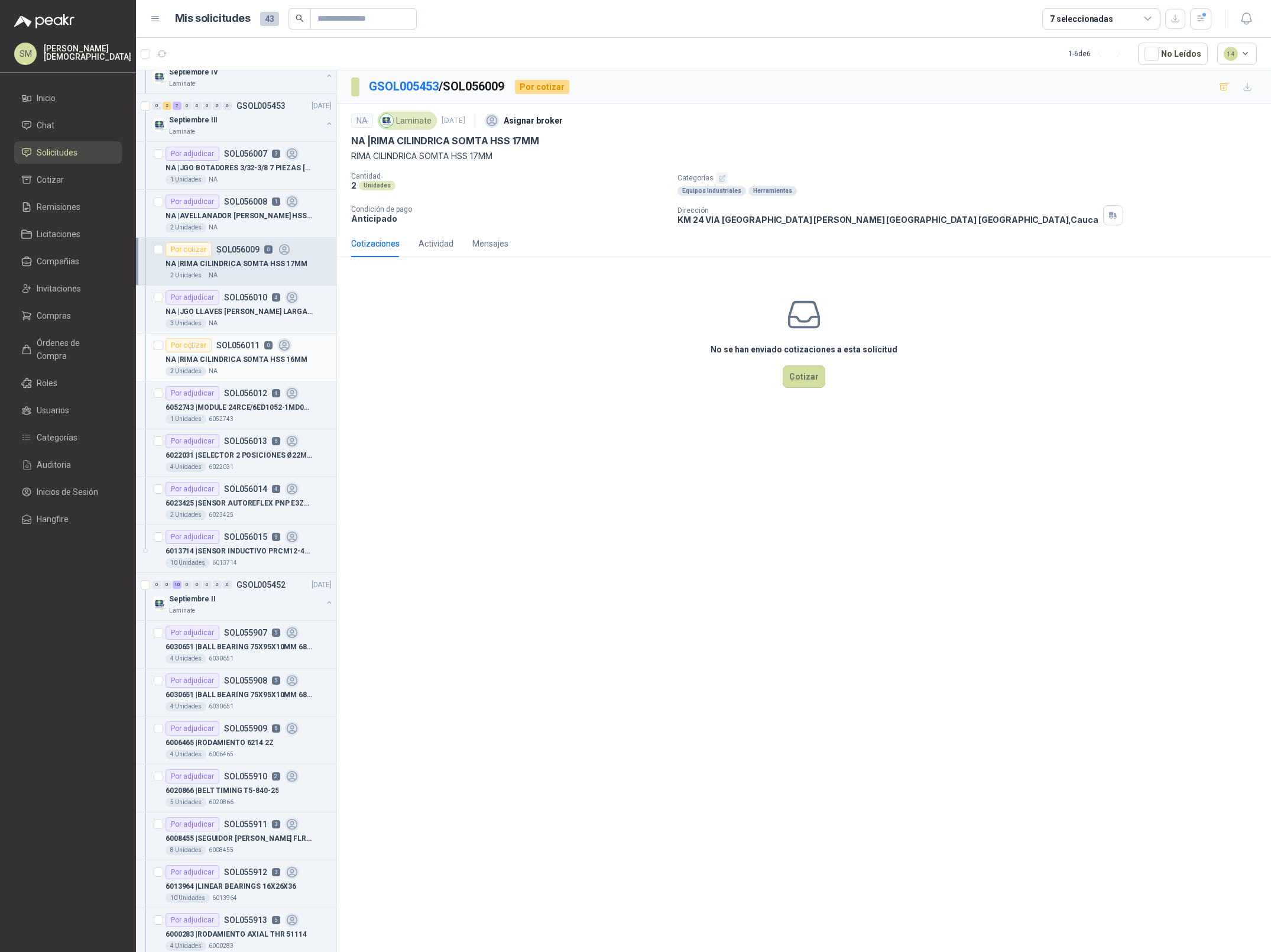
click at [252, 364] on p "NA | RIMA CILINDRICA SOMTA HSS 16MM" at bounding box center [236, 360] width 142 height 11
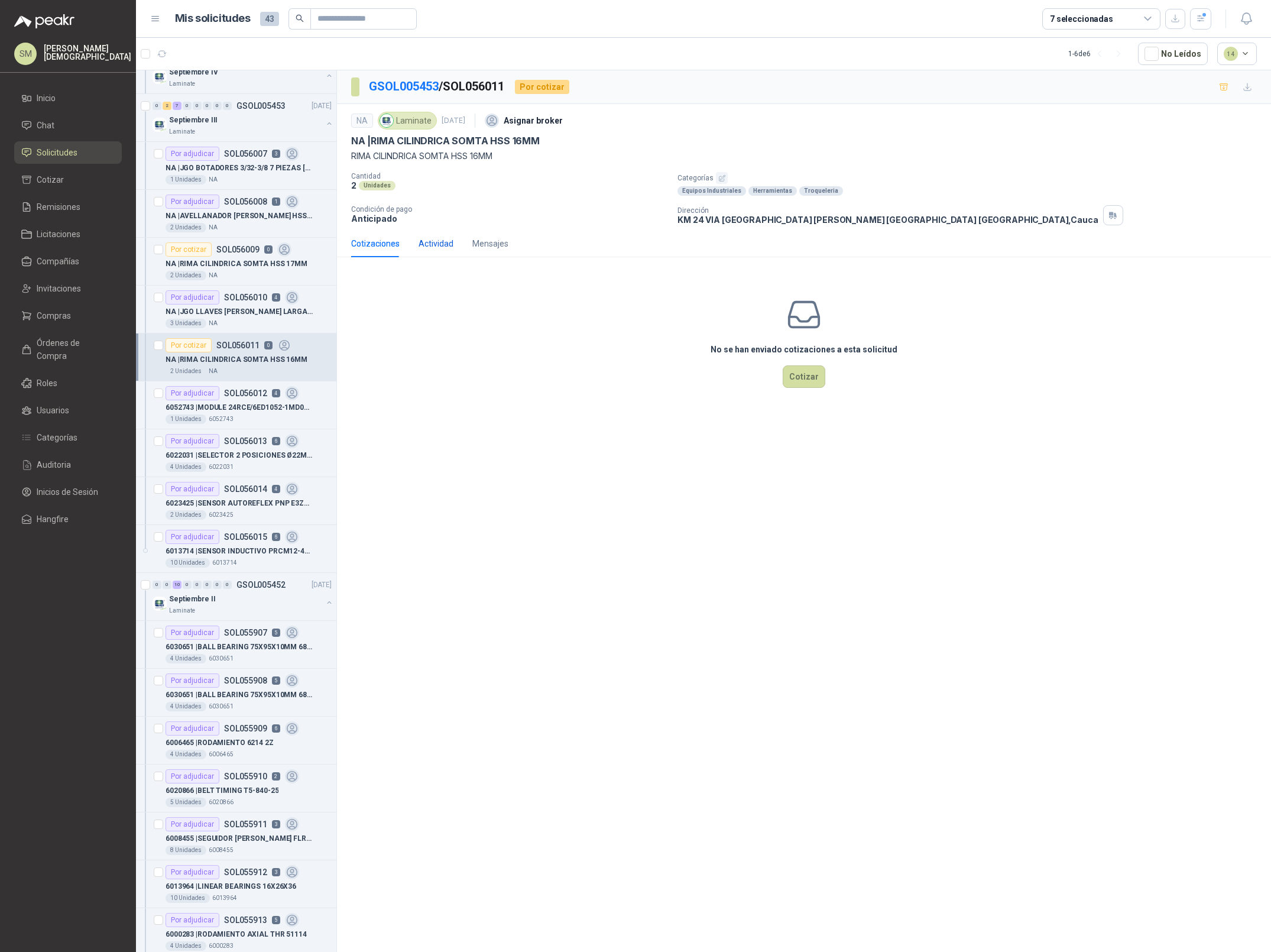
click at [431, 245] on div "Actividad" at bounding box center [435, 243] width 35 height 13
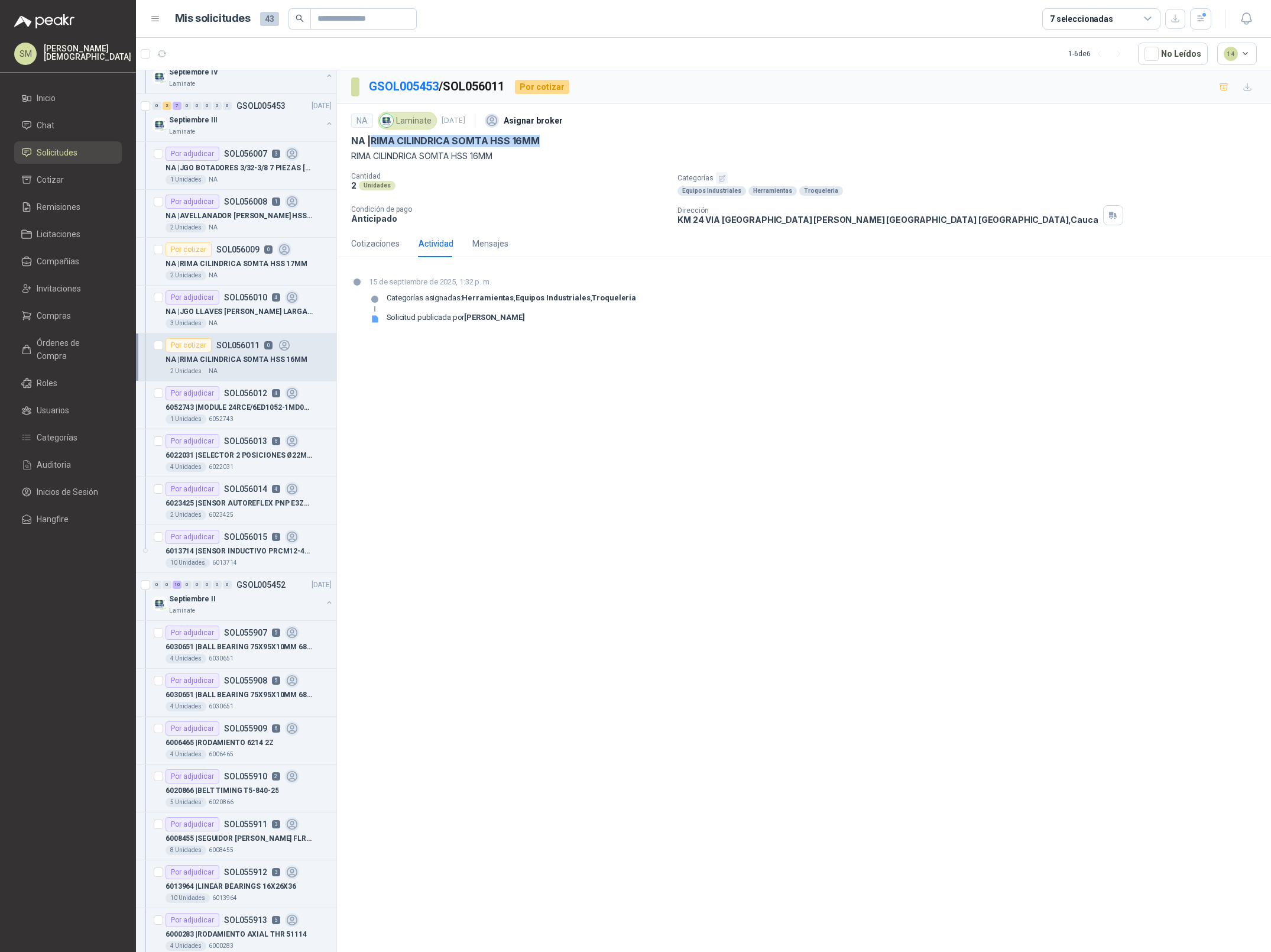
drag, startPoint x: 546, startPoint y: 143, endPoint x: 375, endPoint y: 141, distance: 171.0
click at [375, 141] on div "NA | RIMA CILINDRICA SOMTA HSS 16MM" at bounding box center [804, 141] width 906 height 13
copy p "RIMA CILINDRICA SOMTA HSS 16MM"
click at [243, 319] on div "NA | JGO LLAVES ALLEN MM LARGAS P/BOLA 4996 U" at bounding box center [248, 311] width 166 height 14
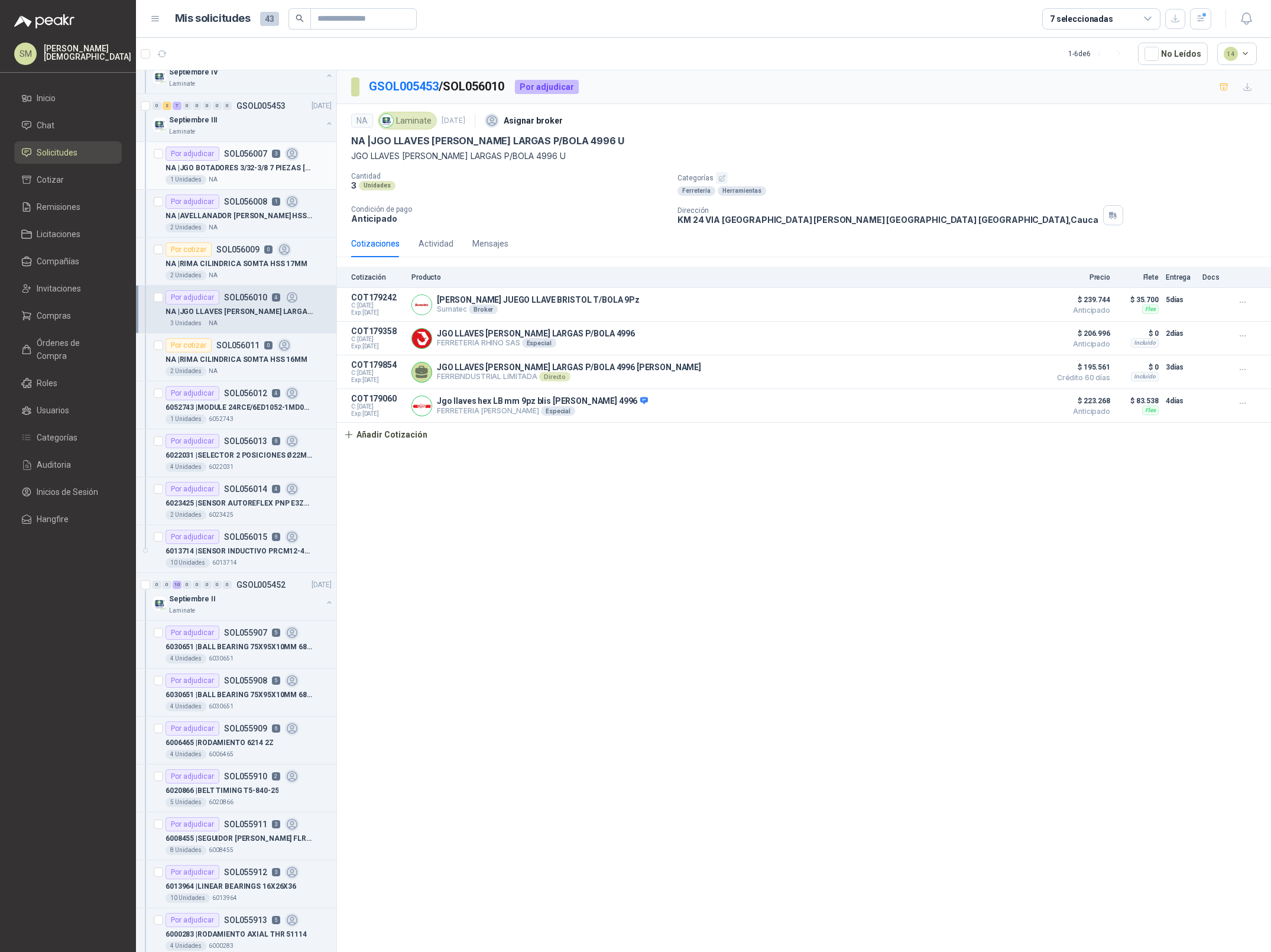
click at [247, 181] on div "1 Unidades NA" at bounding box center [248, 179] width 166 height 10
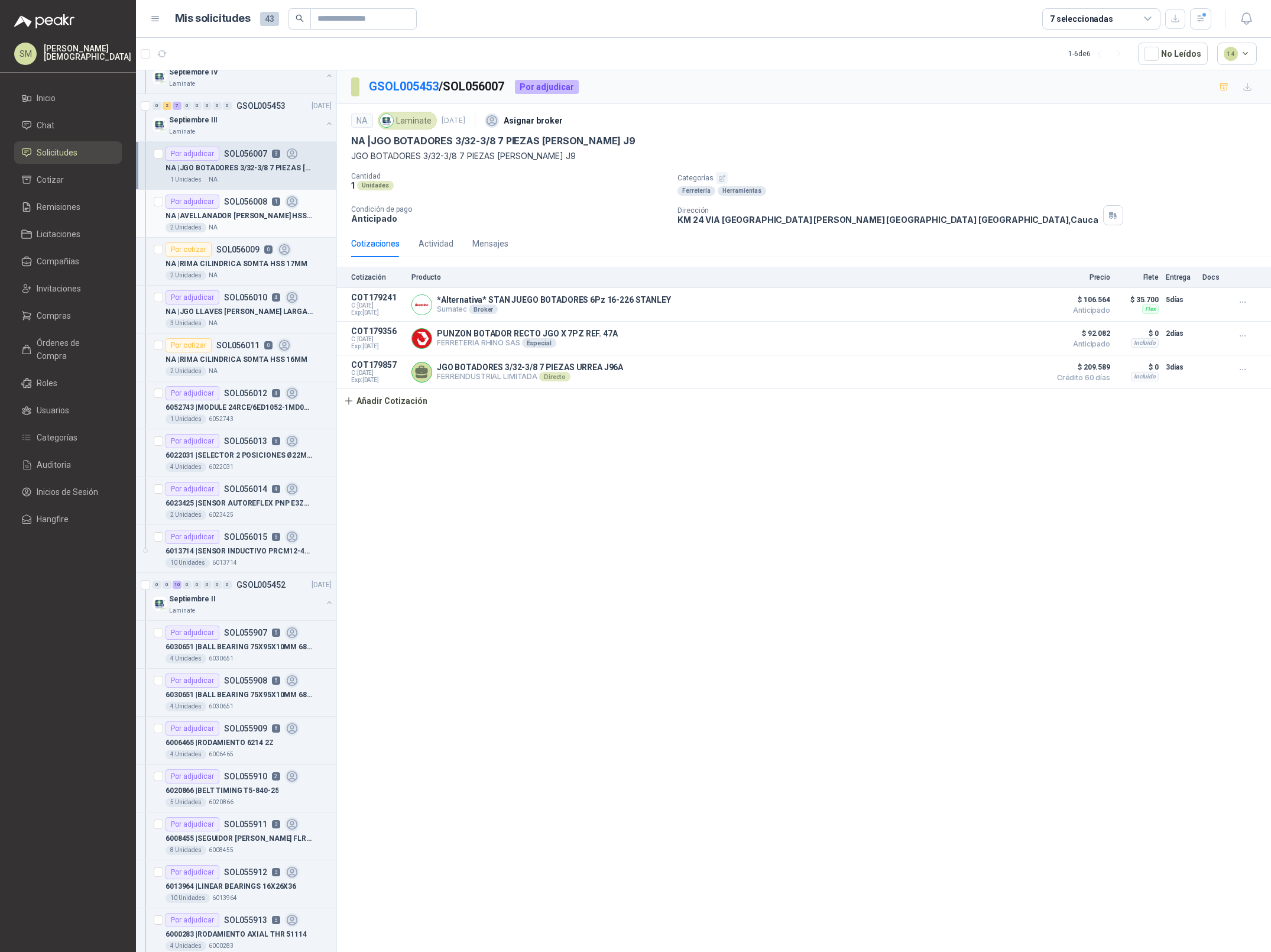
click at [212, 216] on p "NA | AVELLANADOR IRWIN HSS 5/8" at bounding box center [239, 216] width 147 height 11
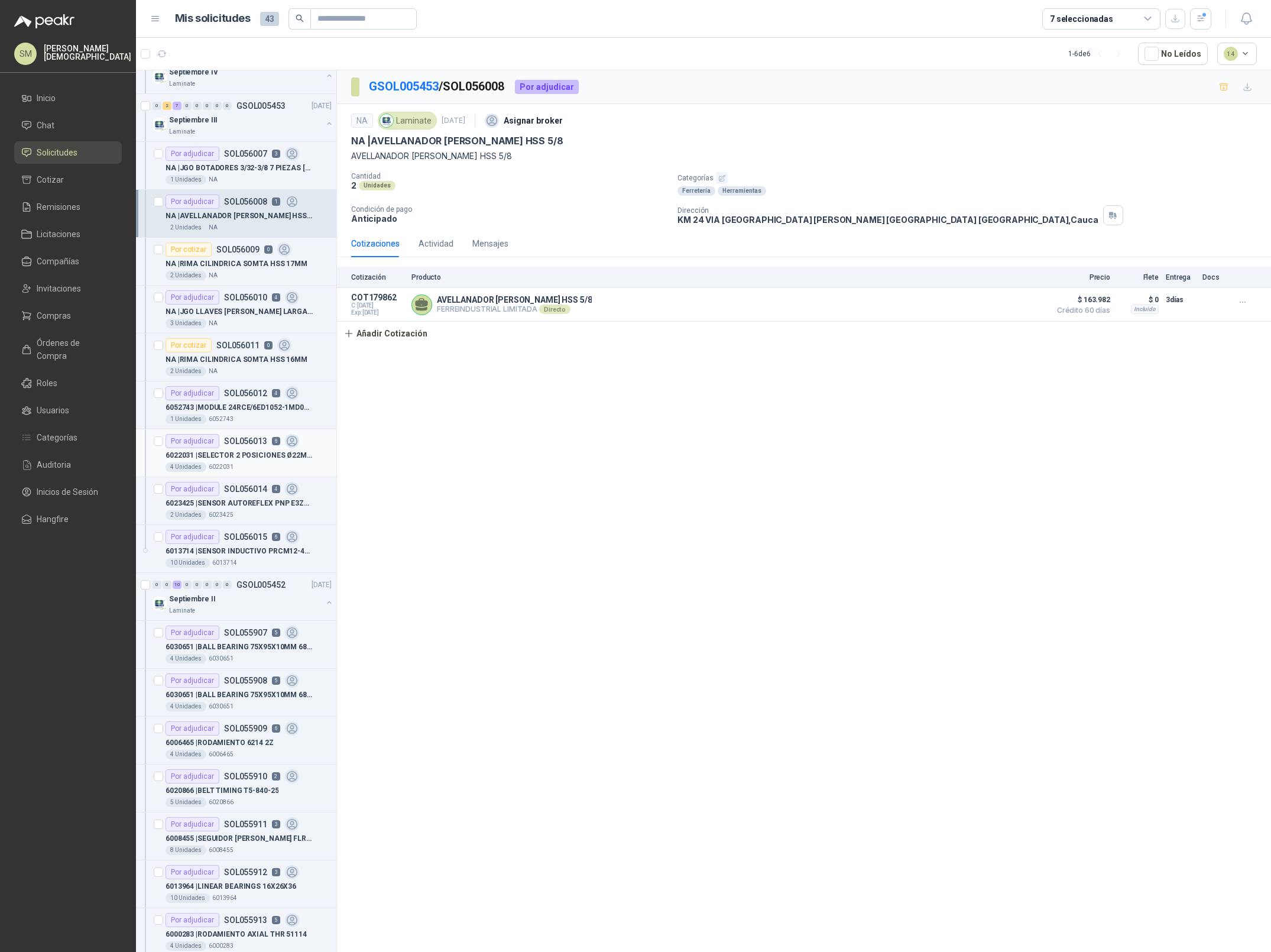
click at [268, 458] on p "6022031 | SELECTOR 2 POSICIONES Ø22MM AUTONICS" at bounding box center [239, 456] width 147 height 11
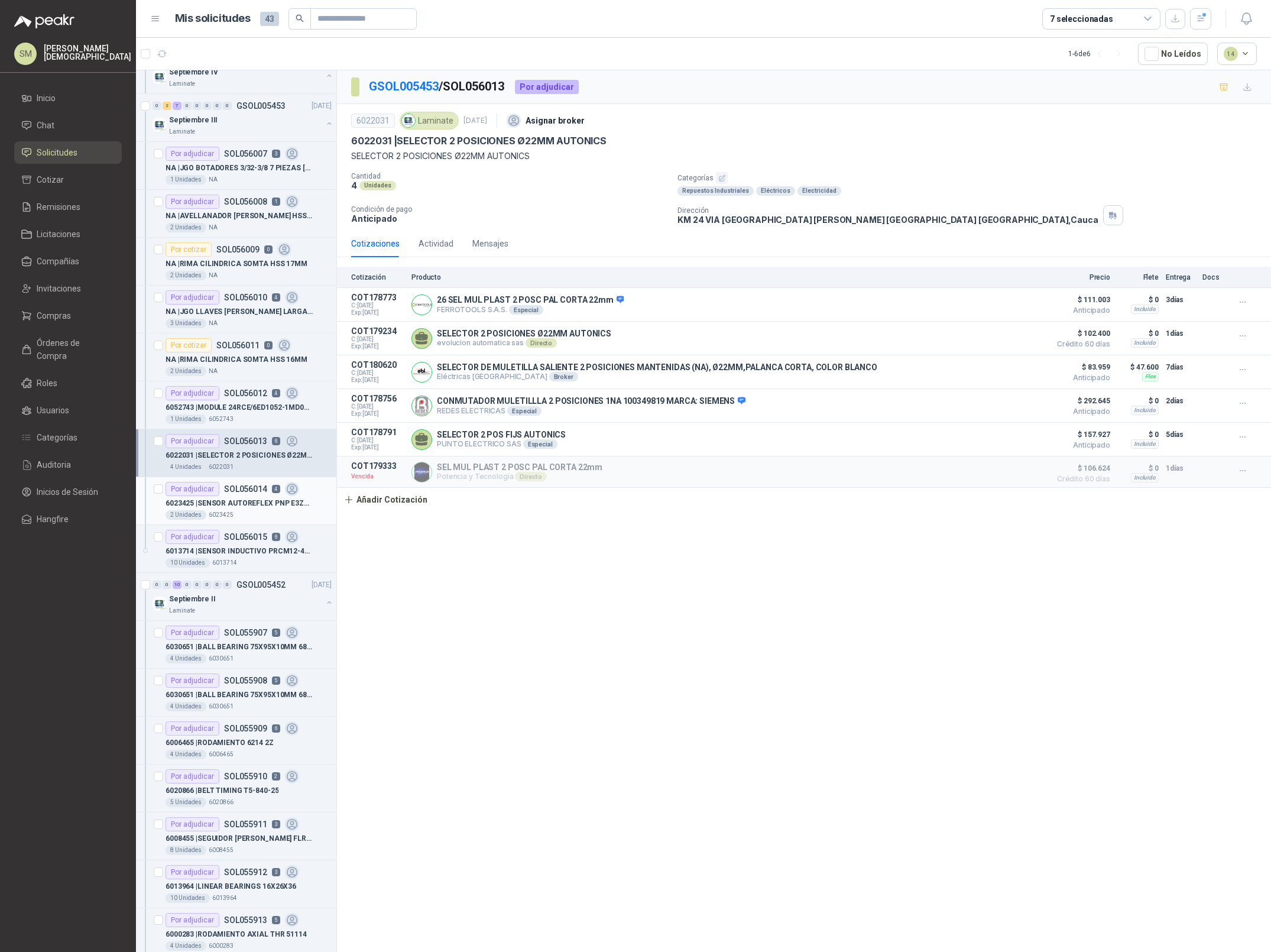
click at [235, 493] on p "SOL056014" at bounding box center [246, 489] width 43 height 8
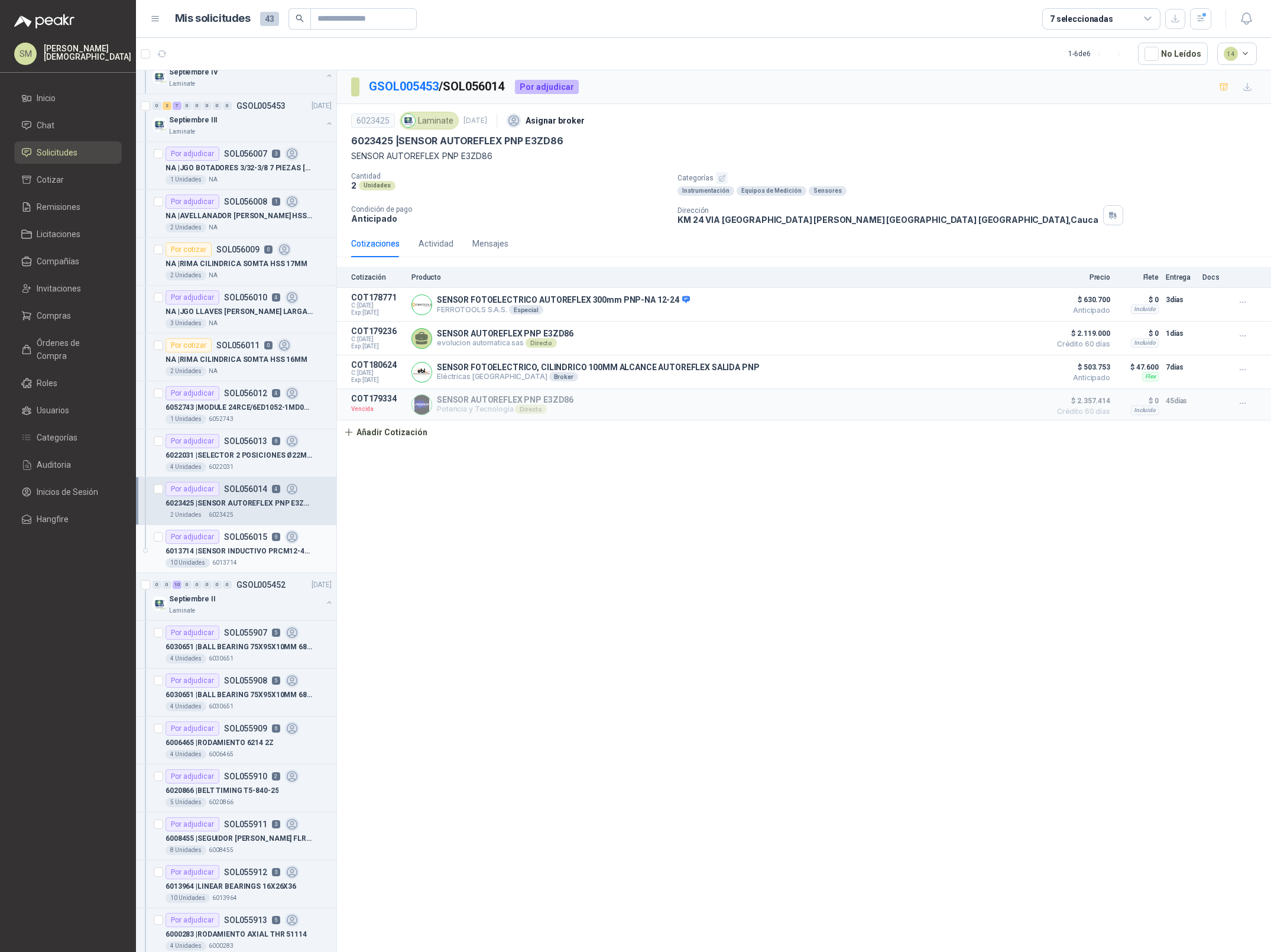
click at [248, 557] on p "6013714 | SENSOR INDUCTIVO PRCM12-4DP, ALCANCE 4MM" at bounding box center [239, 551] width 147 height 11
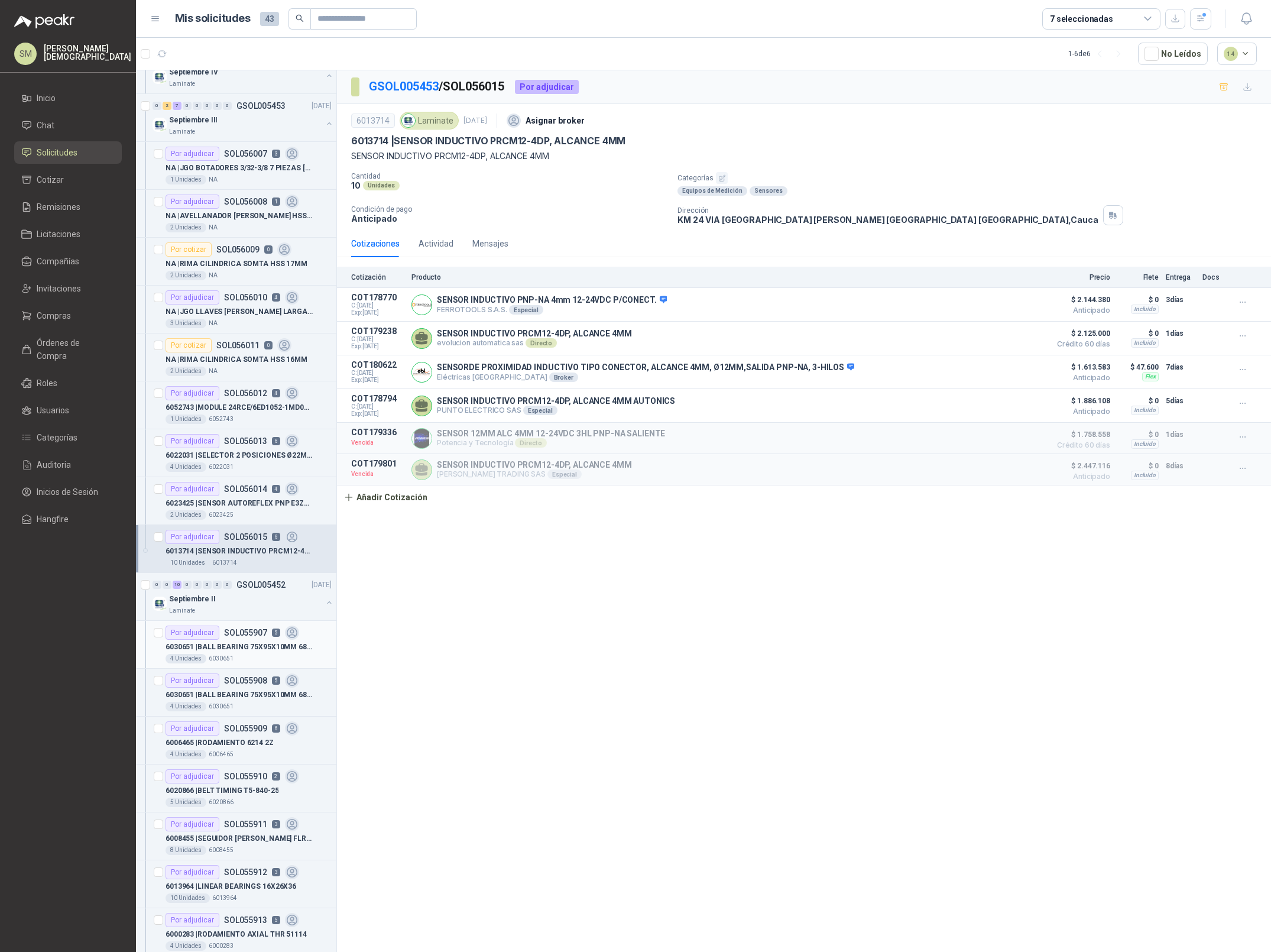
click at [258, 667] on article "Por adjudicar SOL055907 5 6030651 | BALL BEARING 75X95X10MM 6815Z 4 Unidades 60…" at bounding box center [236, 645] width 200 height 48
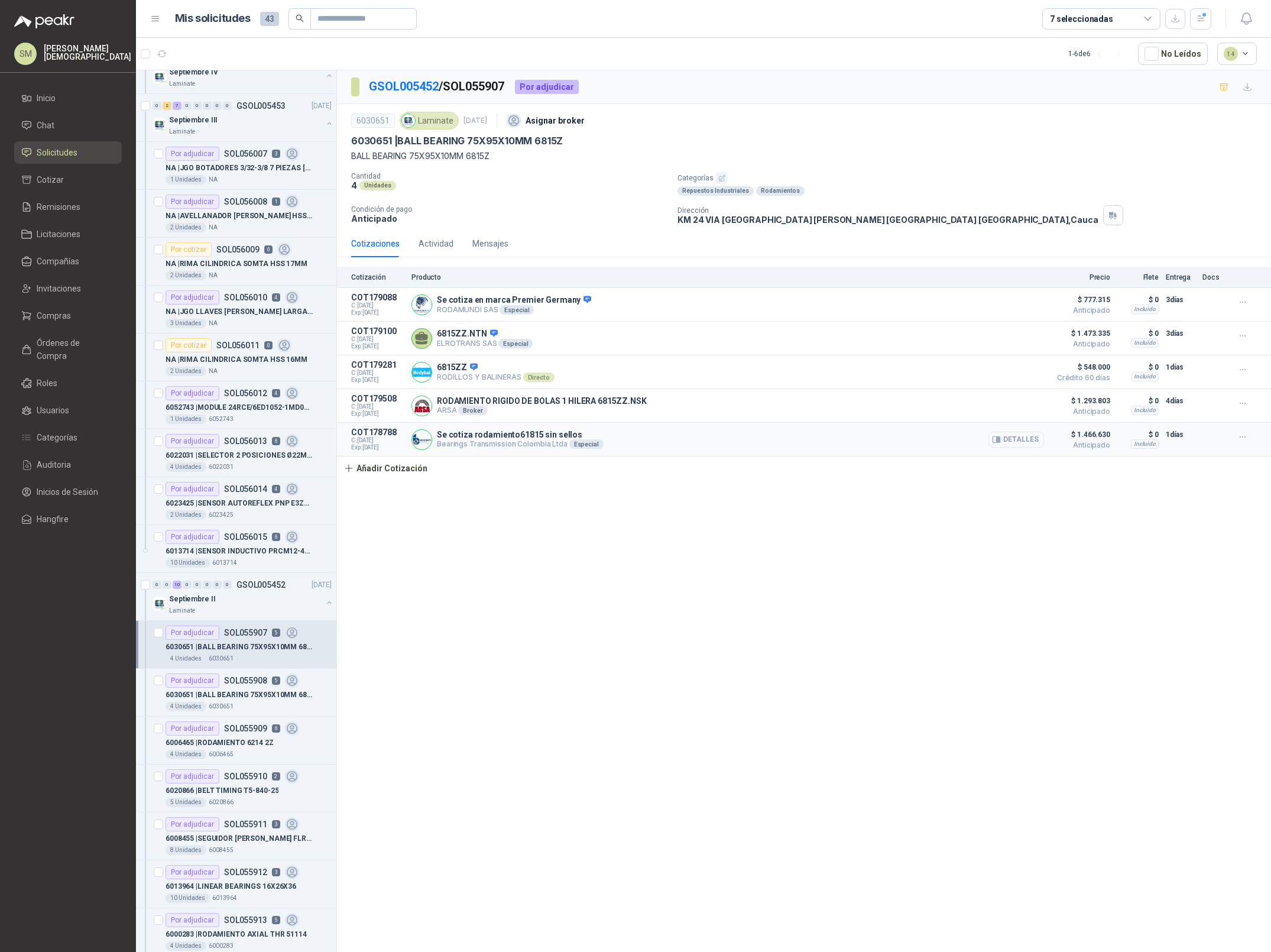
click at [1017, 442] on button "Detalles" at bounding box center [1017, 439] width 56 height 16
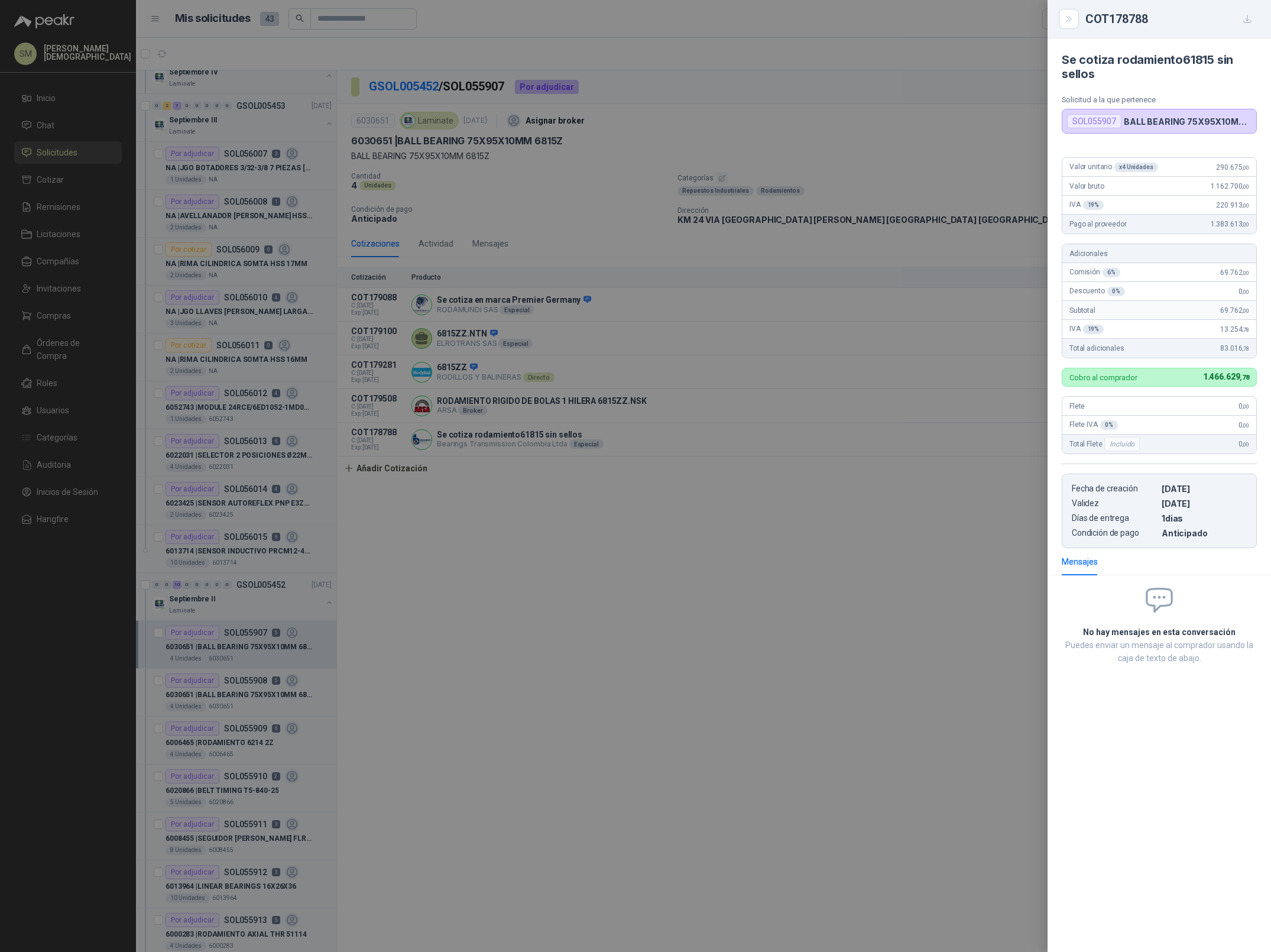
click at [712, 432] on div at bounding box center [635, 476] width 1271 height 952
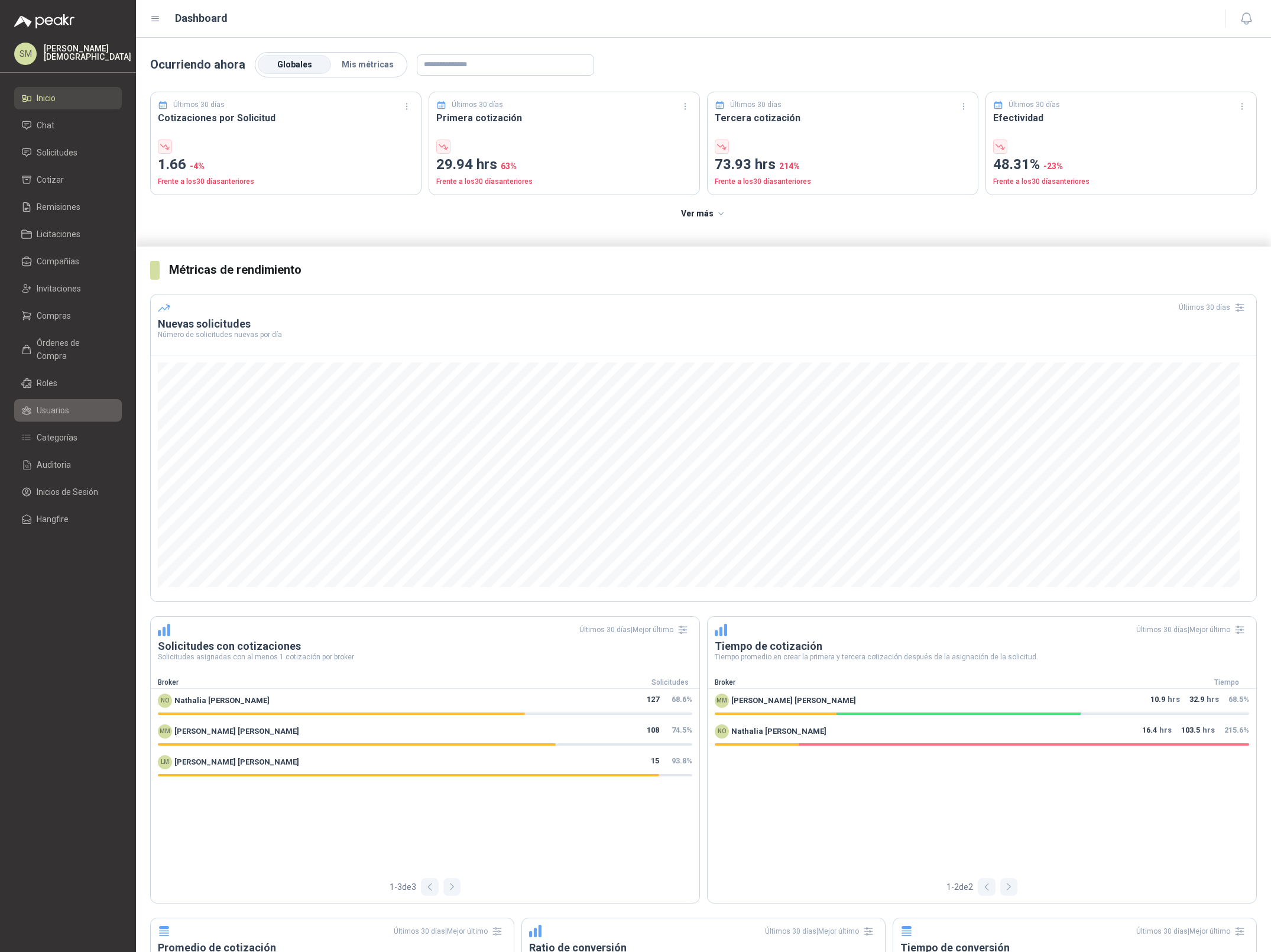
click at [59, 404] on span "Usuarios" at bounding box center [53, 410] width 32 height 13
click at [77, 311] on li "Compras" at bounding box center [68, 316] width 93 height 13
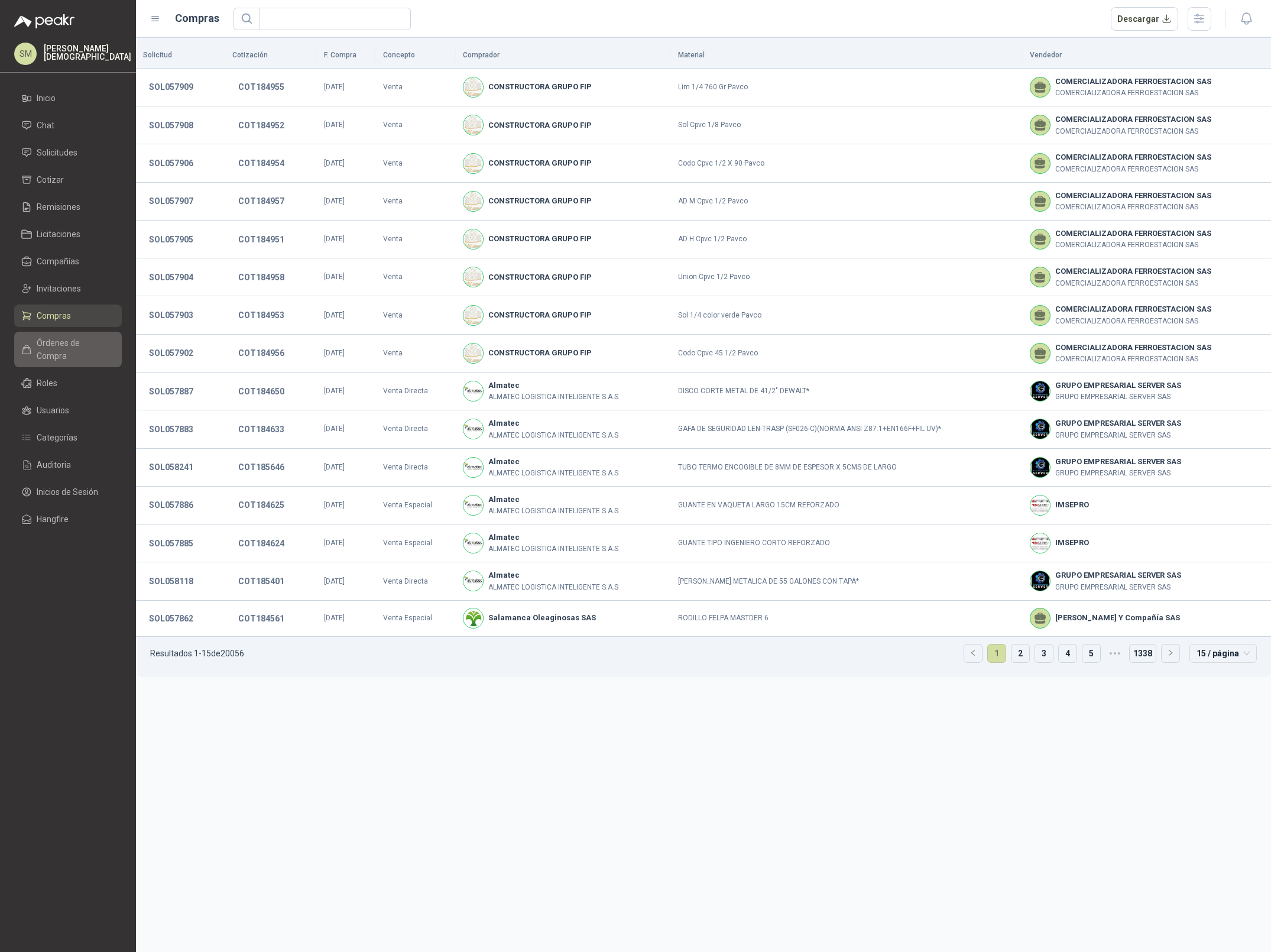
click at [73, 338] on span "Órdenes de Compra" at bounding box center [74, 349] width 74 height 26
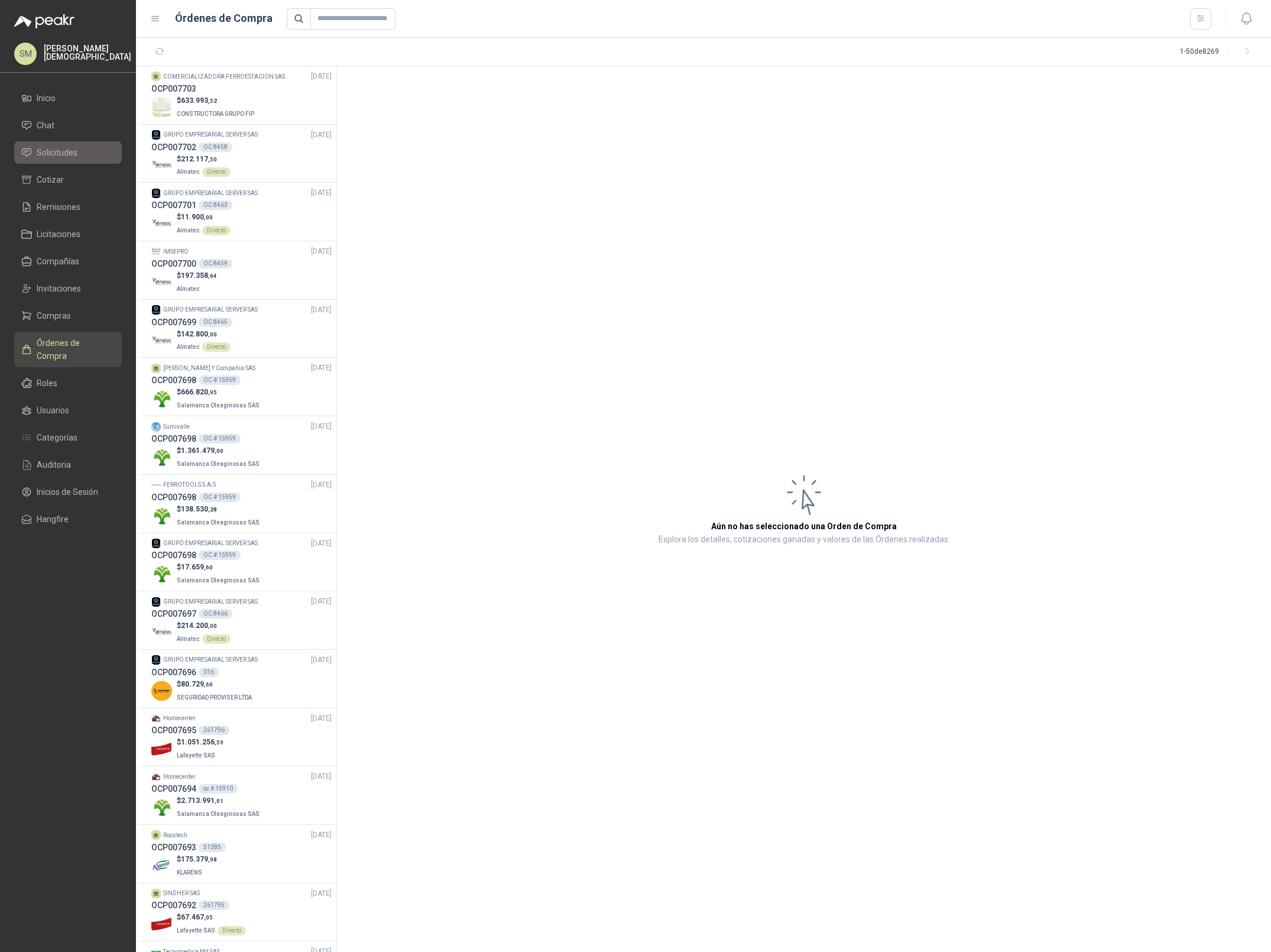
click at [65, 154] on span "Solicitudes" at bounding box center [57, 152] width 41 height 13
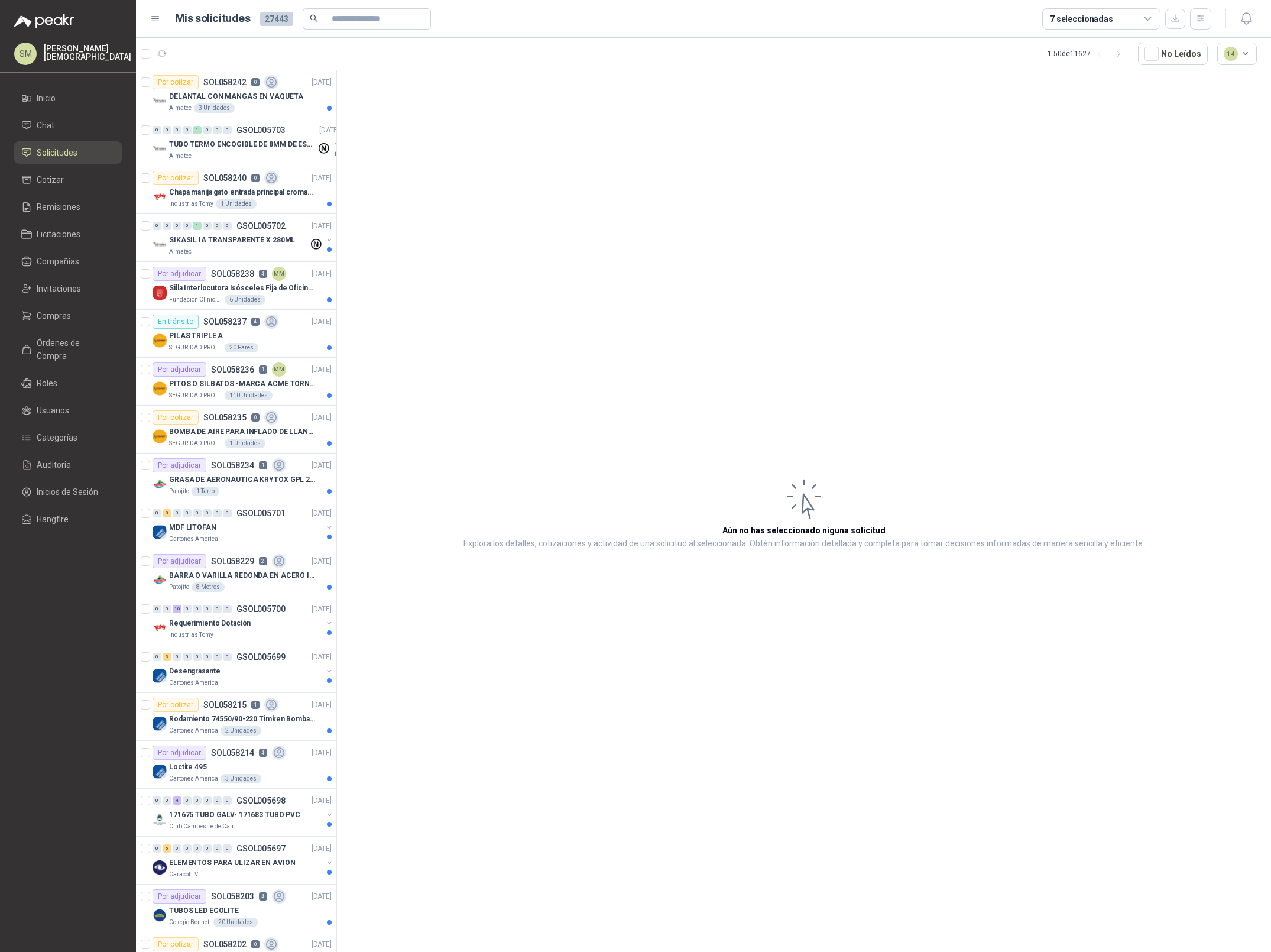
click at [91, 51] on p "Simón Mosquera" at bounding box center [87, 53] width 87 height 16
click at [217, 120] on button "Salir" at bounding box center [259, 127] width 223 height 31
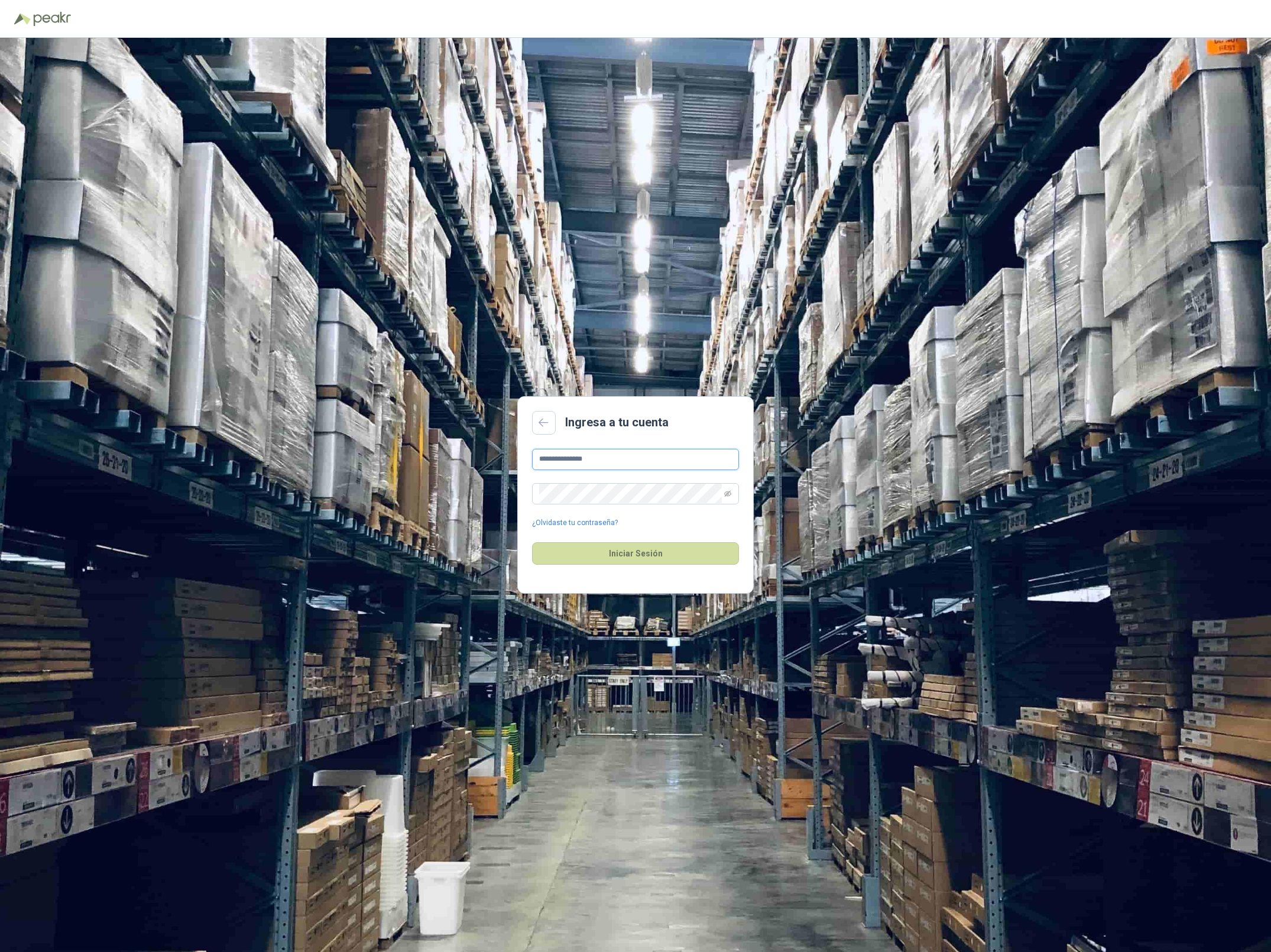
click at [635, 455] on input "**********" at bounding box center [635, 460] width 207 height 22
type input "**********"
click at [673, 552] on button "Iniciar Sesión" at bounding box center [635, 553] width 207 height 22
